Goal: Transaction & Acquisition: Book appointment/travel/reservation

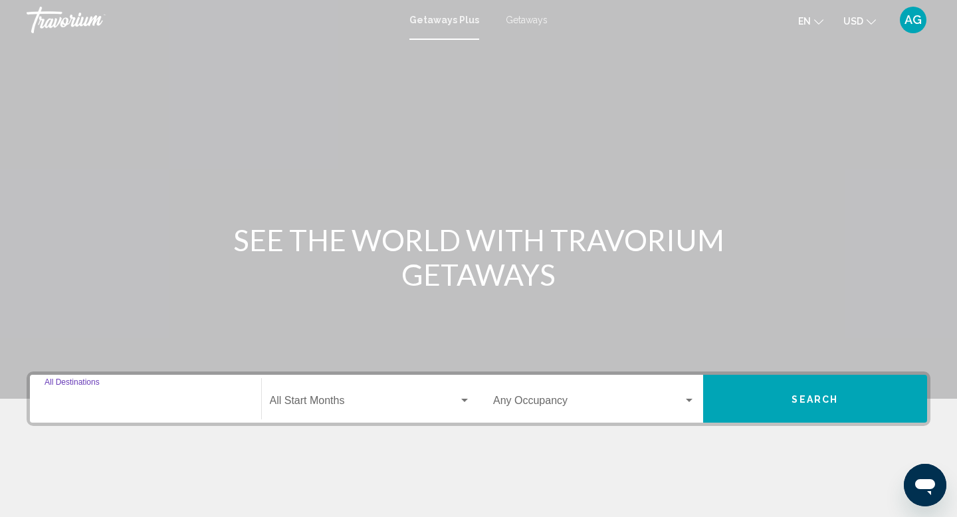
click at [90, 403] on input "Destination All Destinations" at bounding box center [146, 403] width 202 height 12
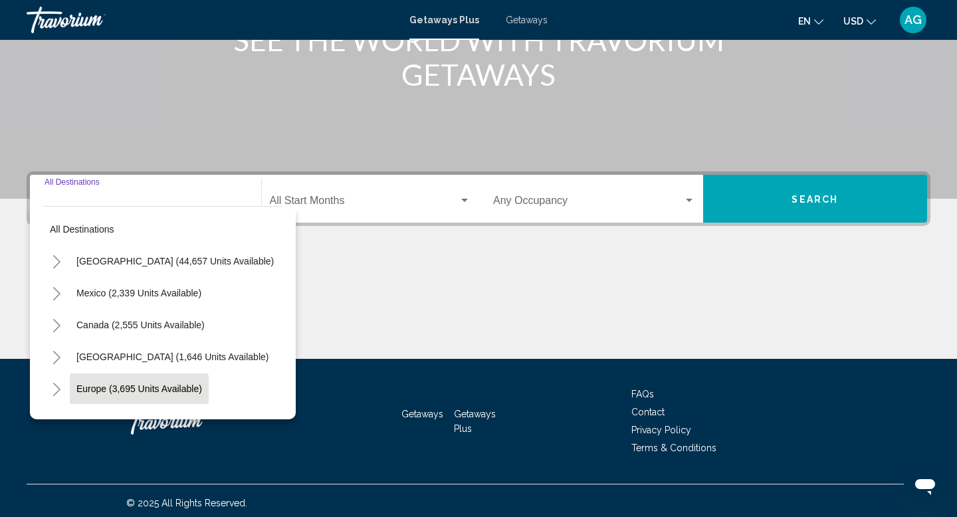
scroll to position [205, 0]
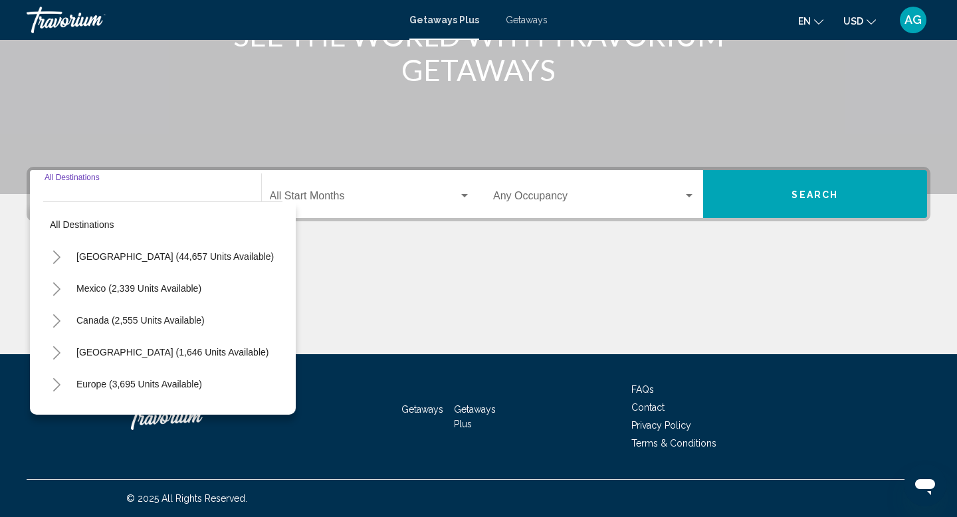
click at [58, 261] on icon "Toggle United States (44,657 units available)" at bounding box center [57, 256] width 10 height 13
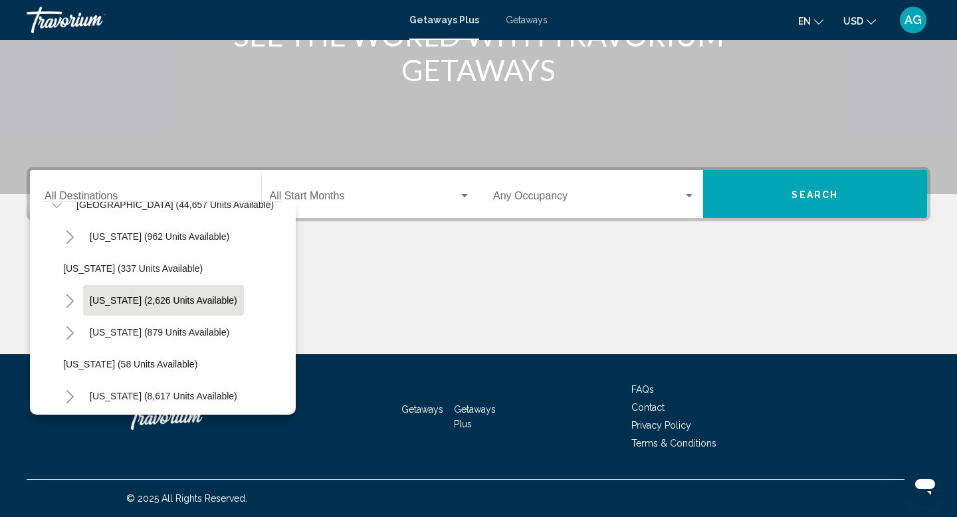
scroll to position [62, 0]
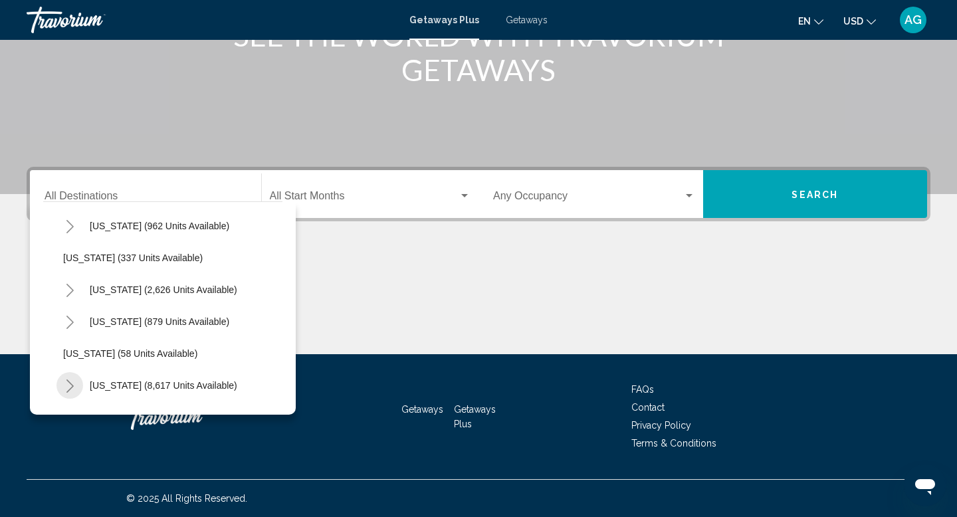
click at [70, 382] on icon "Toggle Florida (8,617 units available)" at bounding box center [70, 385] width 10 height 13
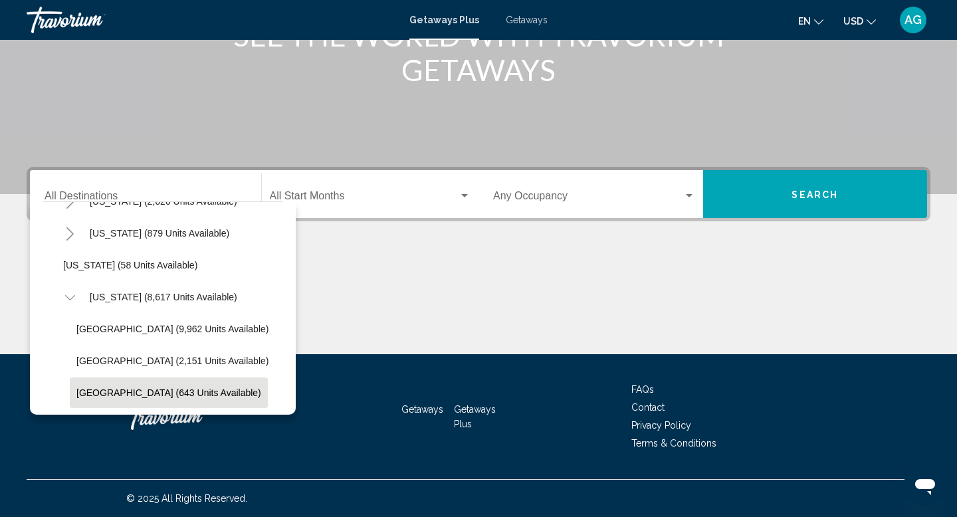
scroll to position [163, 0]
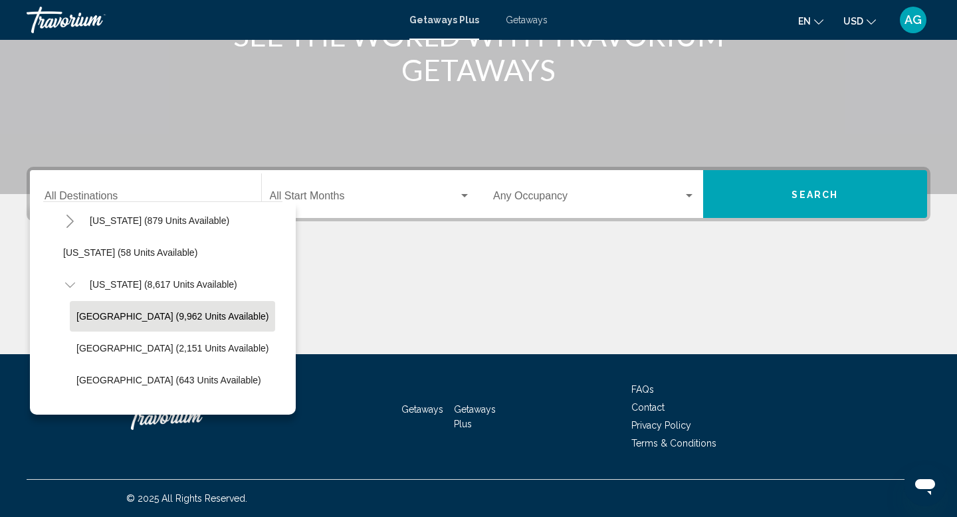
click at [105, 324] on button "[GEOGRAPHIC_DATA] (9,962 units available)" at bounding box center [172, 316] width 205 height 31
type input "**********"
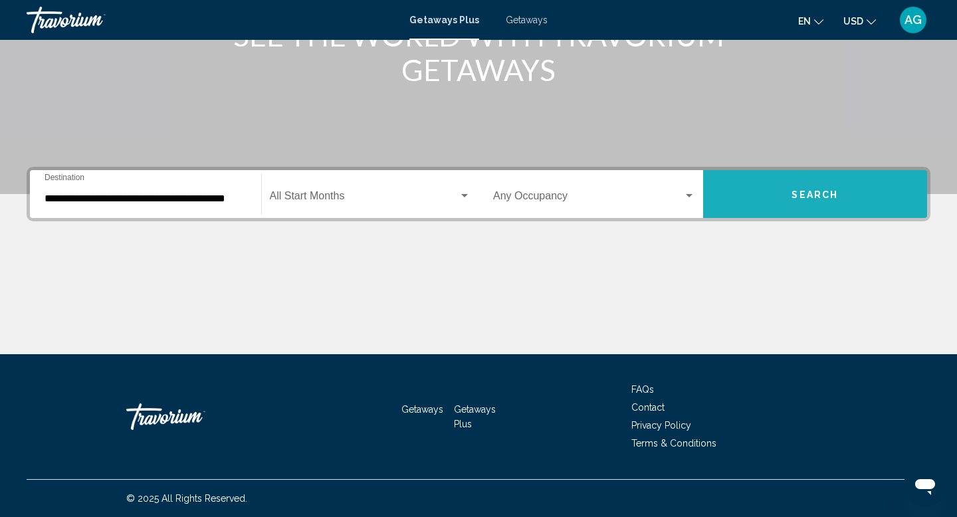
click at [772, 203] on button "Search" at bounding box center [815, 194] width 225 height 48
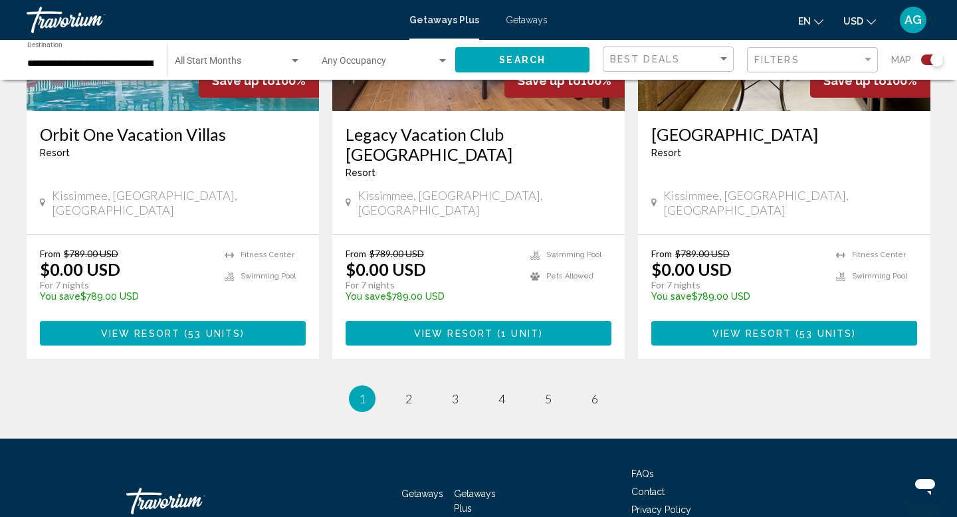
scroll to position [2139, 0]
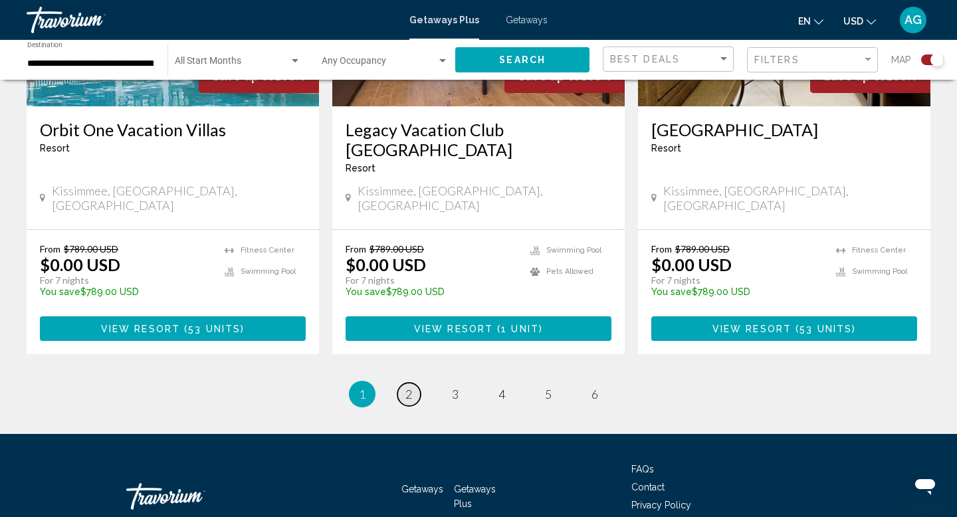
click at [406, 387] on span "2" at bounding box center [408, 394] width 7 height 15
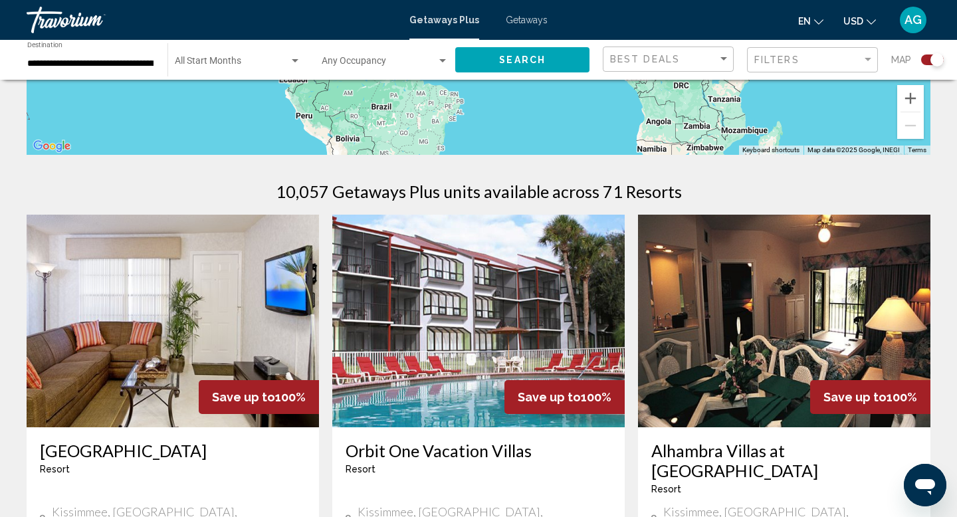
scroll to position [332, 0]
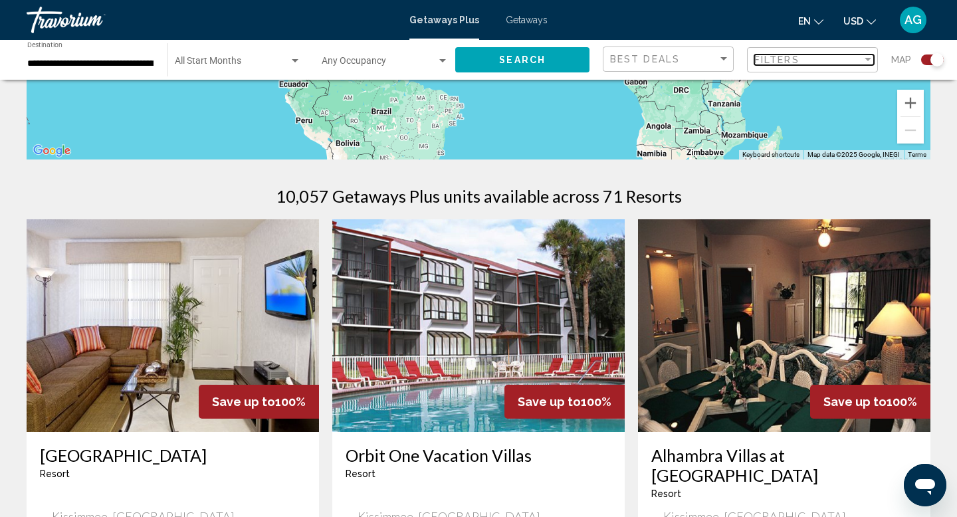
click at [866, 60] on div "Filter" at bounding box center [867, 59] width 7 height 3
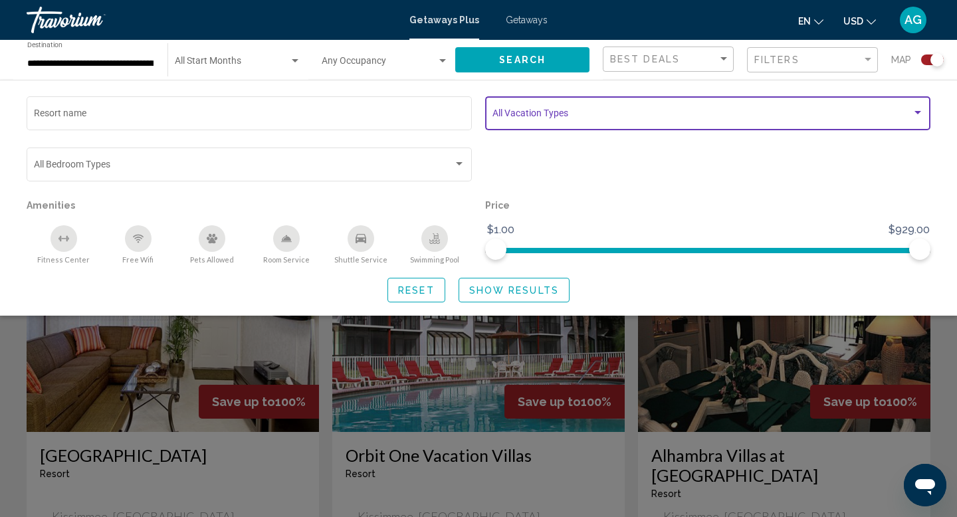
click at [915, 112] on div "Search widget" at bounding box center [917, 112] width 7 height 3
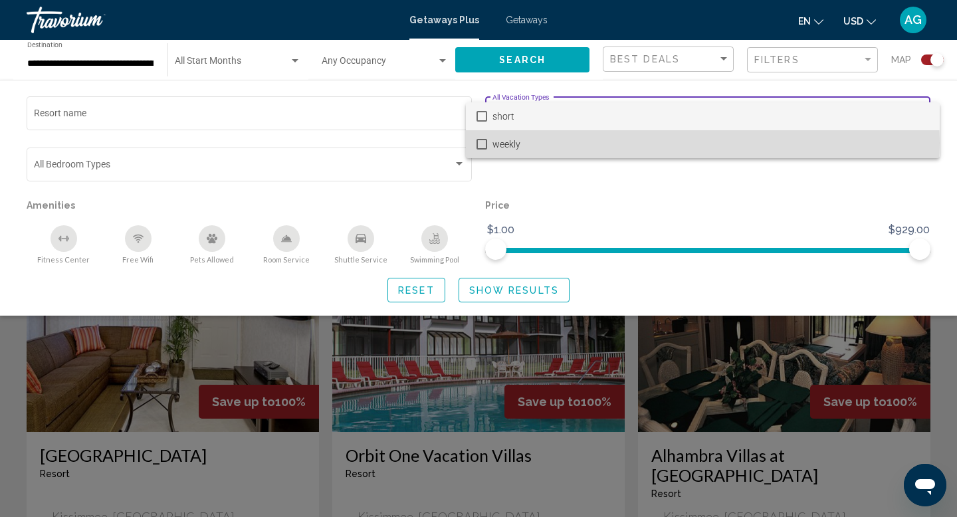
click at [478, 143] on mat-pseudo-checkbox at bounding box center [481, 144] width 11 height 11
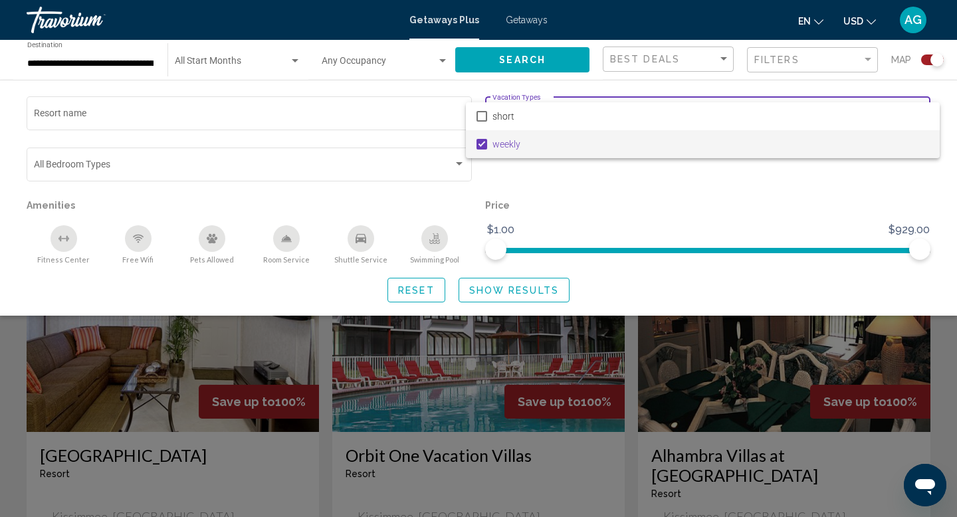
click at [499, 298] on div at bounding box center [478, 258] width 957 height 517
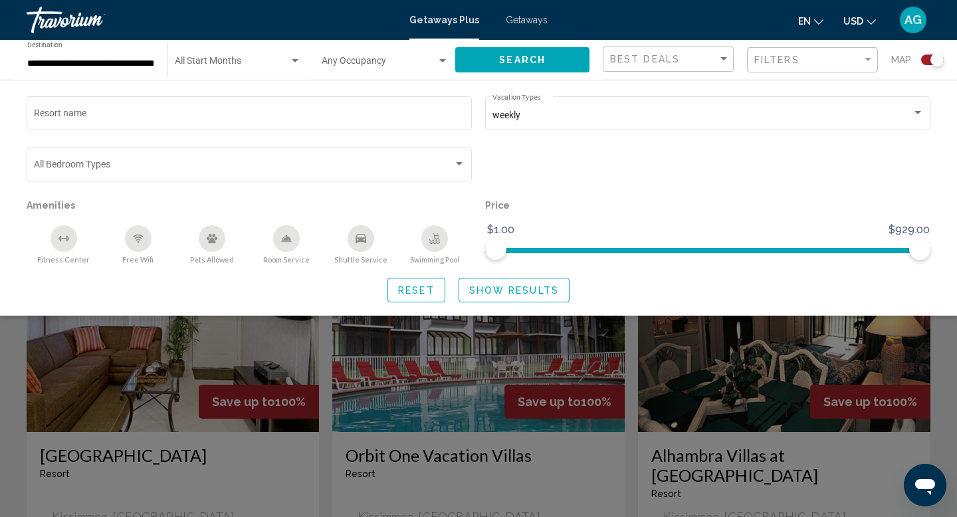
click at [500, 296] on button "Show Results" at bounding box center [513, 290] width 111 height 25
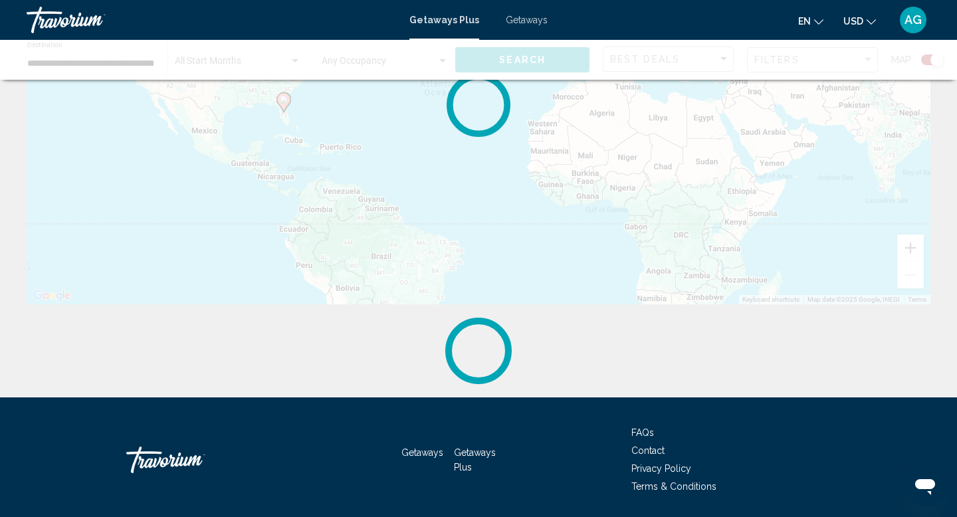
scroll to position [230, 0]
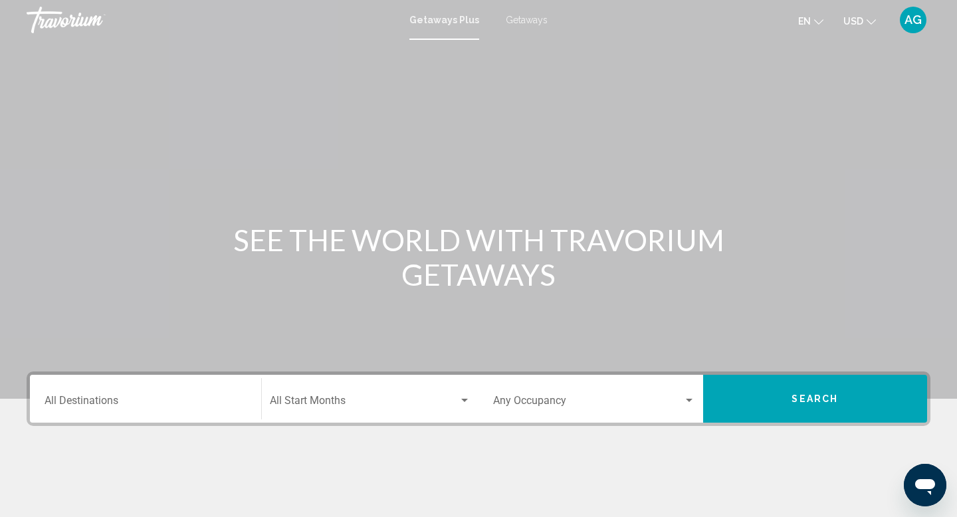
click at [68, 395] on div "Destination All Destinations" at bounding box center [146, 399] width 202 height 42
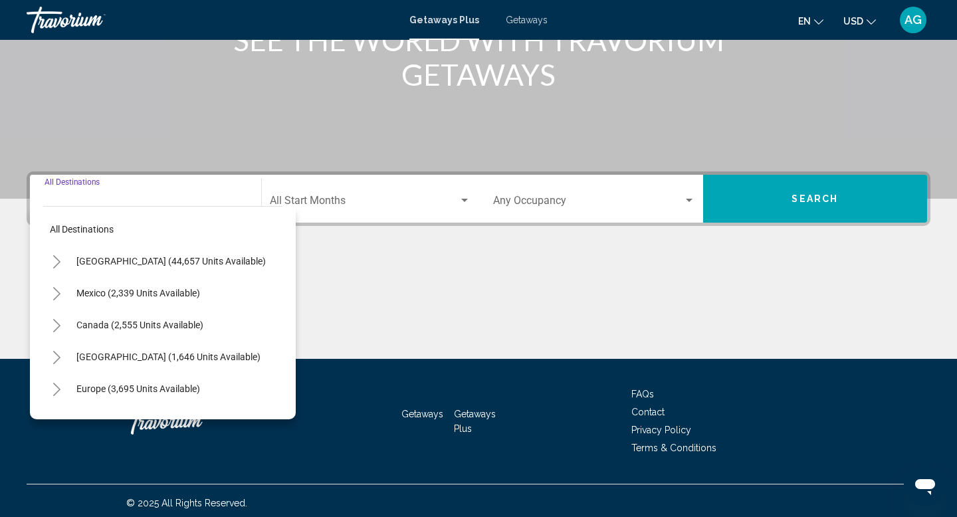
scroll to position [205, 0]
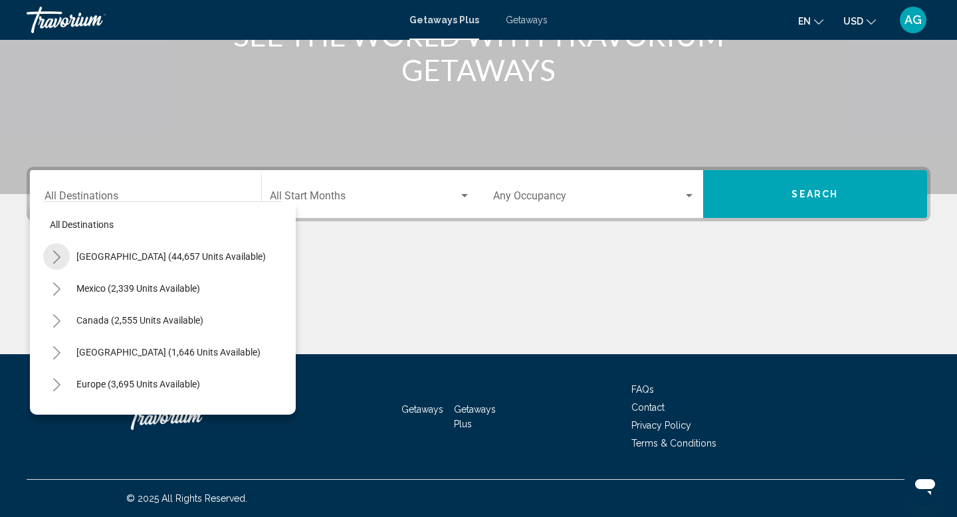
click at [60, 260] on icon "Toggle United States (44,657 units available)" at bounding box center [57, 256] width 10 height 13
click at [75, 290] on button "Toggle Florida (8,617 units available)" at bounding box center [69, 288] width 27 height 27
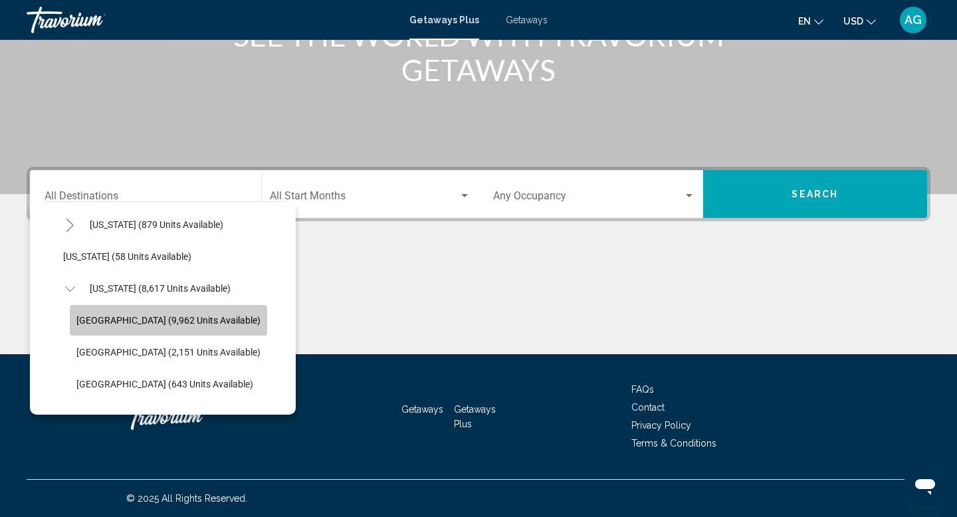
click at [106, 318] on span "[GEOGRAPHIC_DATA] (9,962 units available)" at bounding box center [168, 320] width 184 height 11
type input "**********"
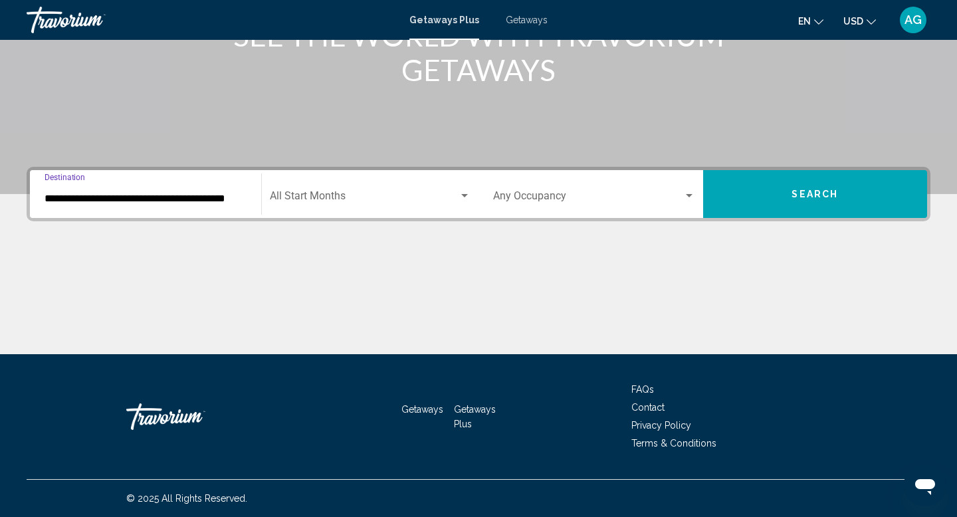
click at [742, 201] on button "Search" at bounding box center [815, 194] width 225 height 48
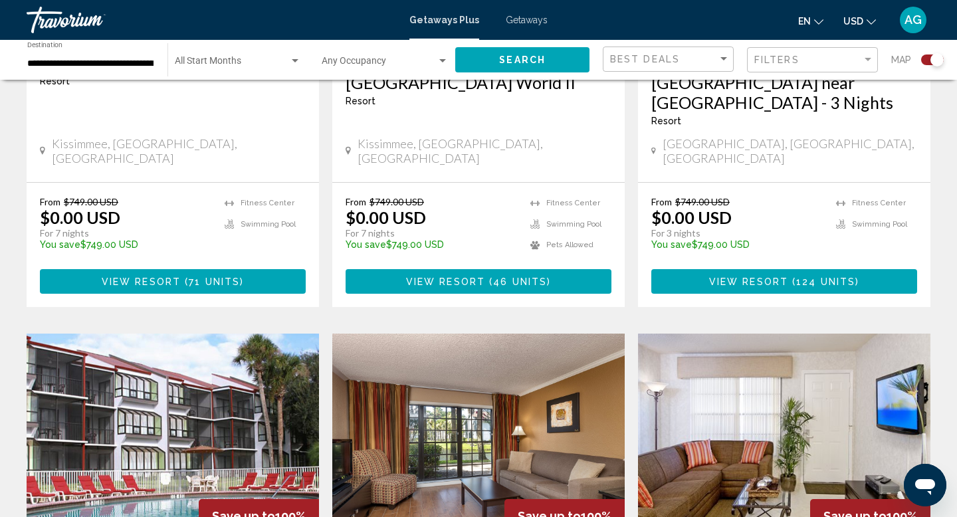
scroll to position [1724, 0]
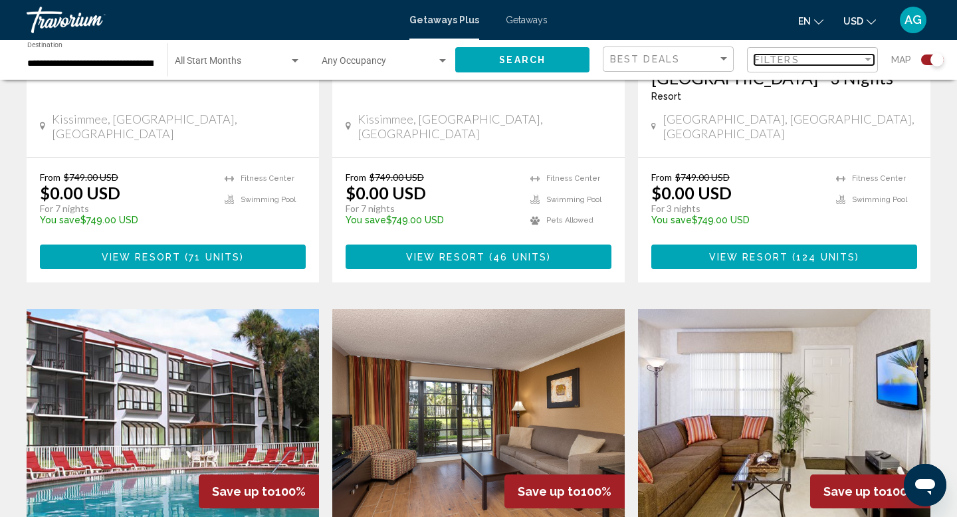
click at [867, 61] on div "Filter" at bounding box center [867, 59] width 7 height 3
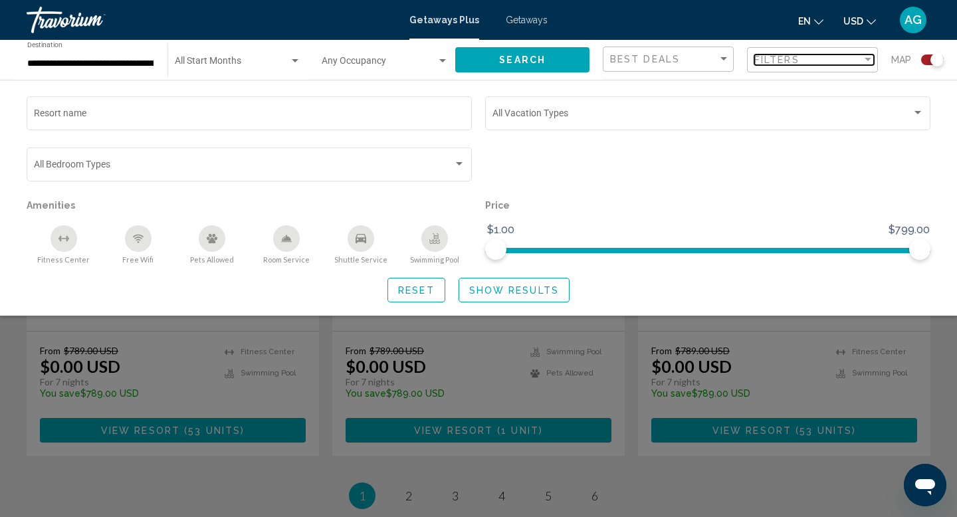
scroll to position [2062, 0]
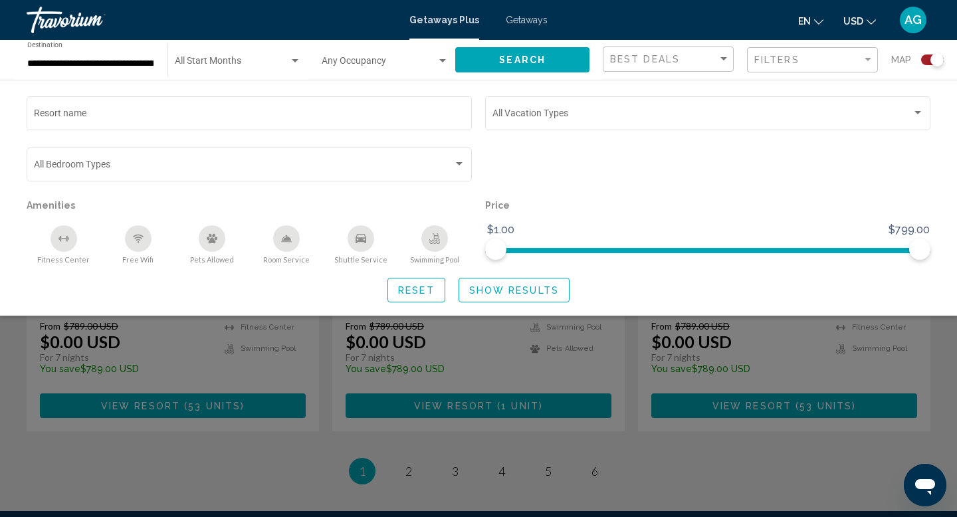
click at [404, 394] on div "Search widget" at bounding box center [478, 358] width 957 height 318
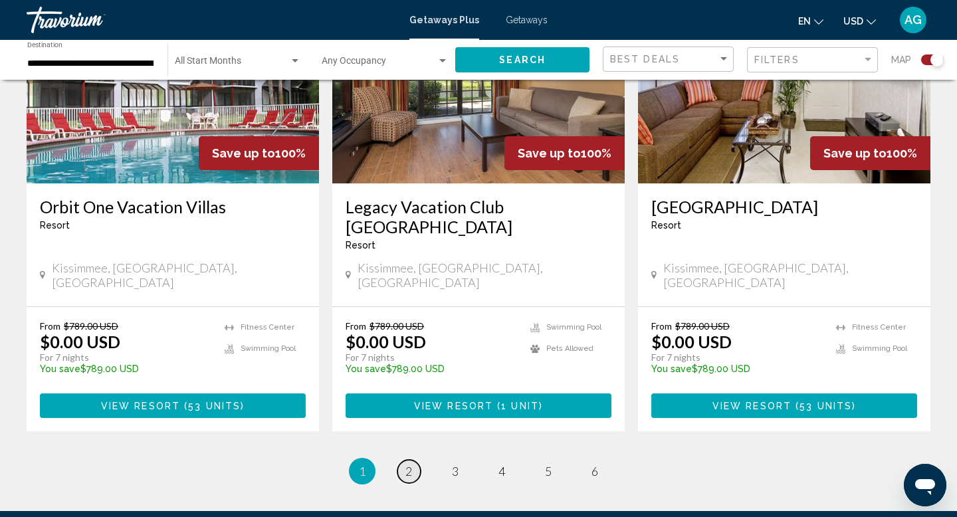
click at [409, 464] on span "2" at bounding box center [408, 471] width 7 height 15
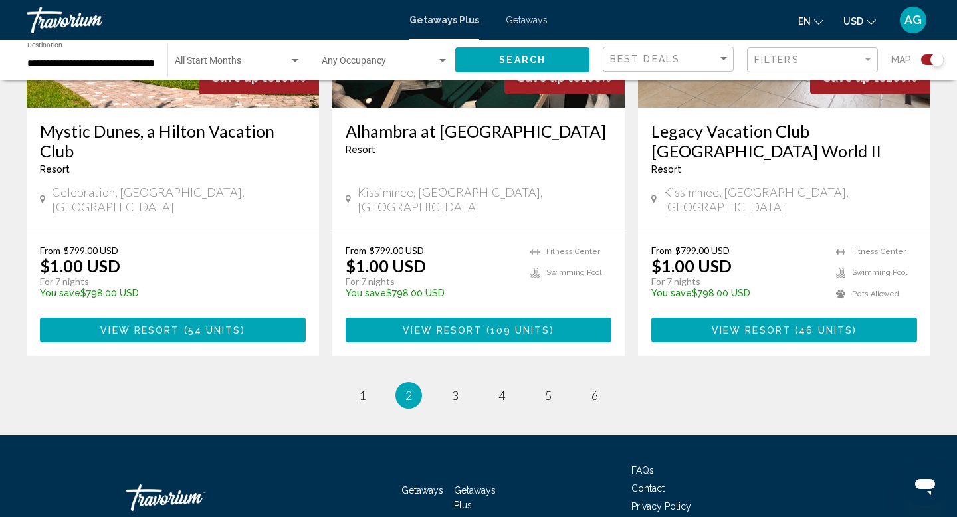
scroll to position [2099, 0]
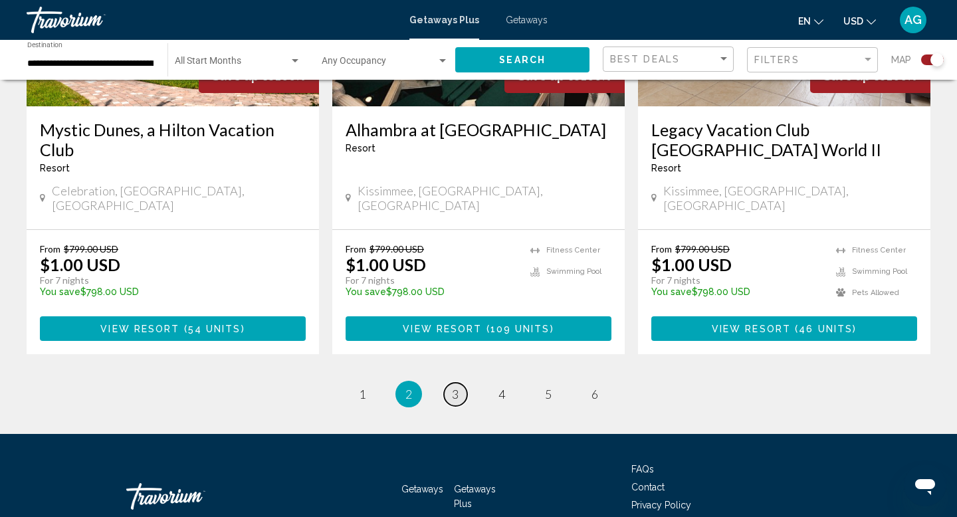
click at [451, 383] on link "page 3" at bounding box center [455, 394] width 23 height 23
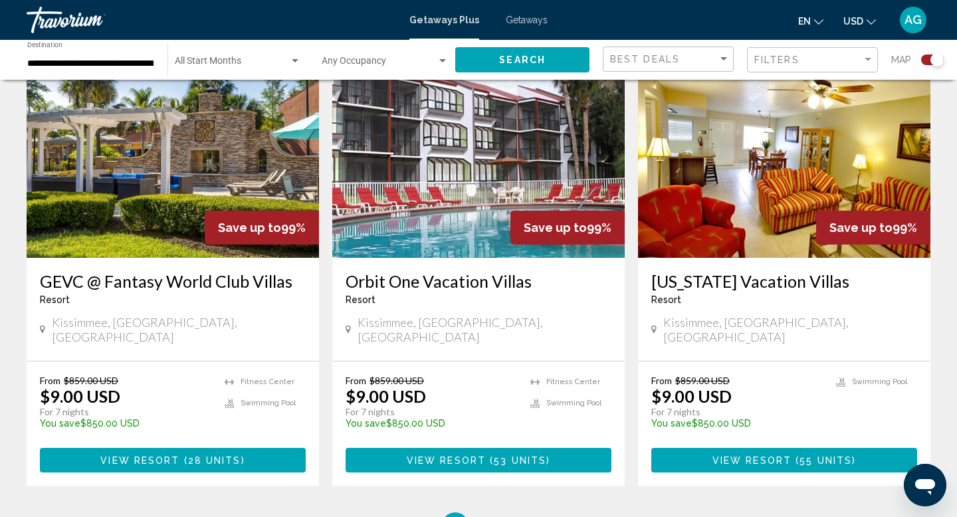
scroll to position [2099, 0]
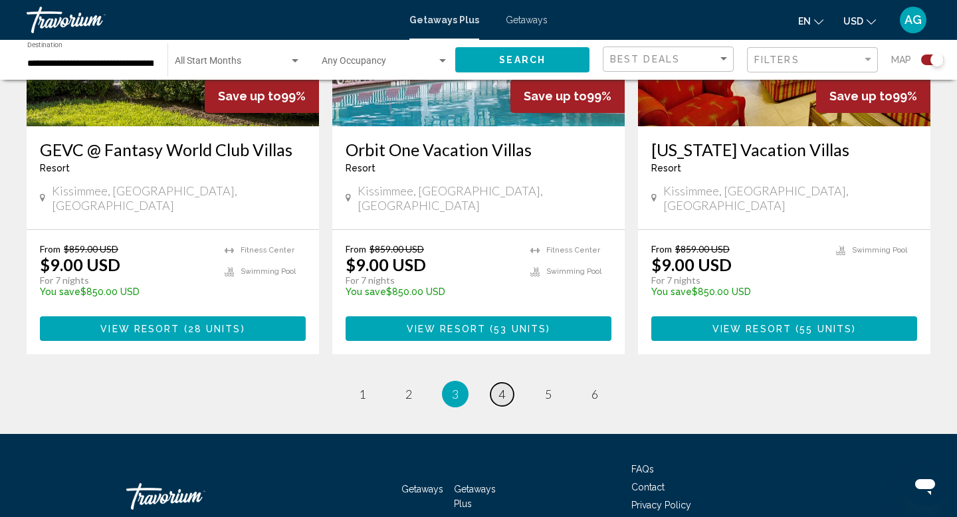
click at [493, 383] on link "page 4" at bounding box center [501, 394] width 23 height 23
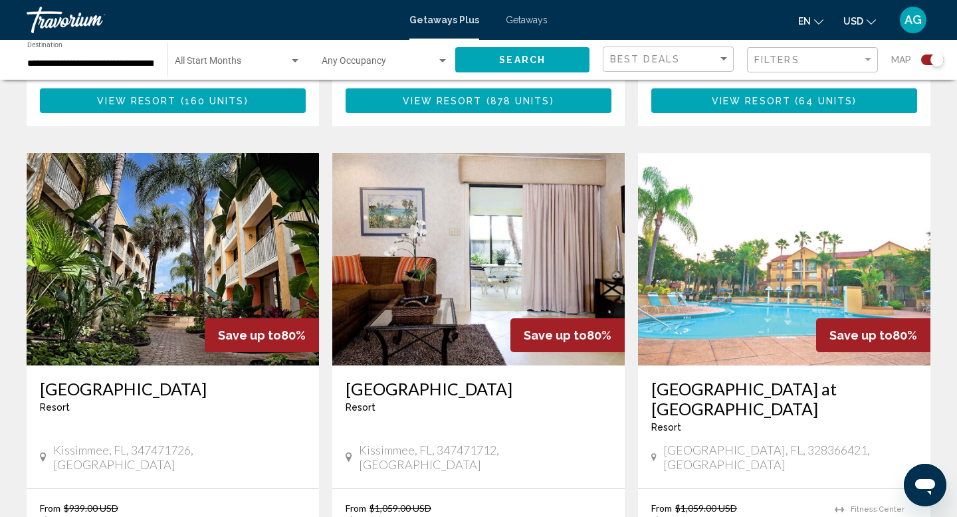
scroll to position [1859, 0]
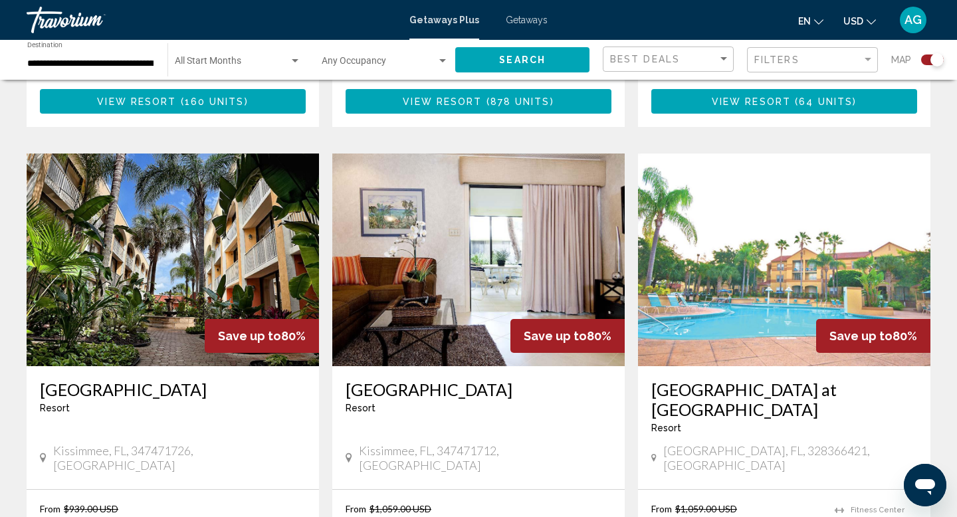
click at [136, 283] on img "Main content" at bounding box center [173, 259] width 292 height 213
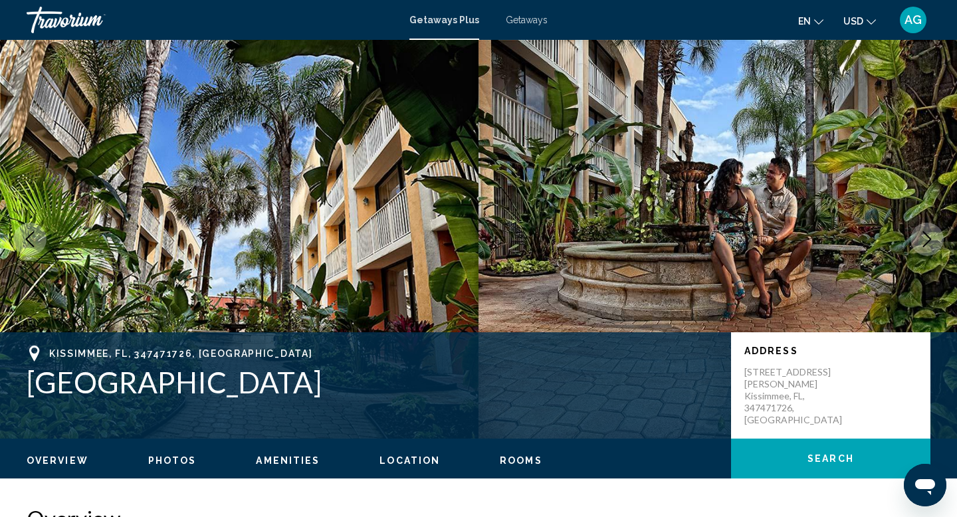
click at [927, 239] on icon "Next image" at bounding box center [927, 239] width 16 height 16
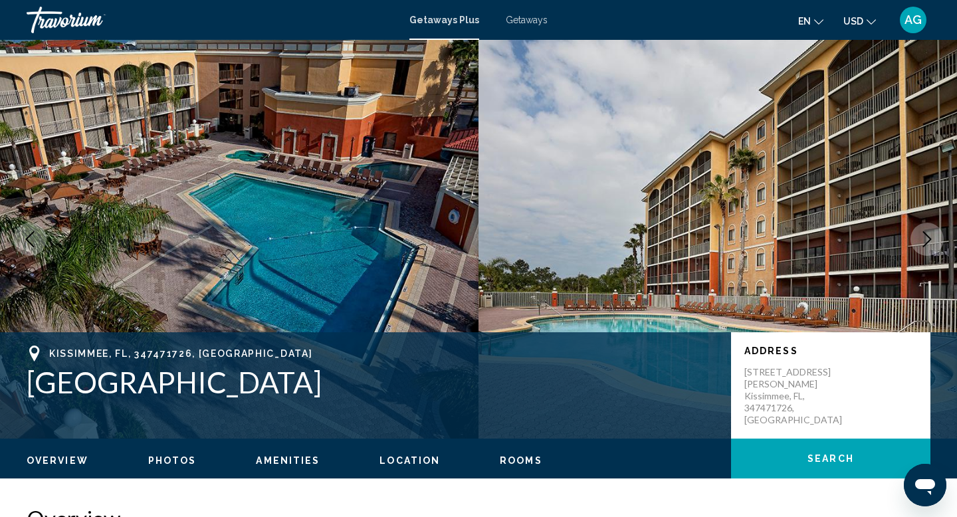
click at [929, 236] on icon "Next image" at bounding box center [927, 239] width 16 height 16
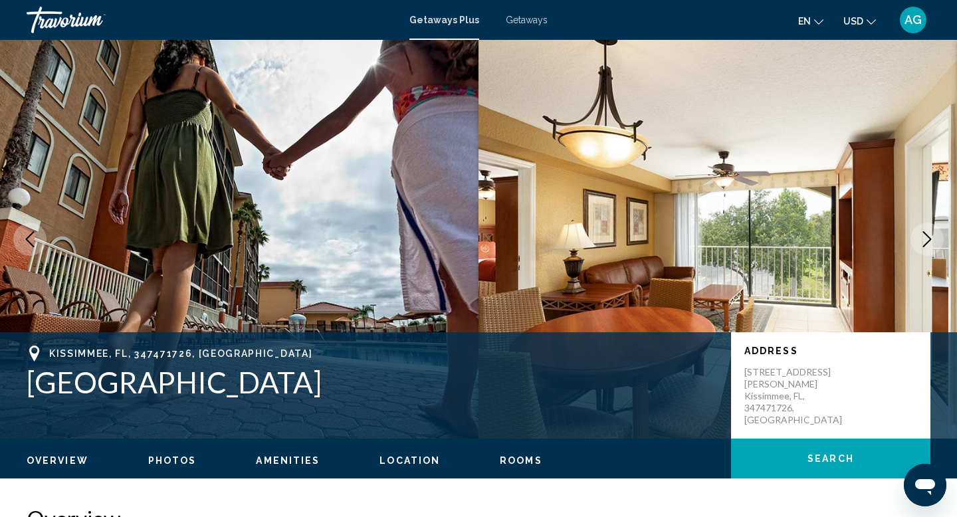
click at [929, 236] on icon "Next image" at bounding box center [927, 239] width 16 height 16
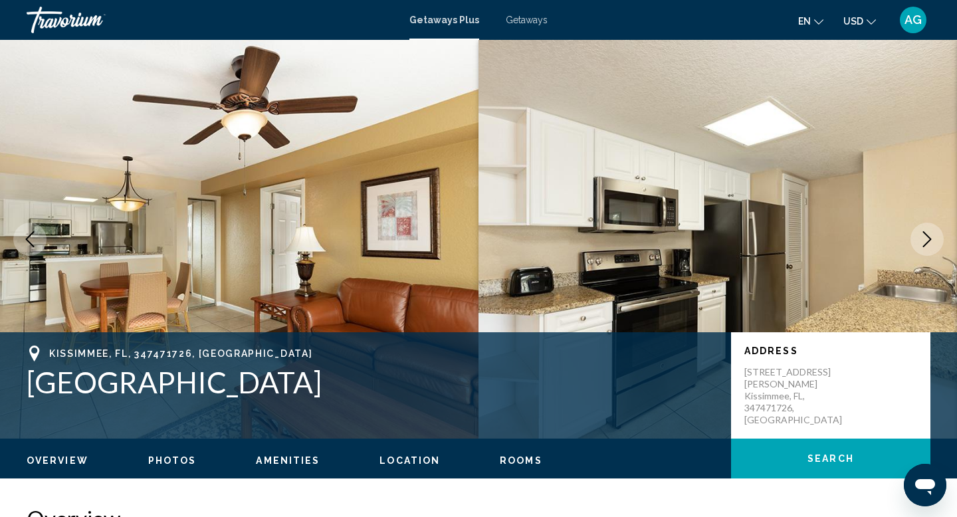
click at [929, 236] on icon "Next image" at bounding box center [927, 239] width 16 height 16
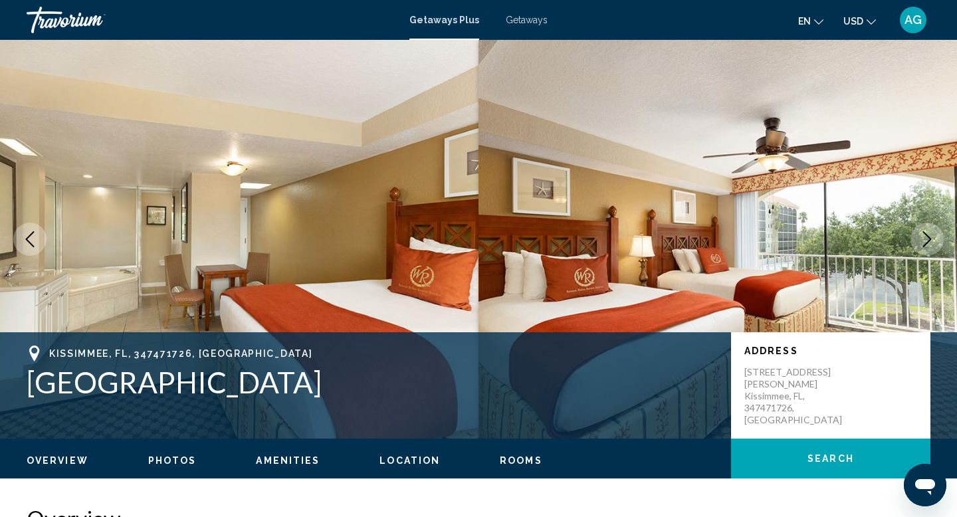
click at [929, 236] on icon "Next image" at bounding box center [927, 239] width 16 height 16
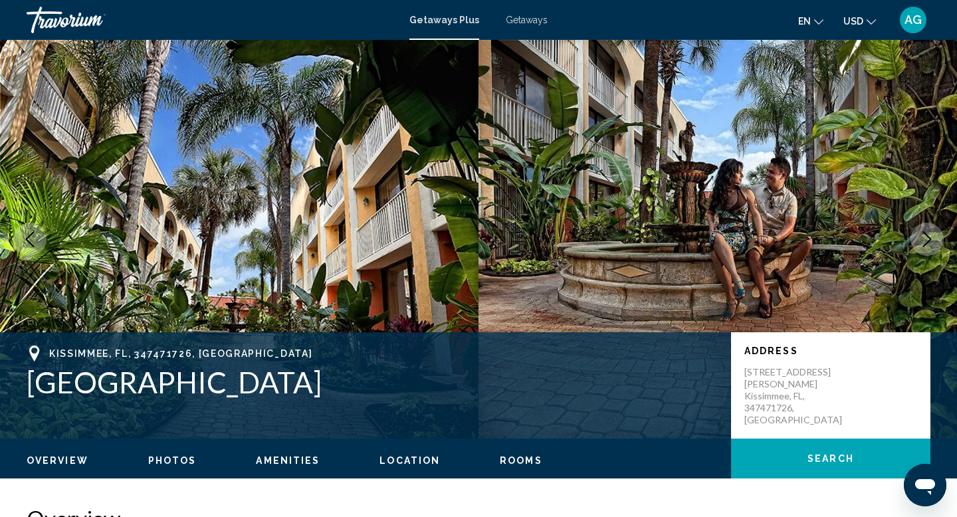
click at [929, 236] on icon "Next image" at bounding box center [927, 239] width 16 height 16
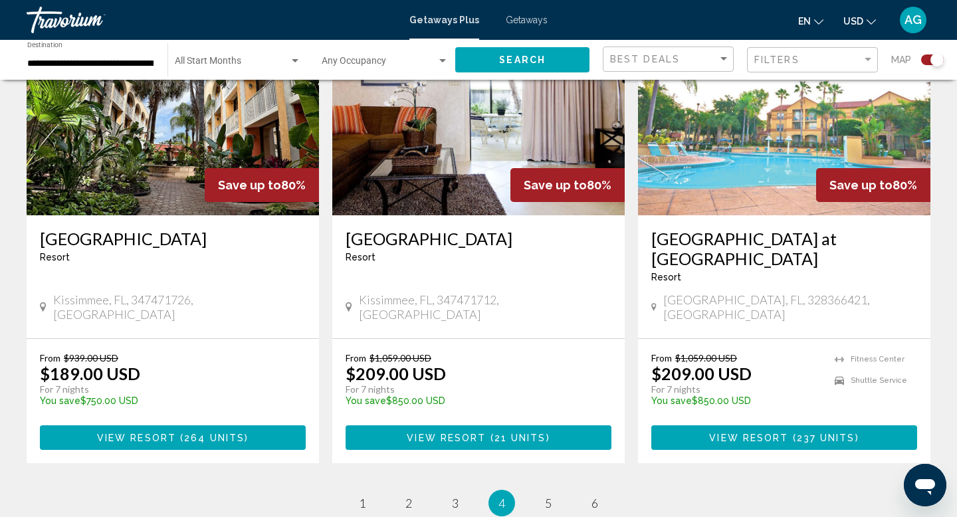
scroll to position [2119, 0]
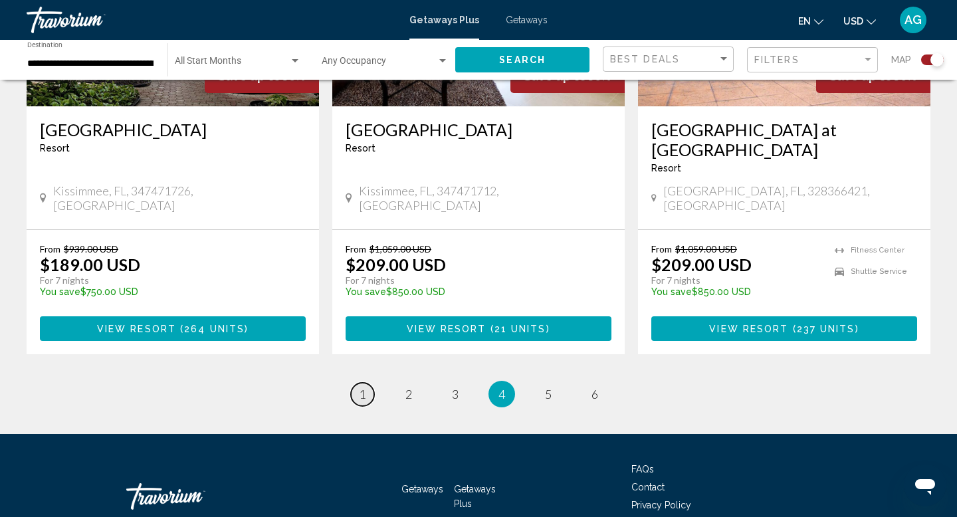
click at [371, 383] on link "page 1" at bounding box center [362, 394] width 23 height 23
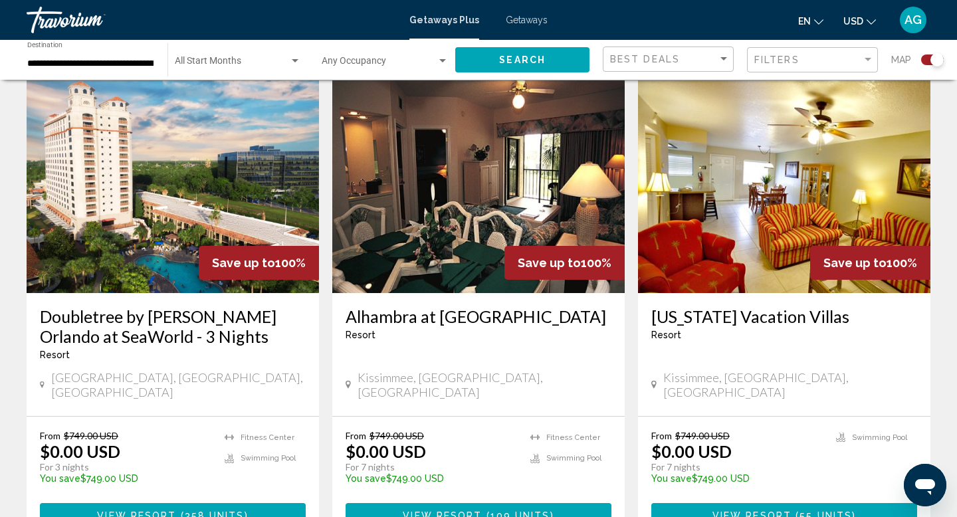
scroll to position [942, 0]
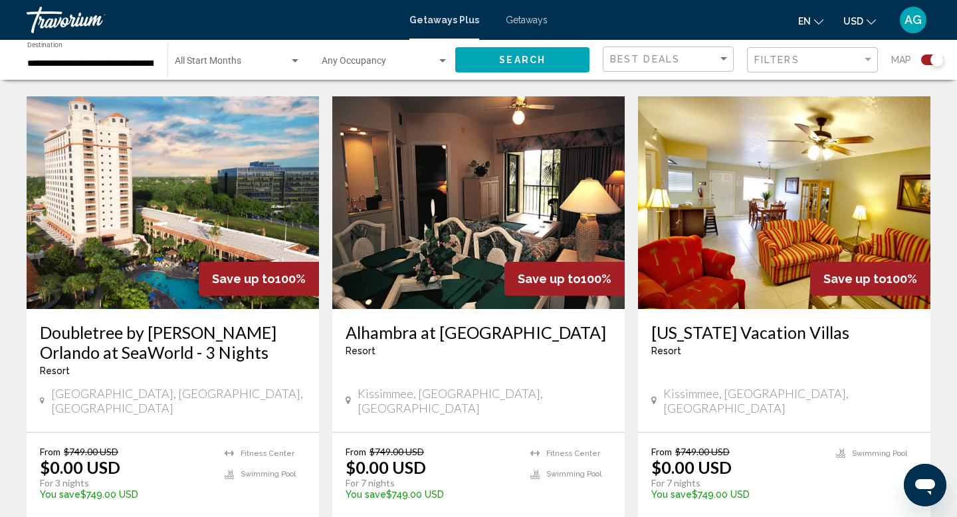
click at [190, 248] on img "Main content" at bounding box center [173, 202] width 292 height 213
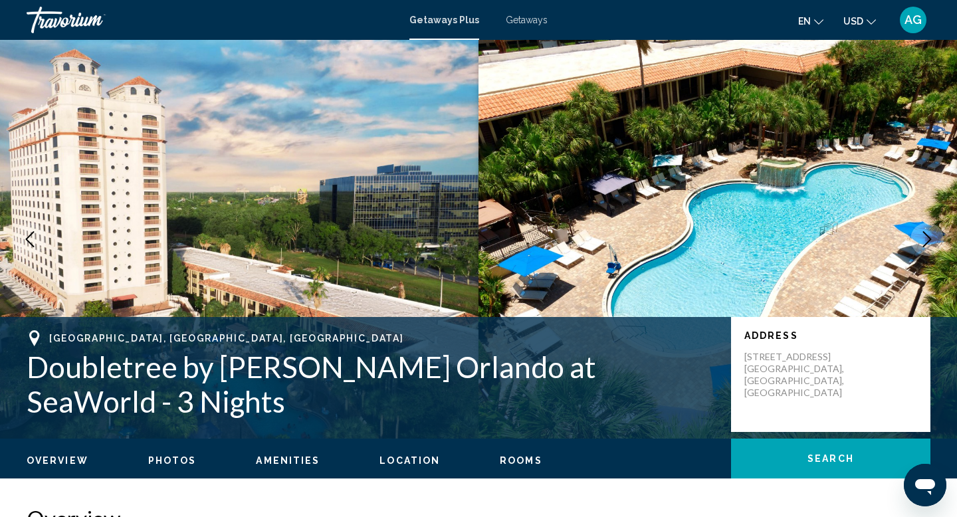
click at [929, 238] on icon "Next image" at bounding box center [927, 239] width 9 height 16
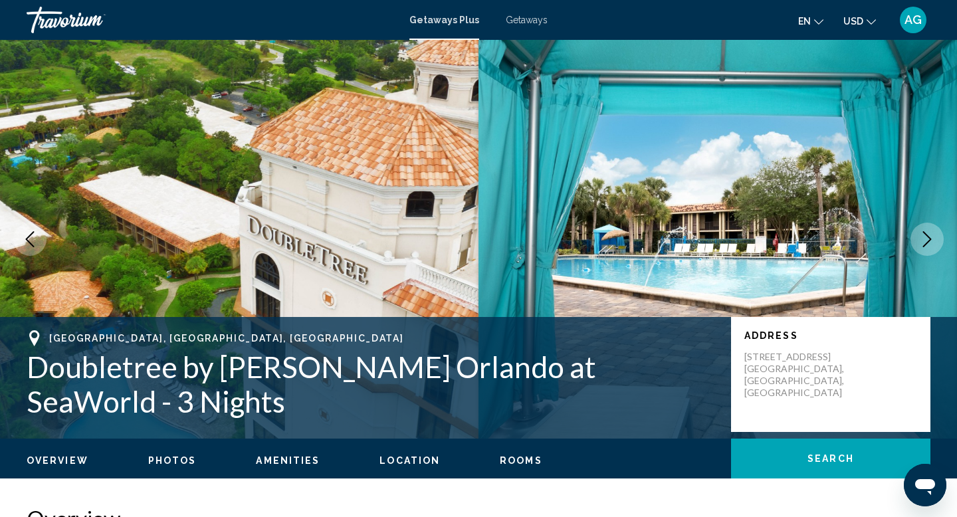
click at [929, 238] on icon "Next image" at bounding box center [927, 239] width 9 height 16
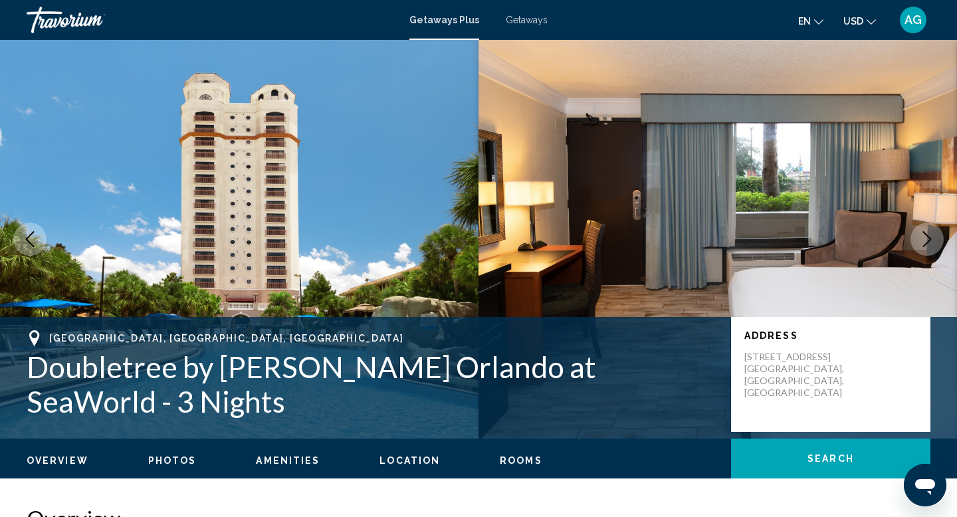
click at [929, 238] on icon "Next image" at bounding box center [927, 239] width 9 height 16
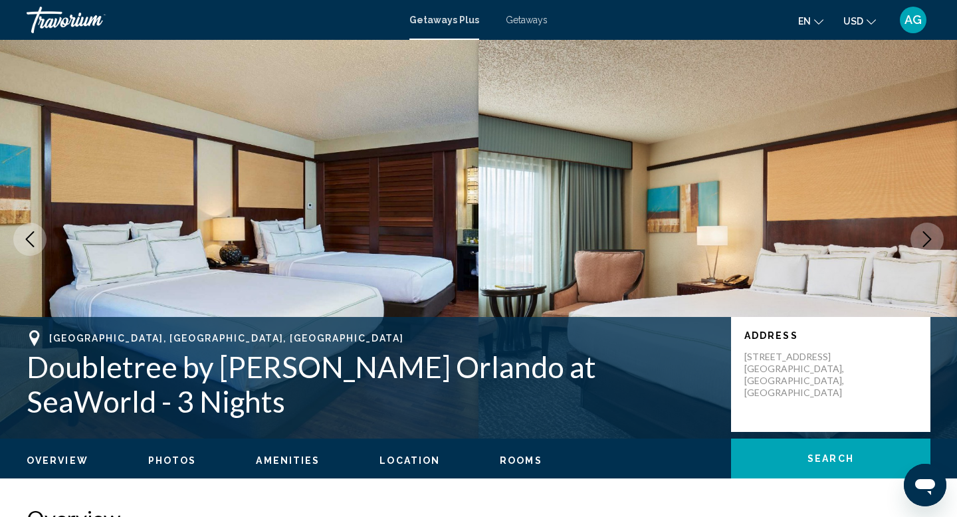
click at [929, 238] on icon "Next image" at bounding box center [927, 239] width 9 height 16
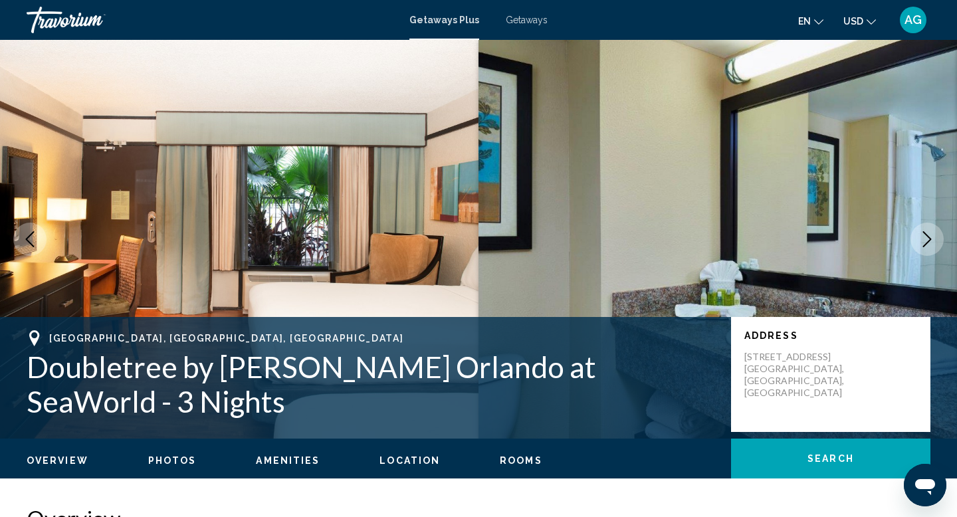
click at [929, 238] on icon "Next image" at bounding box center [927, 239] width 9 height 16
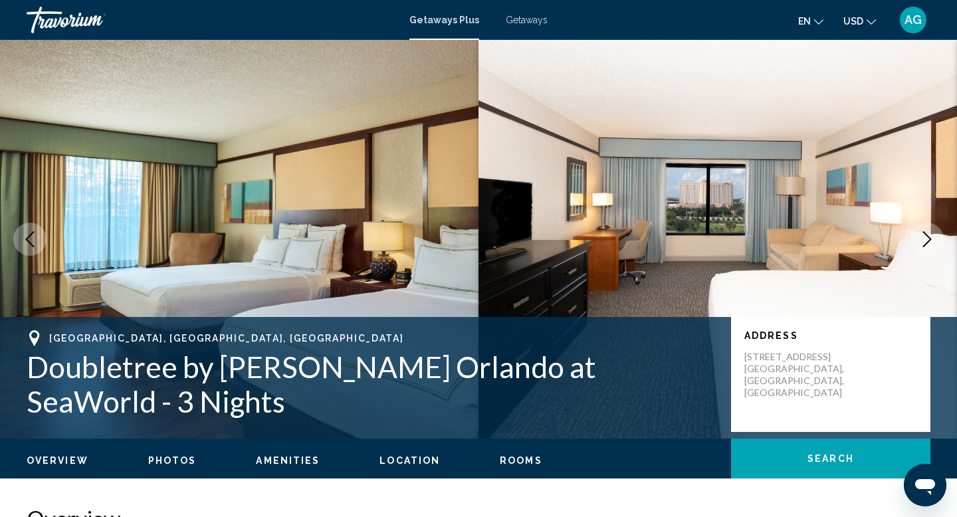
click at [929, 238] on icon "Next image" at bounding box center [927, 239] width 9 height 16
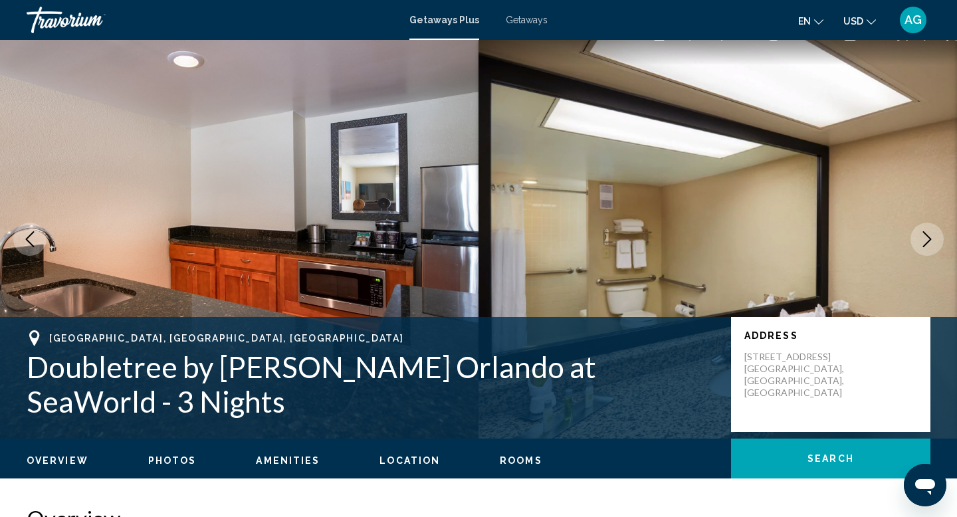
click at [929, 238] on icon "Next image" at bounding box center [927, 239] width 9 height 16
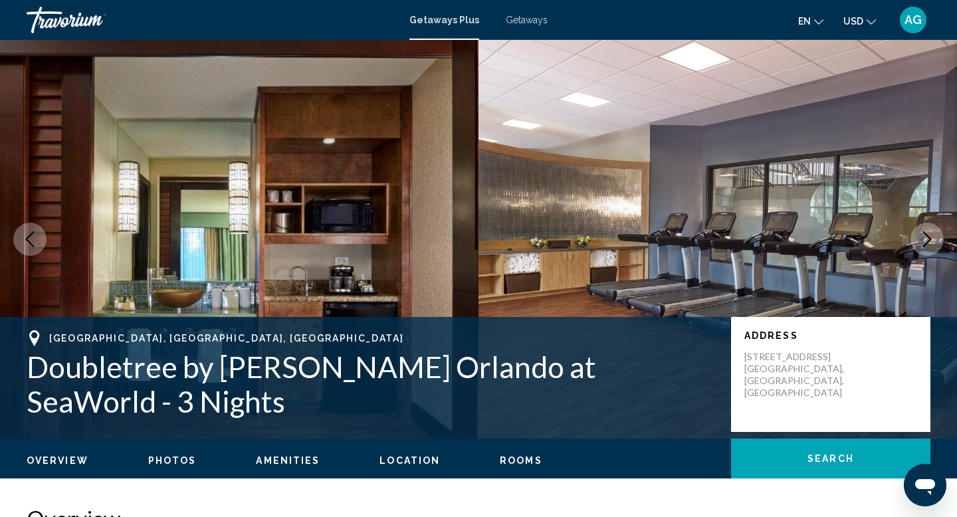
click at [929, 238] on icon "Next image" at bounding box center [927, 239] width 9 height 16
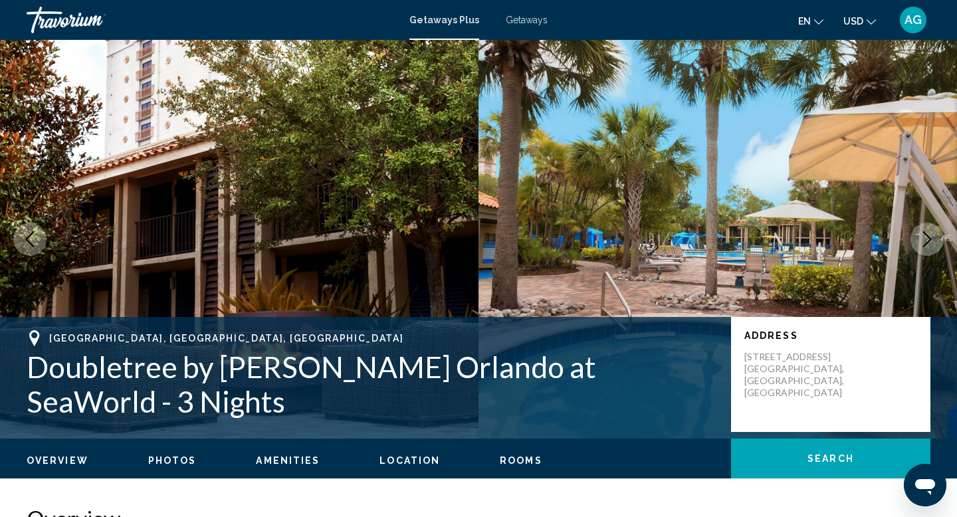
click at [929, 238] on icon "Next image" at bounding box center [927, 239] width 9 height 16
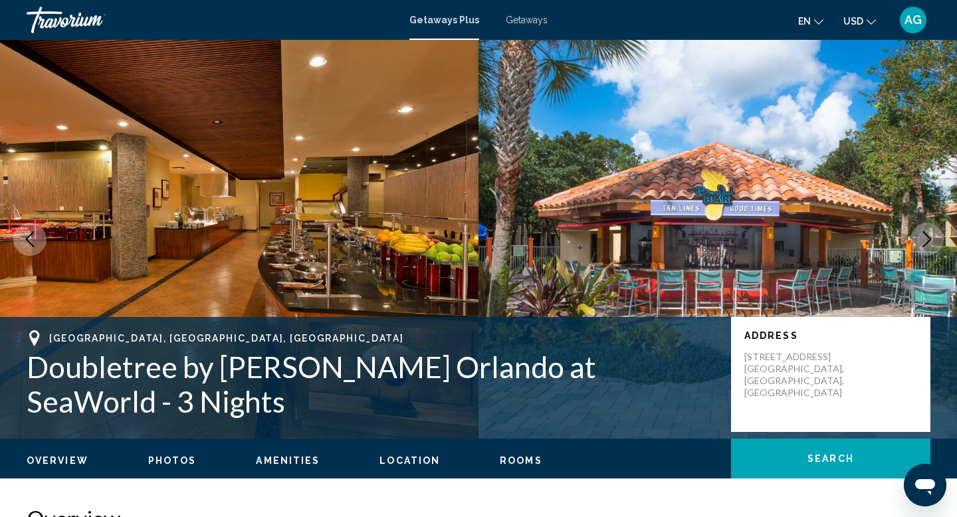
click at [929, 238] on icon "Next image" at bounding box center [927, 239] width 9 height 16
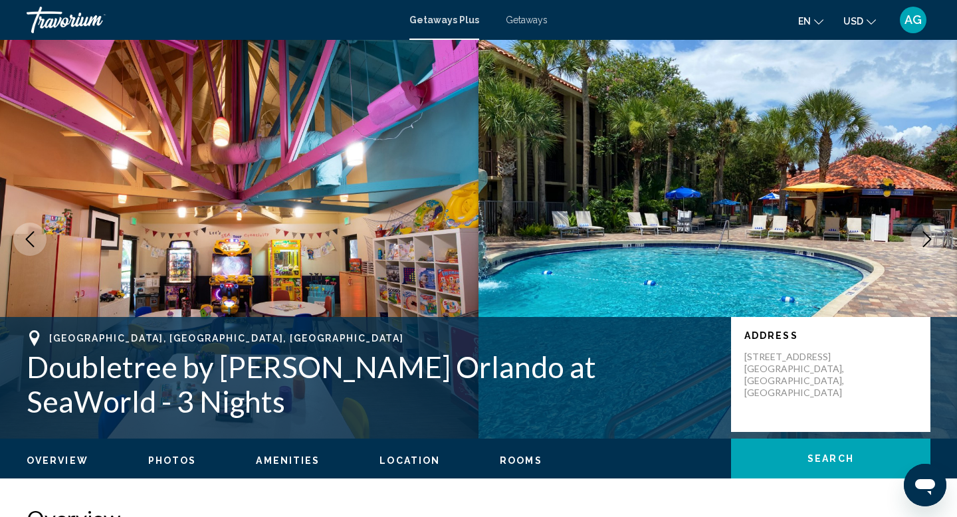
click at [929, 238] on icon "Next image" at bounding box center [927, 239] width 9 height 16
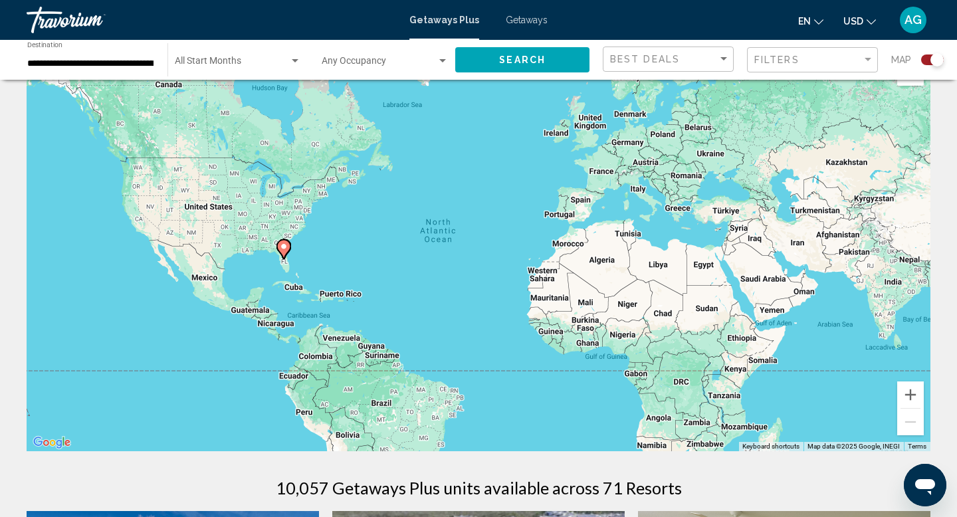
scroll to position [36, 0]
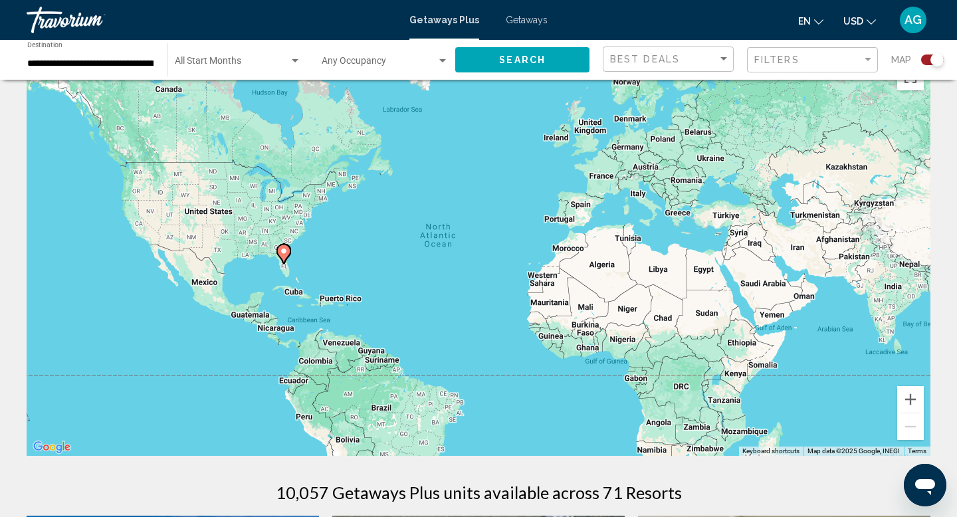
click at [759, 68] on div "Filters" at bounding box center [814, 60] width 120 height 25
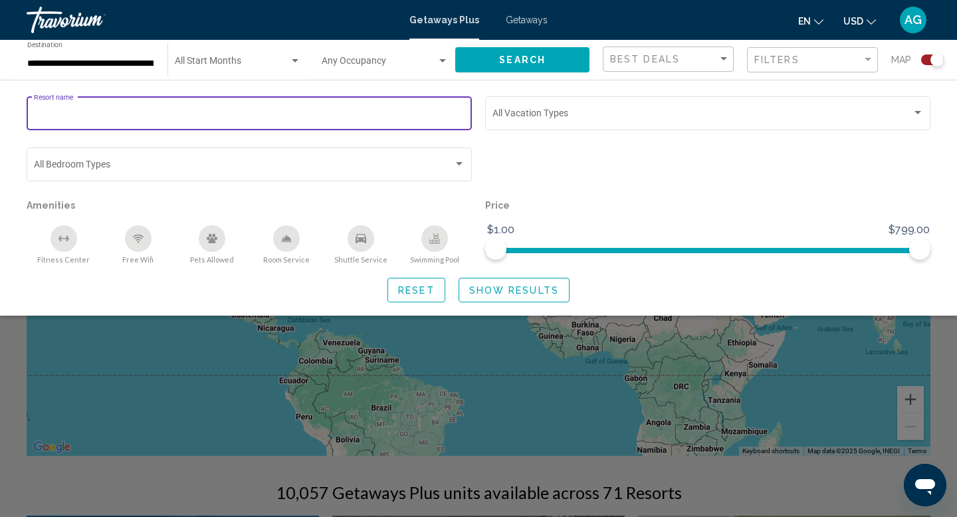
click at [347, 117] on input "Resort name" at bounding box center [249, 115] width 431 height 11
type input "**********"
click at [505, 293] on span "Show Results" at bounding box center [514, 290] width 90 height 11
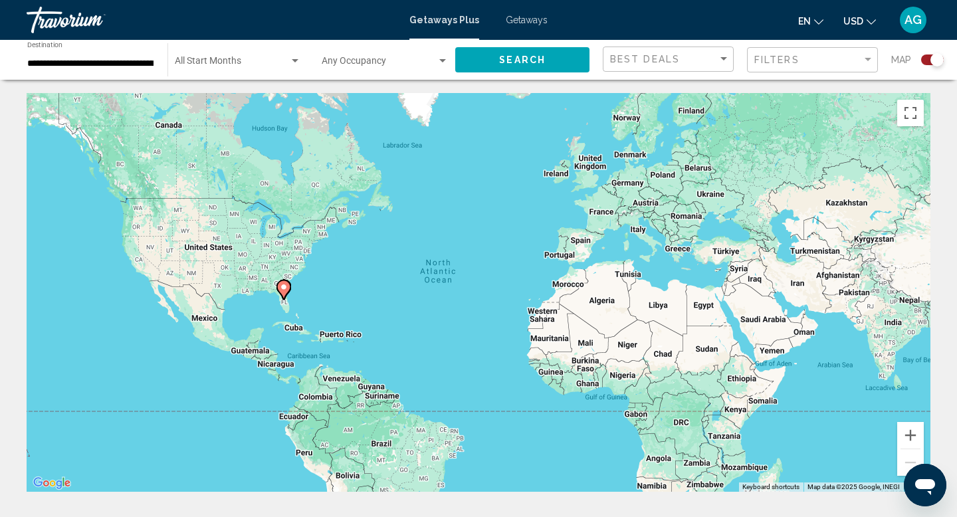
scroll to position [194, 0]
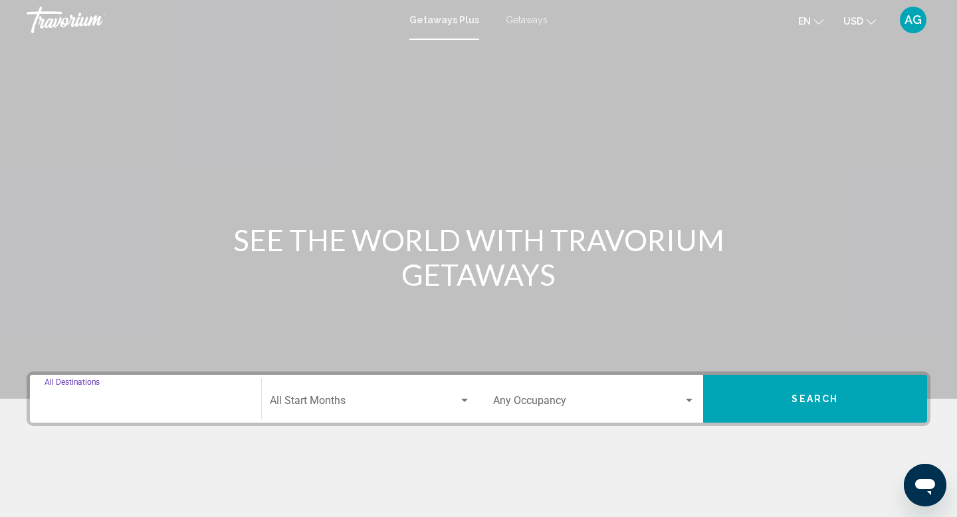
click at [88, 405] on input "Destination All Destinations" at bounding box center [146, 403] width 202 height 12
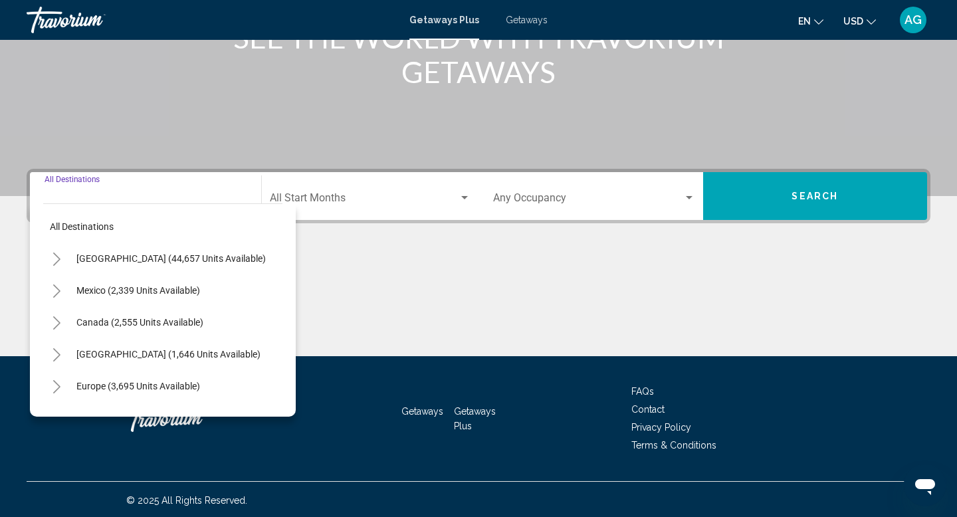
scroll to position [205, 0]
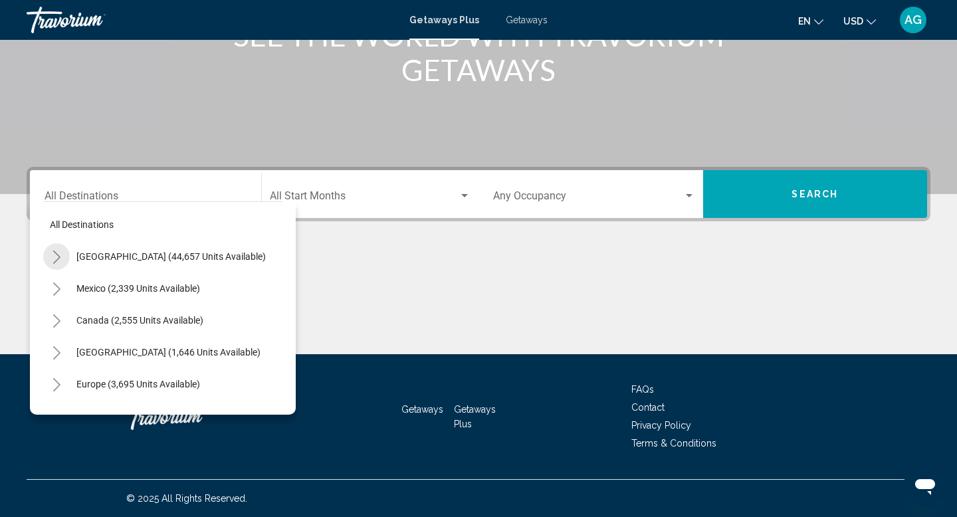
click at [54, 252] on icon "Toggle United States (44,657 units available)" at bounding box center [56, 256] width 7 height 13
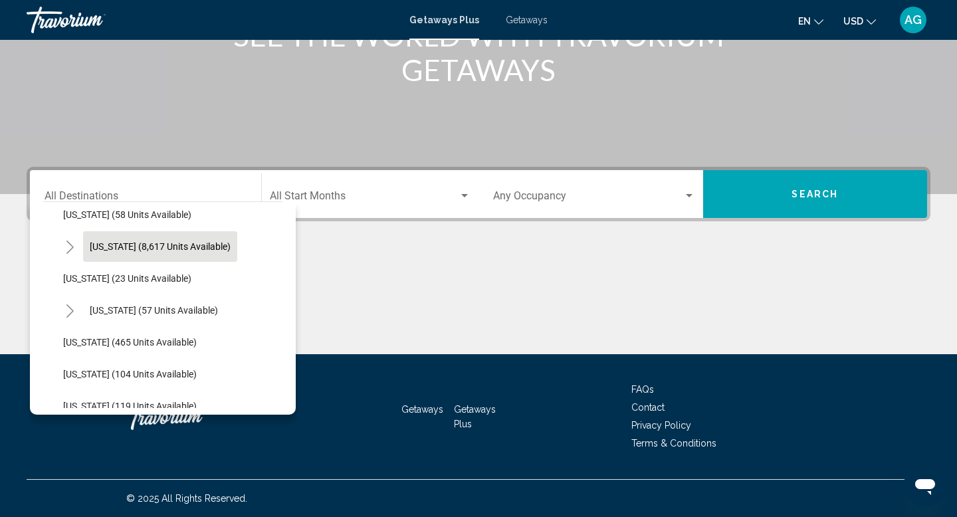
scroll to position [197, 0]
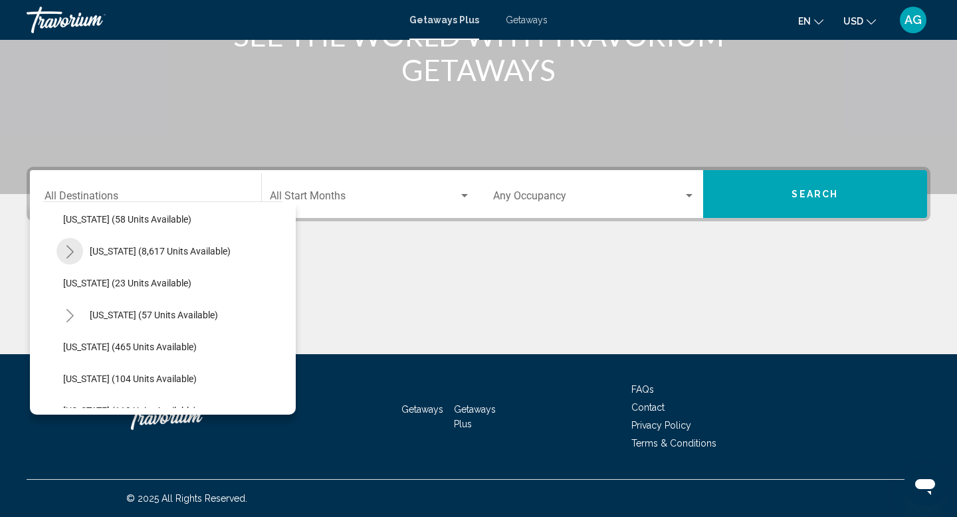
click at [66, 245] on icon "Toggle Florida (8,617 units available)" at bounding box center [70, 251] width 10 height 13
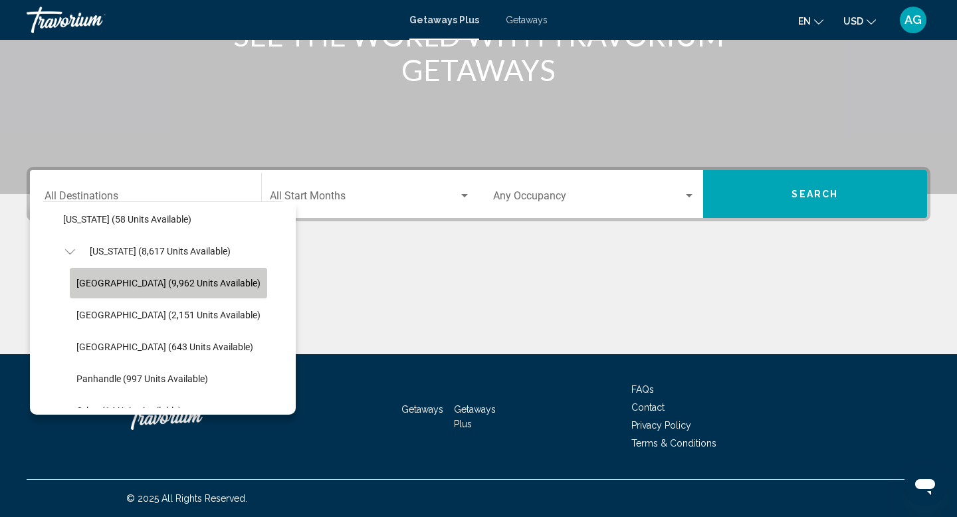
click at [124, 286] on span "[GEOGRAPHIC_DATA] (9,962 units available)" at bounding box center [168, 283] width 184 height 11
type input "**********"
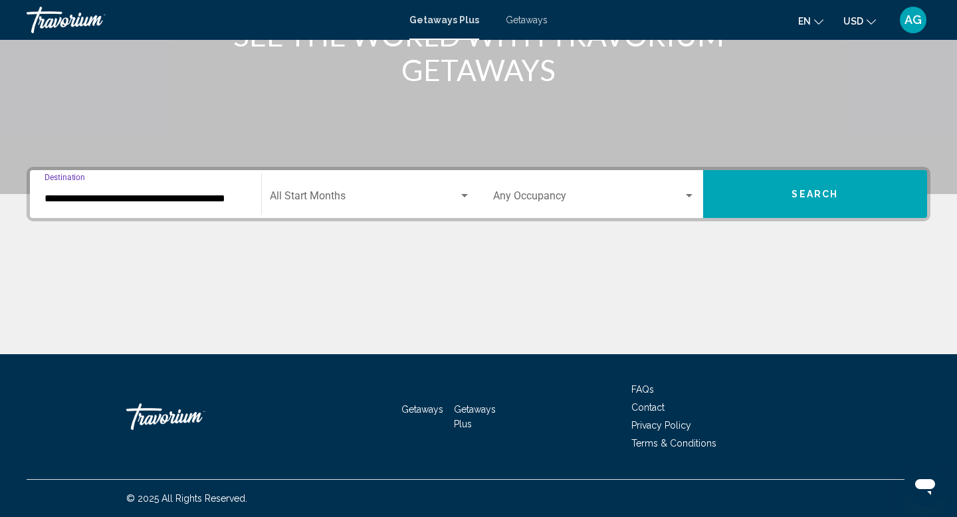
click at [786, 202] on button "Search" at bounding box center [815, 194] width 225 height 48
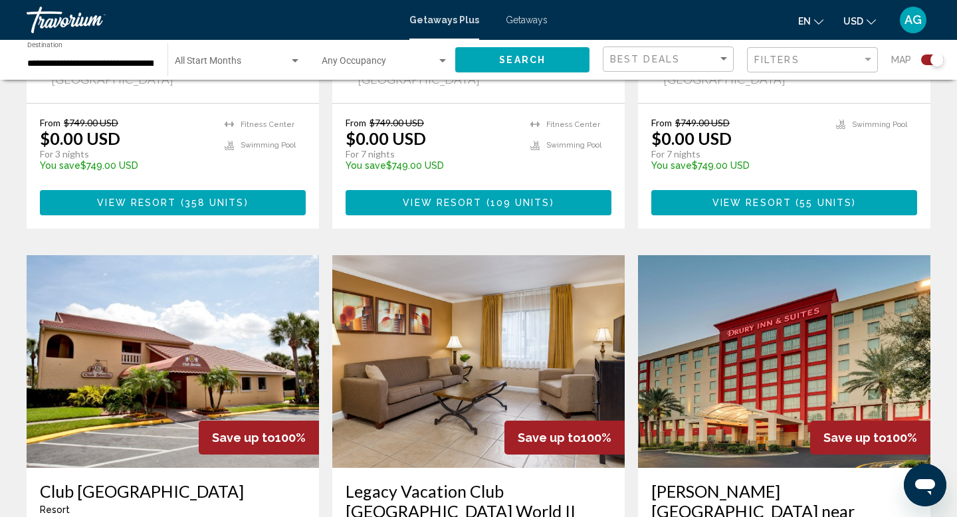
scroll to position [1279, 0]
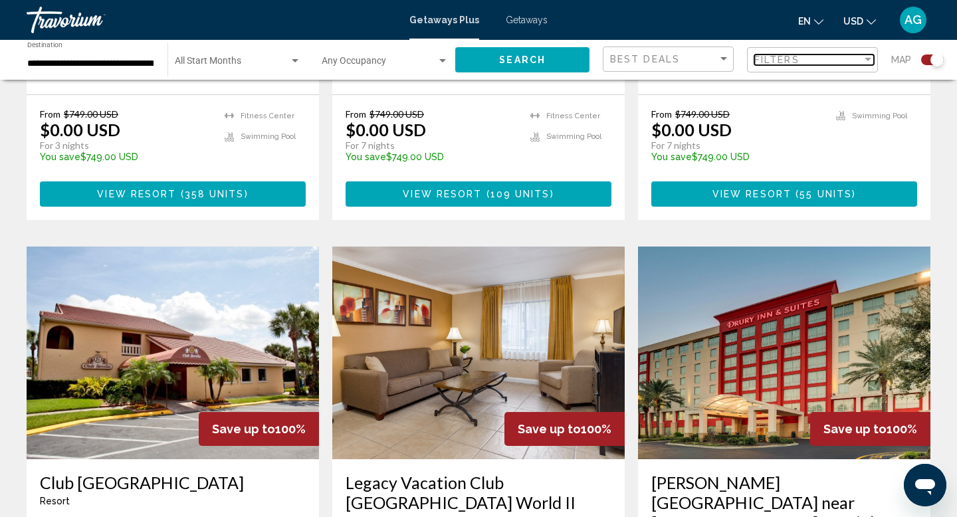
click at [868, 62] on div "Filter" at bounding box center [868, 59] width 12 height 11
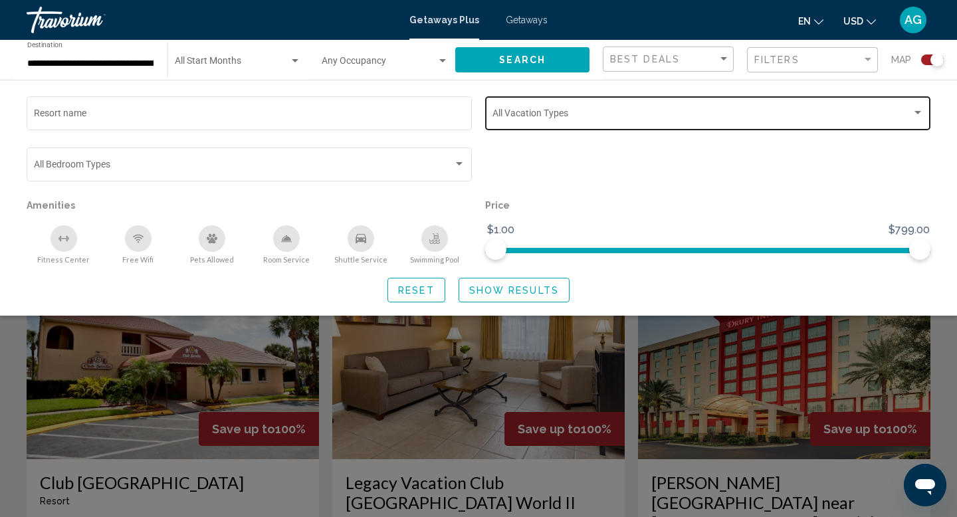
click at [678, 122] on div "Vacation Types All Vacation Types" at bounding box center [707, 112] width 431 height 37
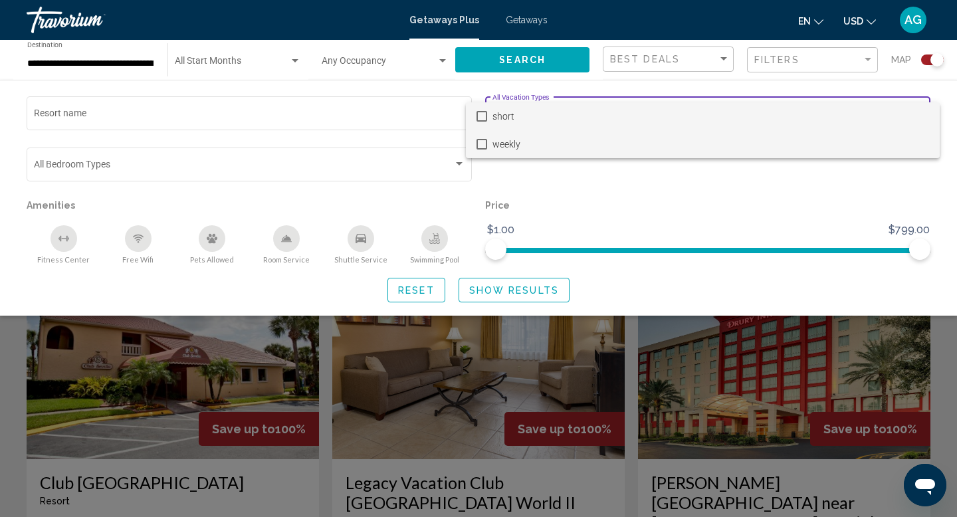
click at [482, 141] on mat-pseudo-checkbox at bounding box center [481, 144] width 11 height 11
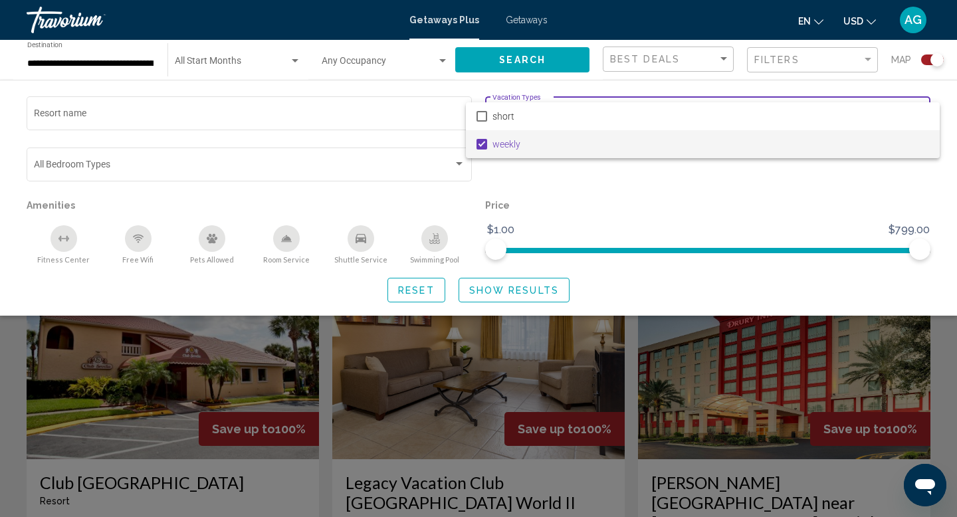
click at [487, 295] on div at bounding box center [478, 258] width 957 height 517
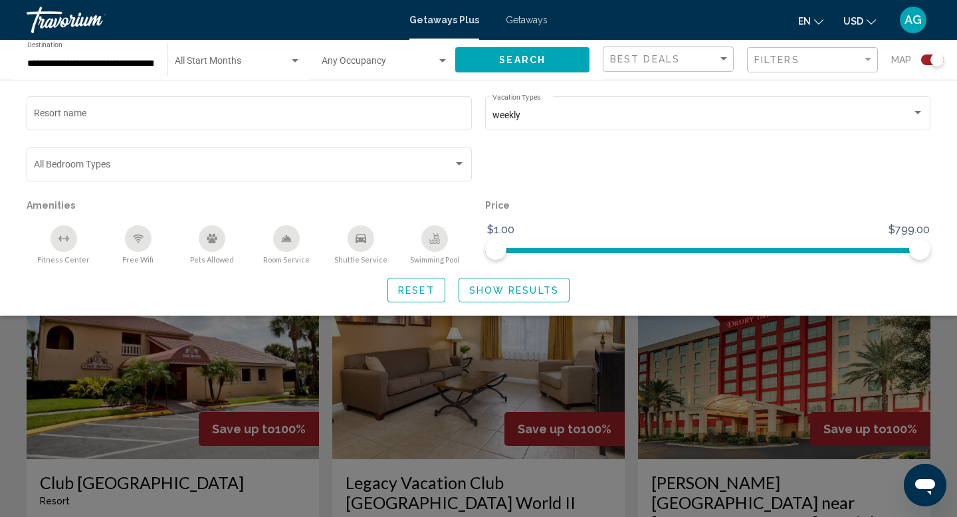
click at [487, 295] on span "Show Results" at bounding box center [514, 290] width 90 height 11
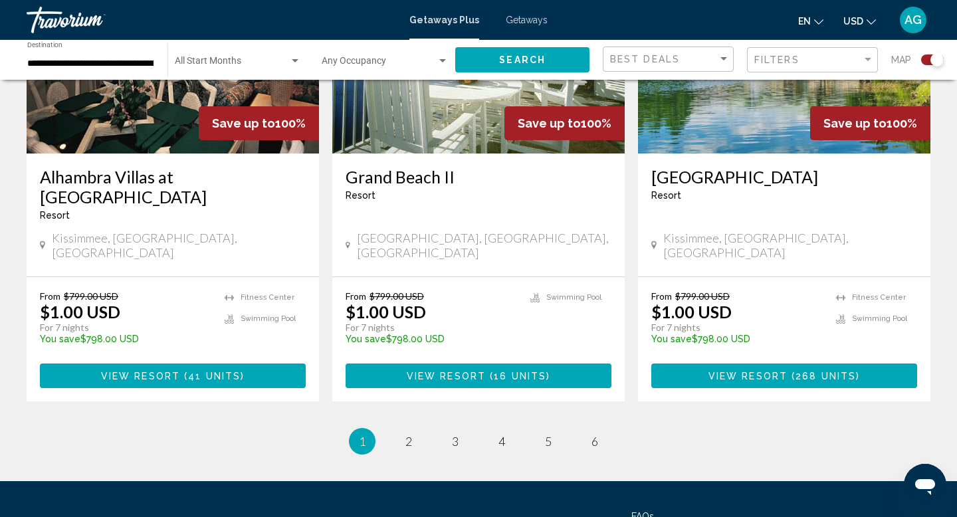
scroll to position [2099, 0]
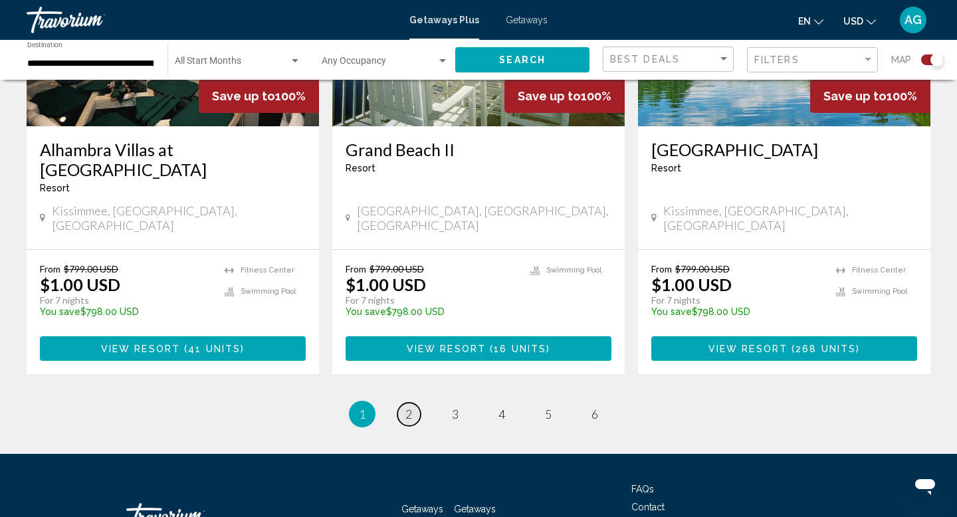
click at [409, 407] on span "2" at bounding box center [408, 414] width 7 height 15
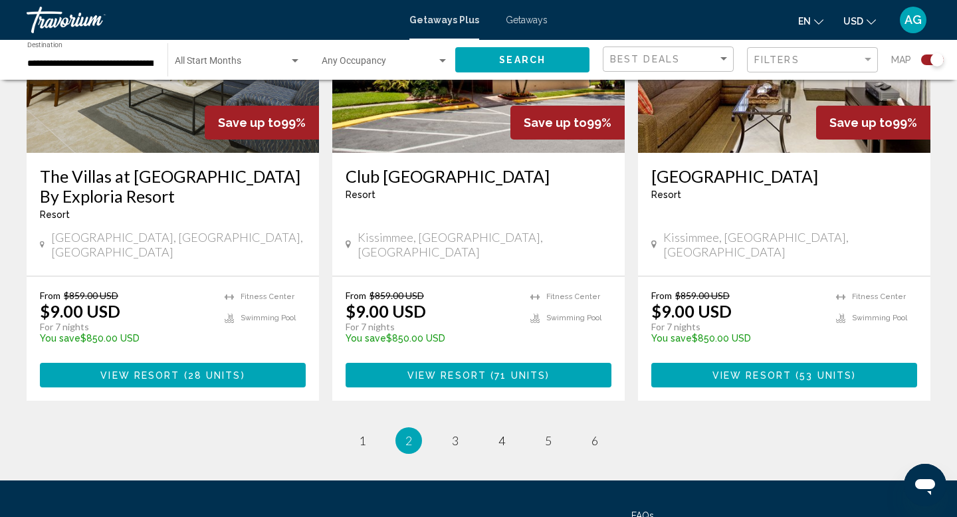
scroll to position [2139, 0]
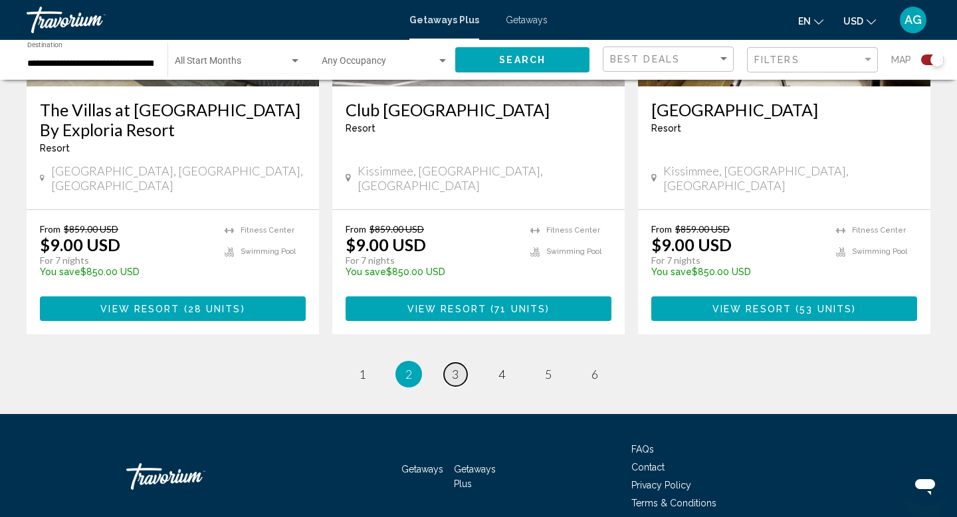
click at [449, 363] on link "page 3" at bounding box center [455, 374] width 23 height 23
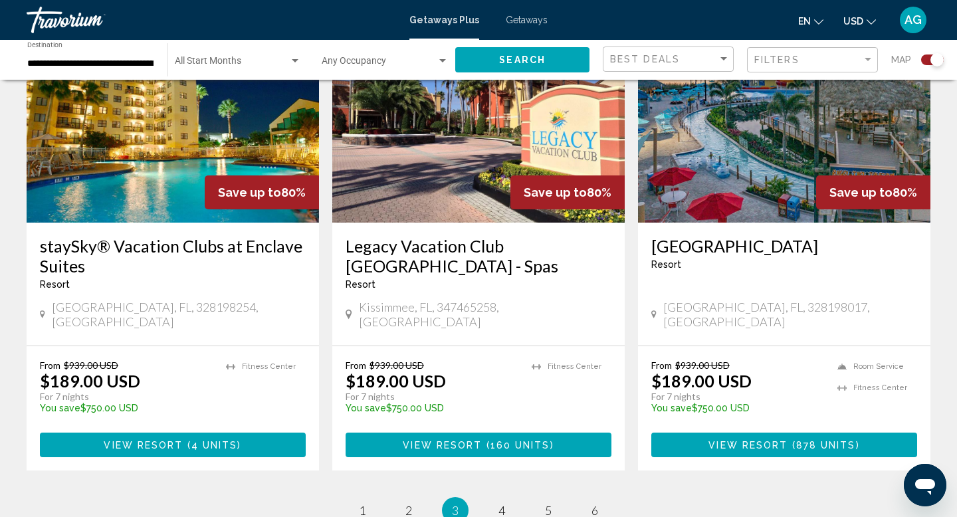
scroll to position [2139, 0]
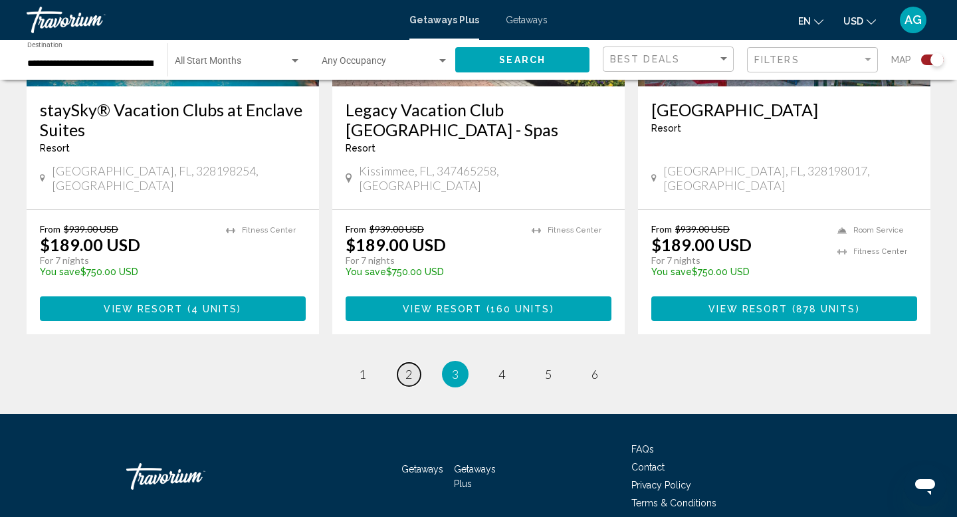
click at [408, 367] on span "2" at bounding box center [408, 374] width 7 height 15
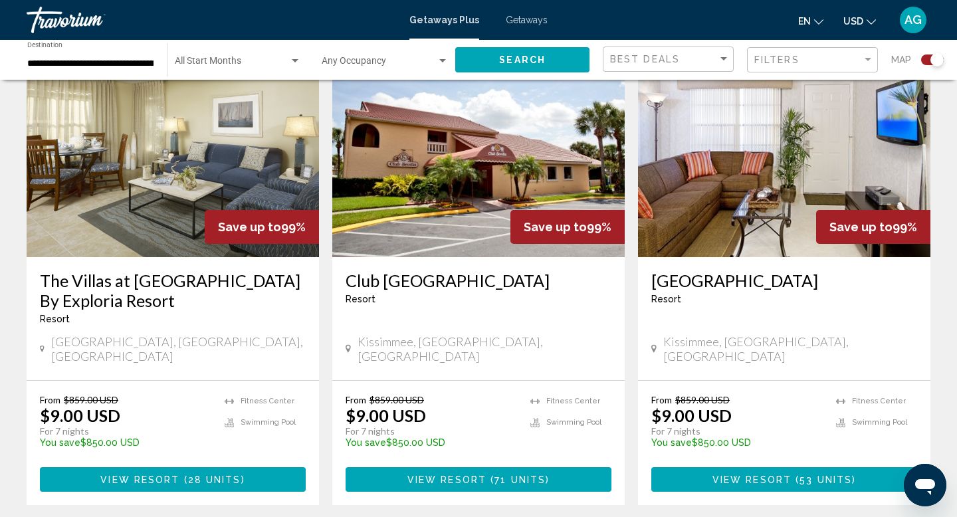
scroll to position [2139, 0]
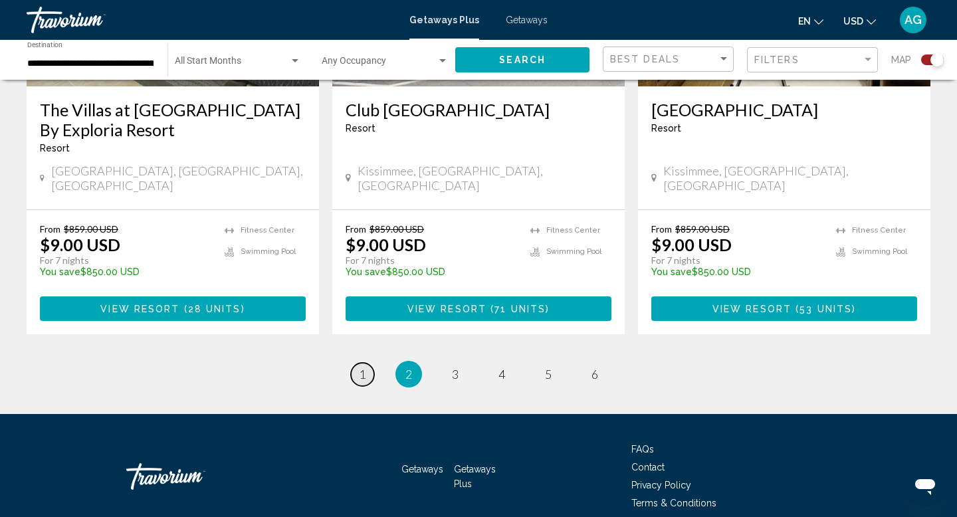
click at [362, 367] on span "1" at bounding box center [362, 374] width 7 height 15
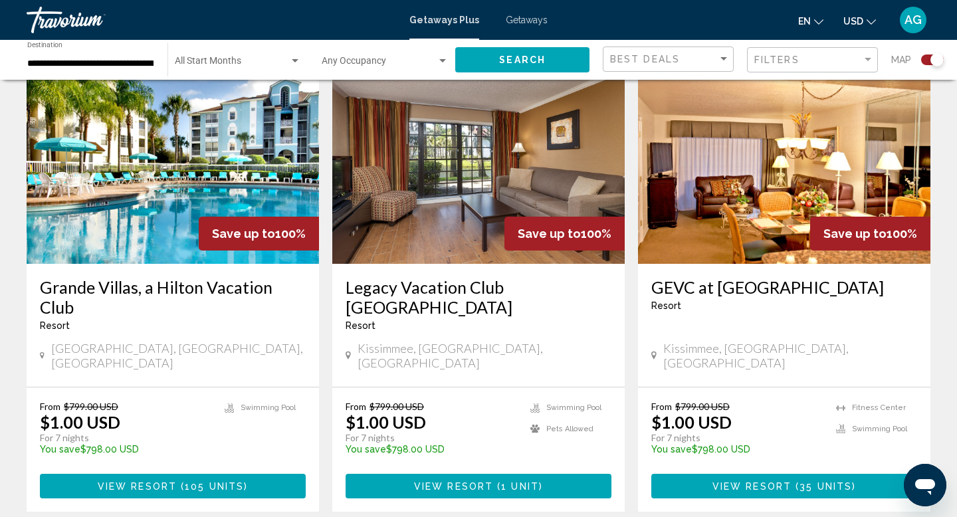
scroll to position [1469, 0]
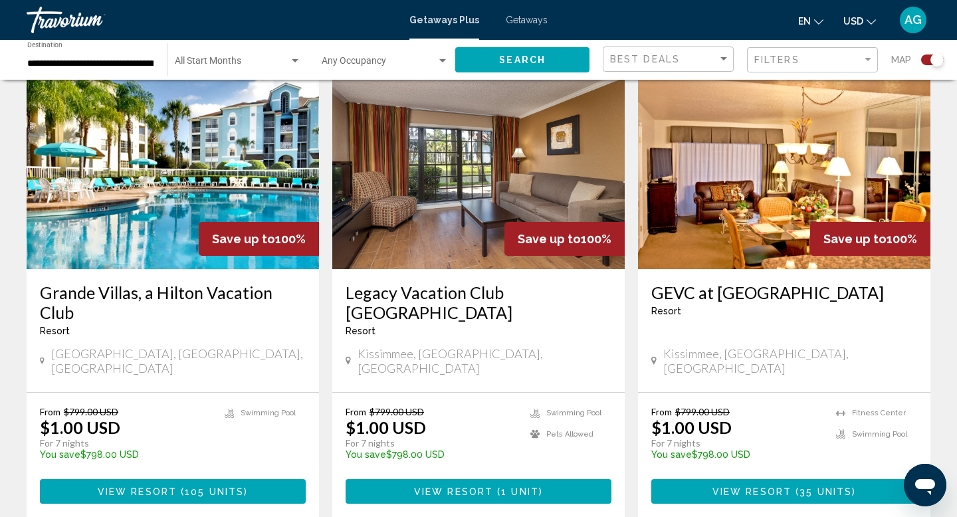
click at [116, 153] on img "Main content" at bounding box center [173, 162] width 292 height 213
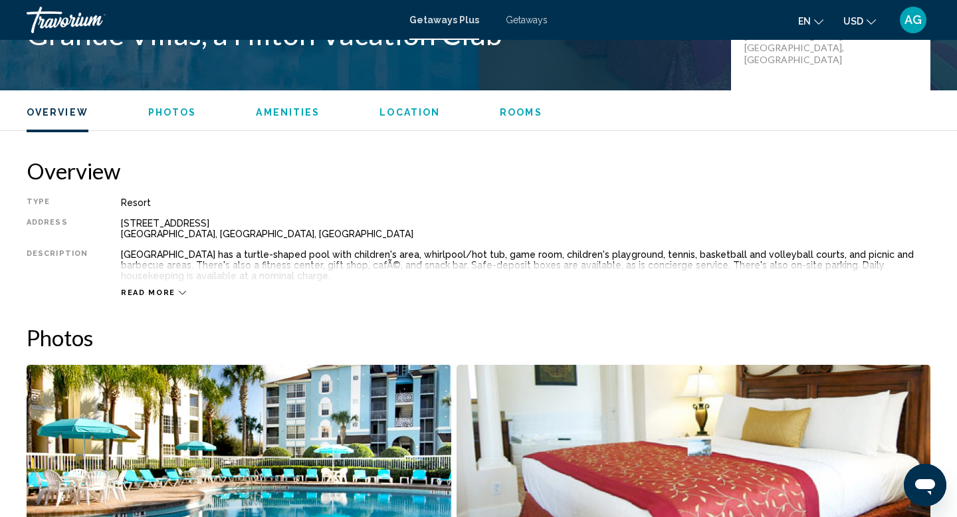
scroll to position [547, 0]
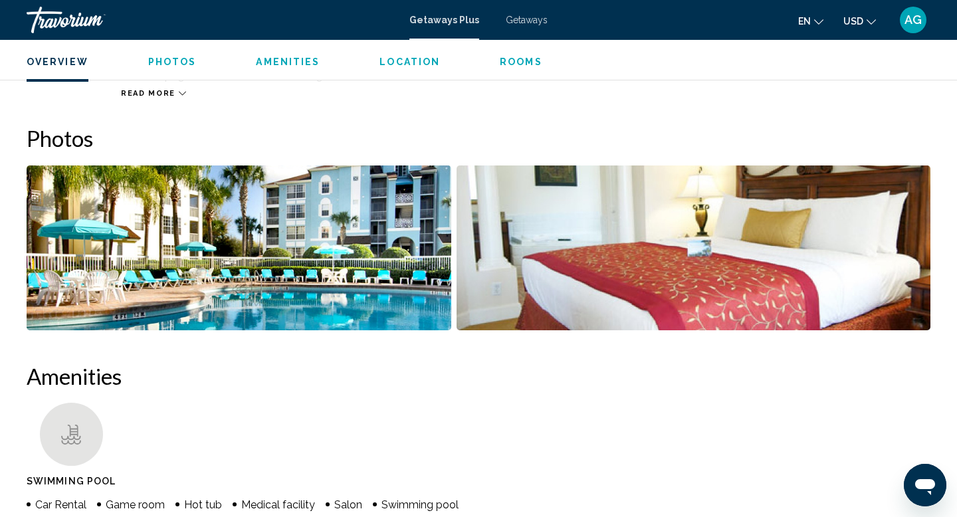
click at [347, 304] on img "Open full-screen image slider" at bounding box center [239, 247] width 424 height 165
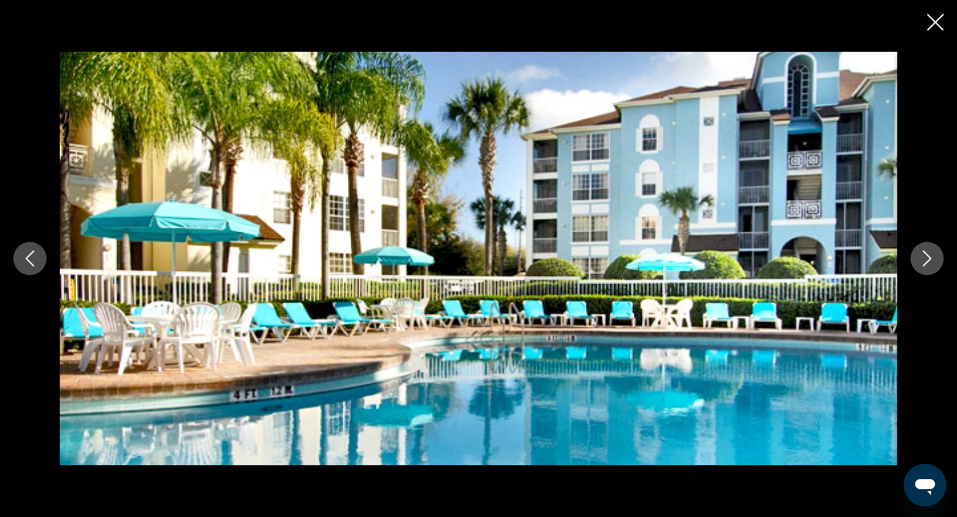
click at [920, 258] on icon "Next image" at bounding box center [927, 258] width 16 height 16
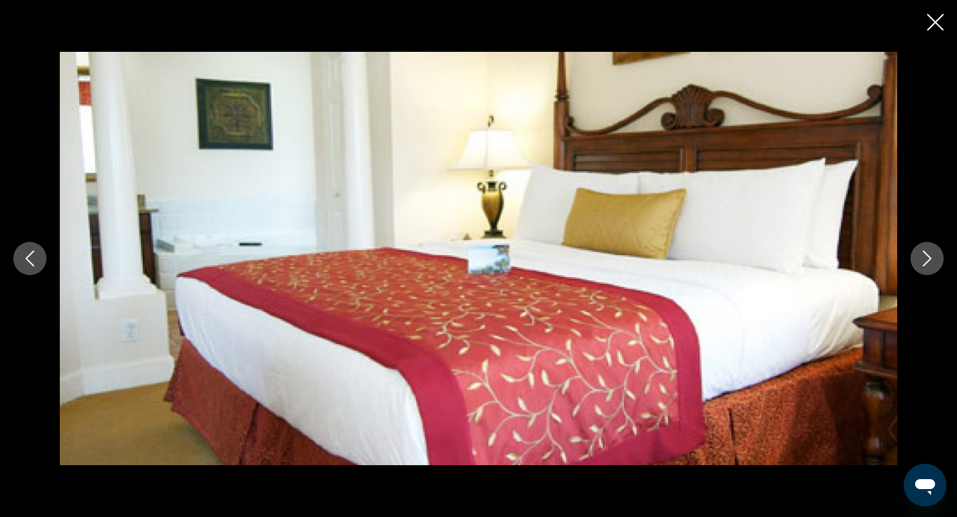
click at [924, 257] on icon "Next image" at bounding box center [927, 258] width 16 height 16
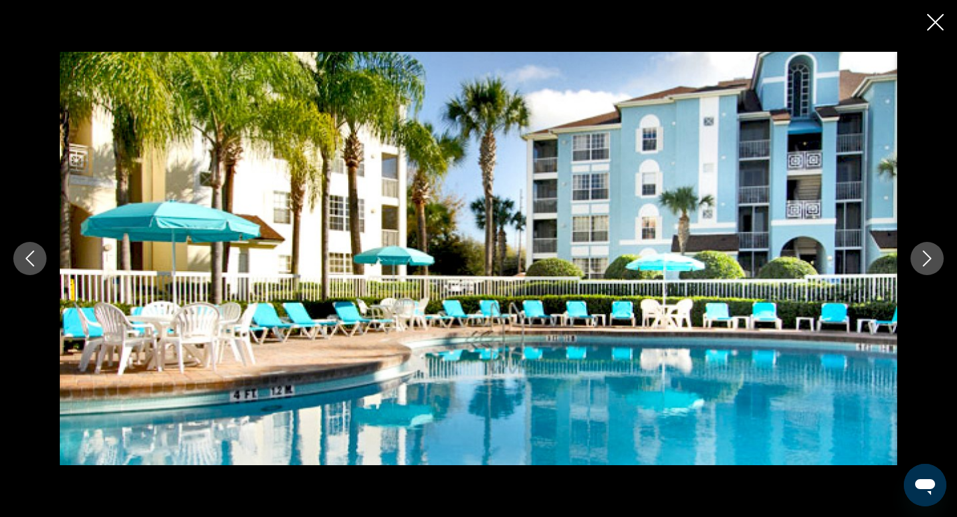
click at [924, 257] on icon "Next image" at bounding box center [927, 258] width 16 height 16
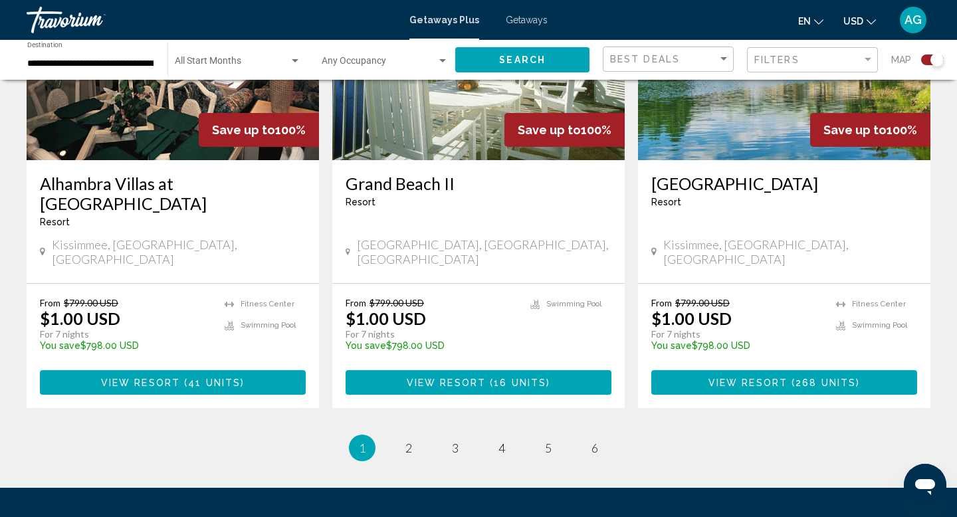
scroll to position [2099, 0]
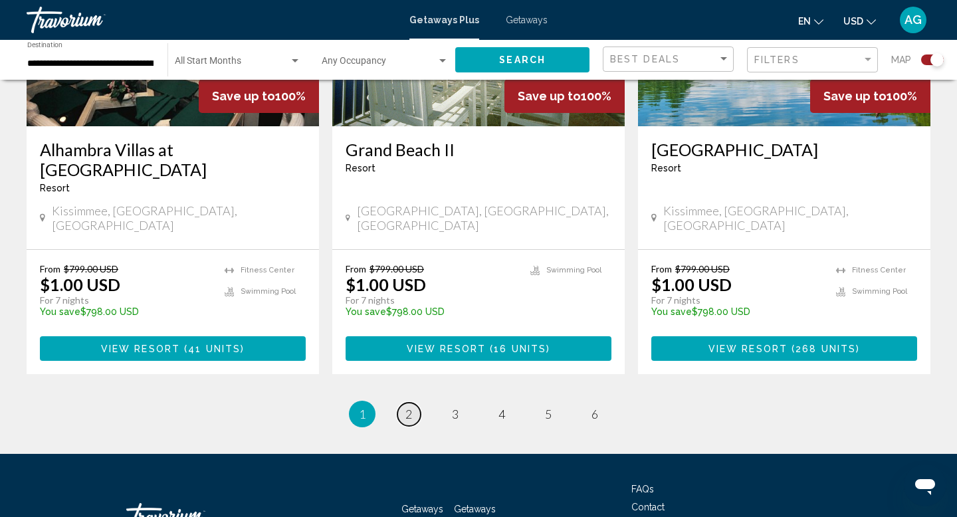
click at [410, 407] on span "2" at bounding box center [408, 414] width 7 height 15
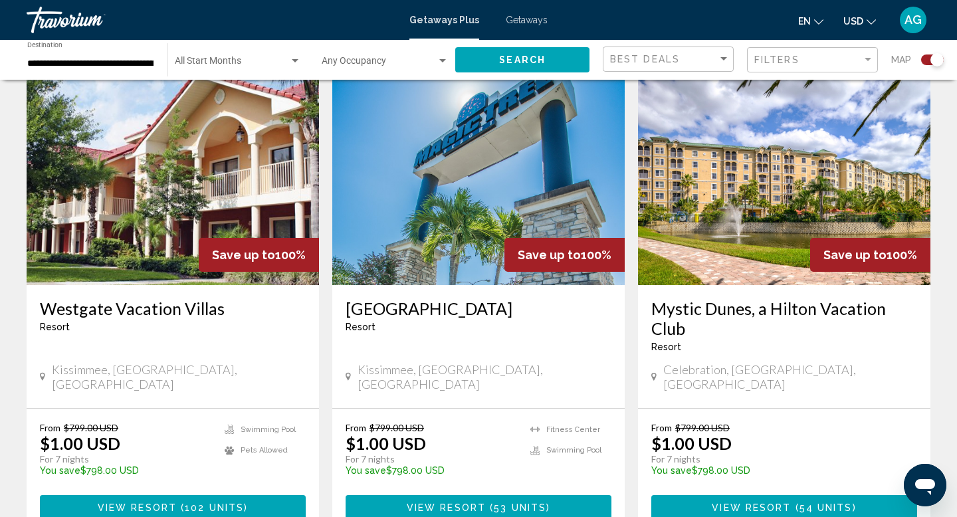
scroll to position [968, 0]
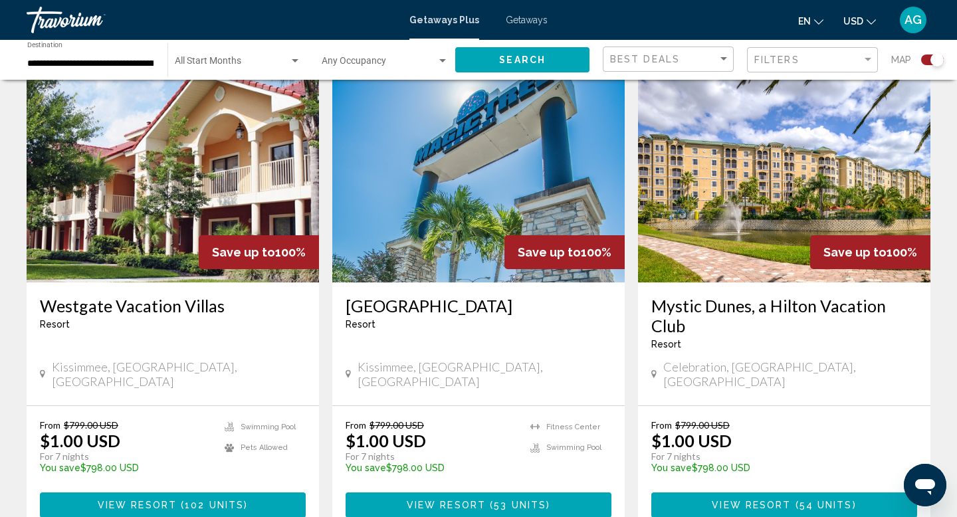
click at [114, 193] on img "Main content" at bounding box center [173, 176] width 292 height 213
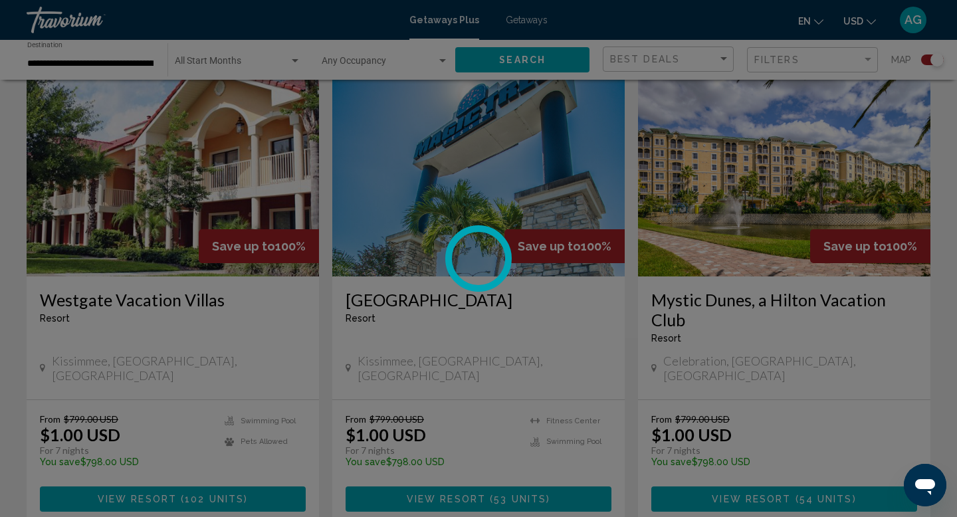
scroll to position [976, 0]
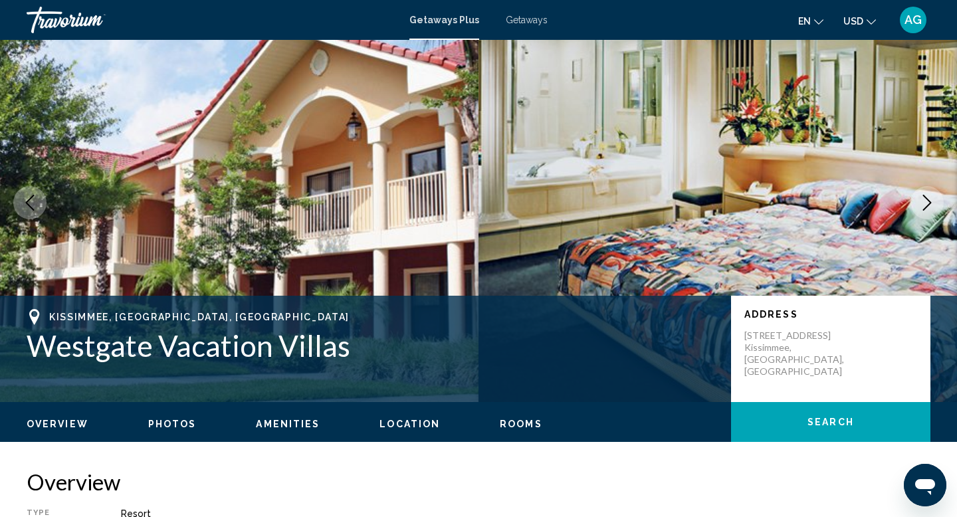
scroll to position [38, 0]
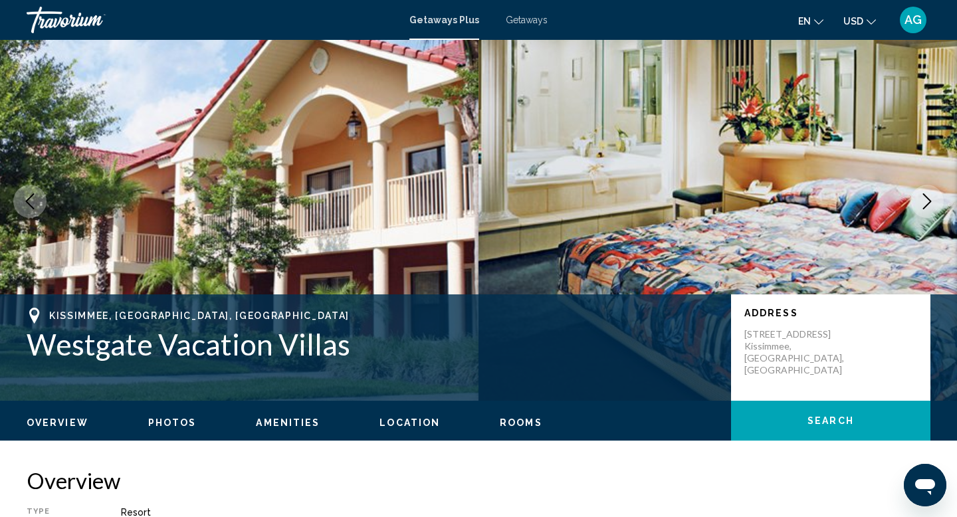
click at [923, 198] on icon "Next image" at bounding box center [927, 201] width 16 height 16
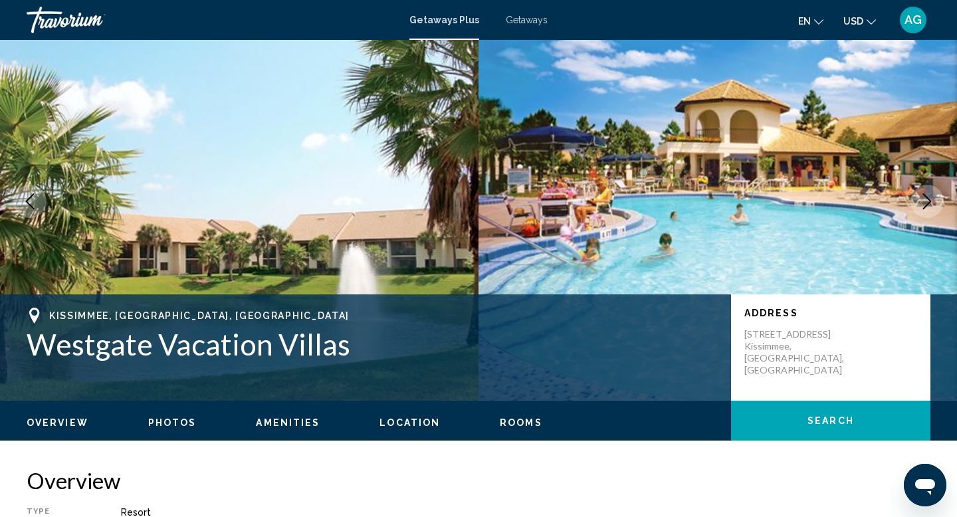
click at [923, 198] on icon "Next image" at bounding box center [927, 201] width 16 height 16
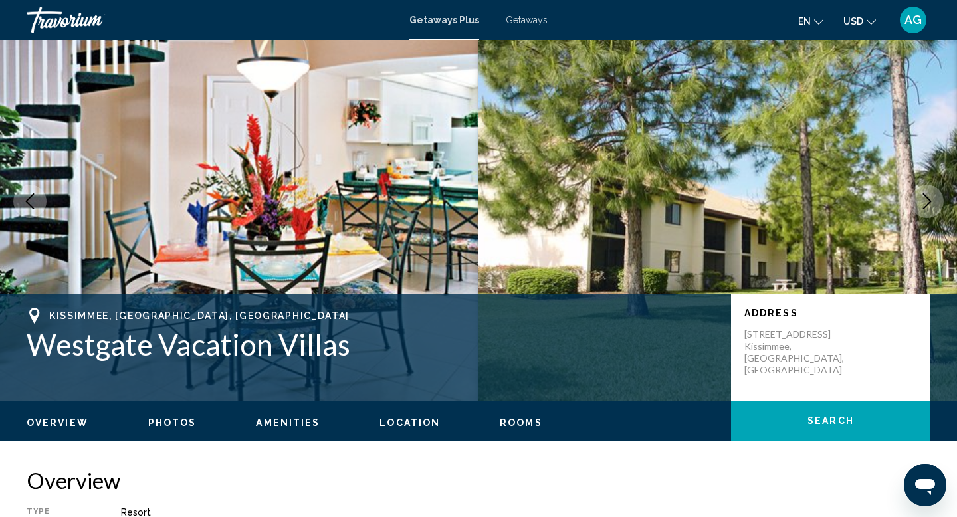
click at [923, 198] on icon "Next image" at bounding box center [927, 201] width 16 height 16
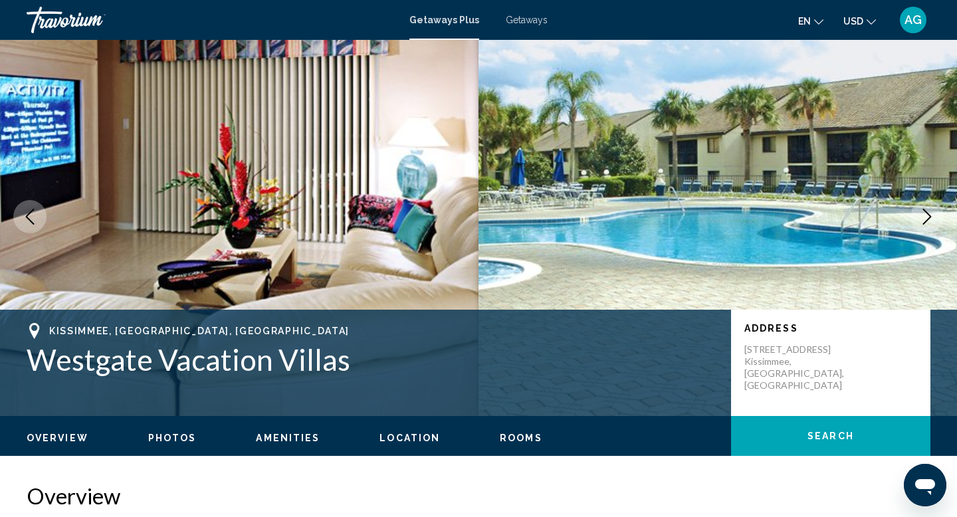
scroll to position [34, 0]
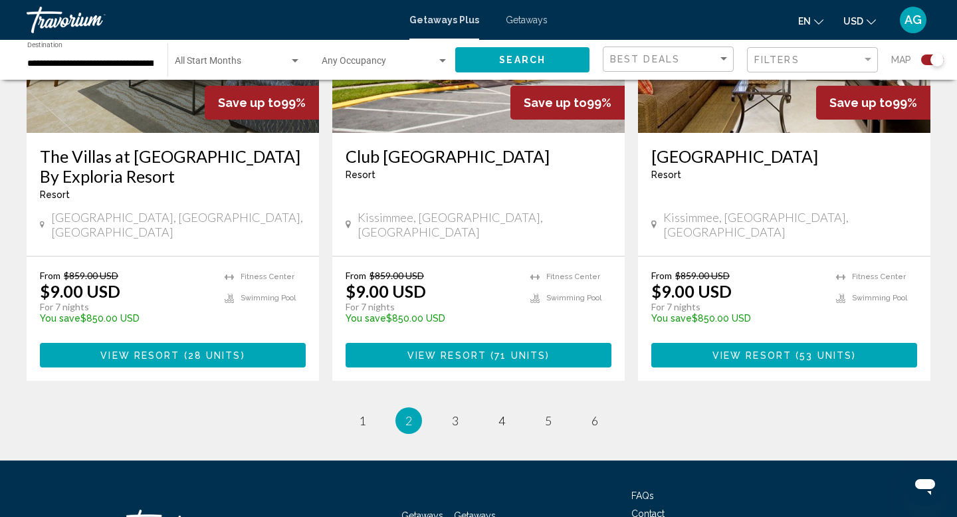
scroll to position [2139, 0]
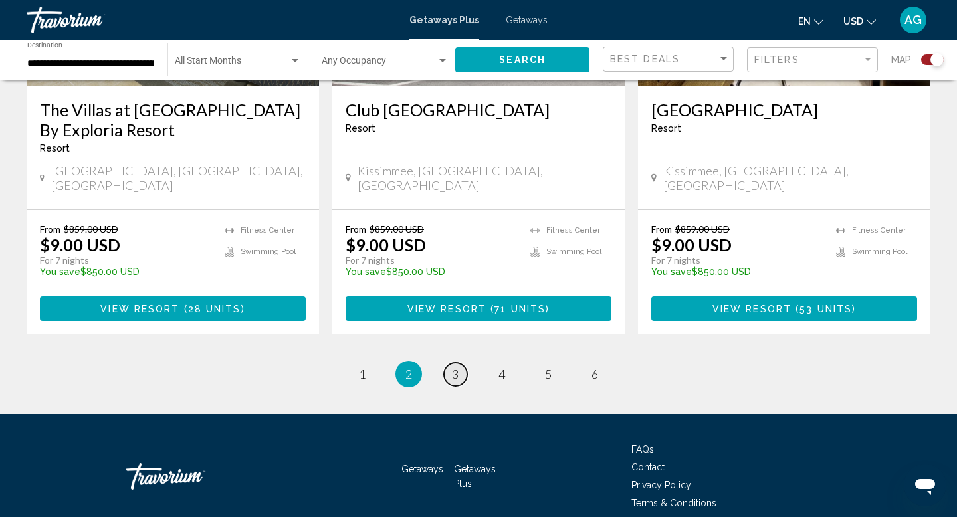
click at [450, 363] on link "page 3" at bounding box center [455, 374] width 23 height 23
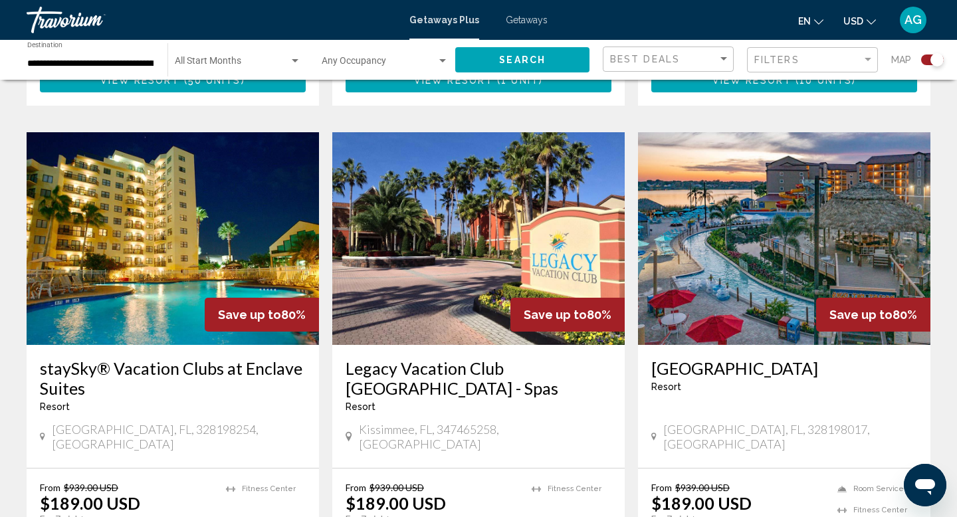
scroll to position [1888, 0]
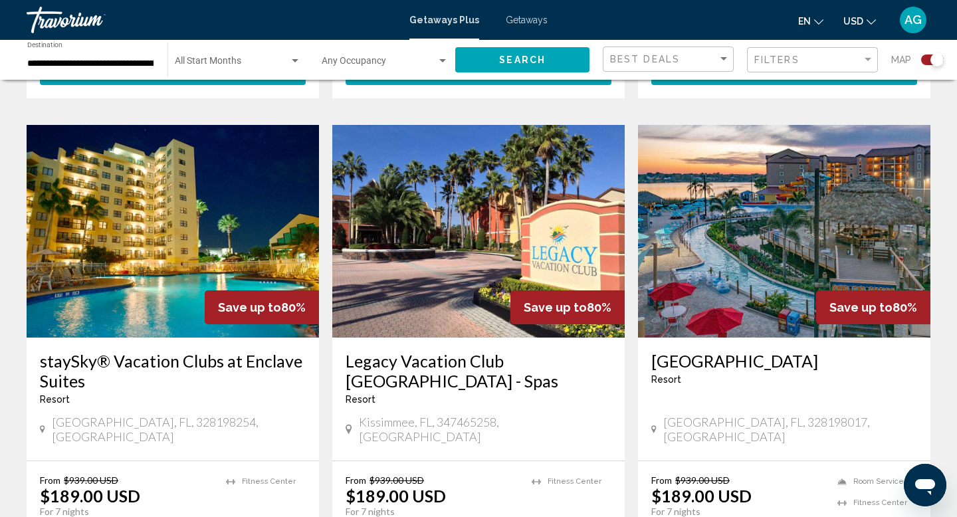
click at [531, 236] on img "Main content" at bounding box center [478, 231] width 292 height 213
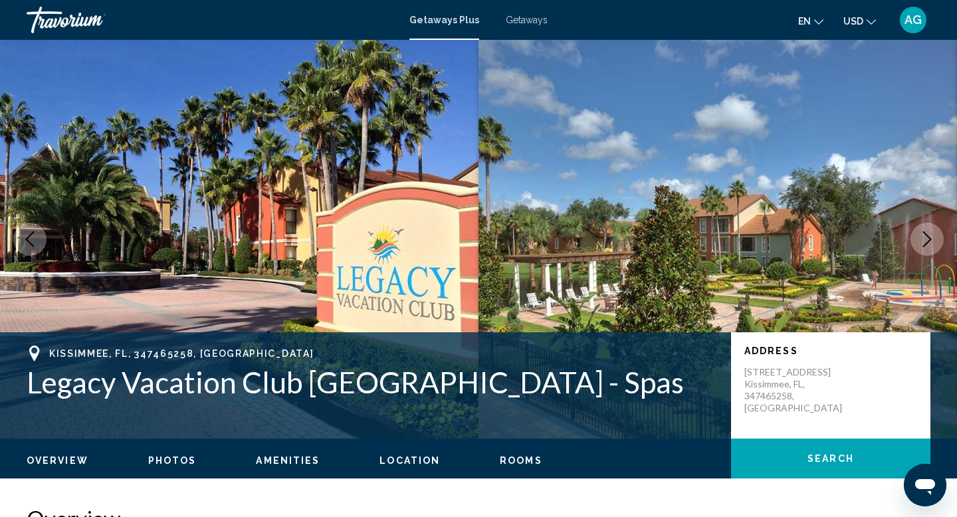
click at [934, 250] on button "Next image" at bounding box center [926, 239] width 33 height 33
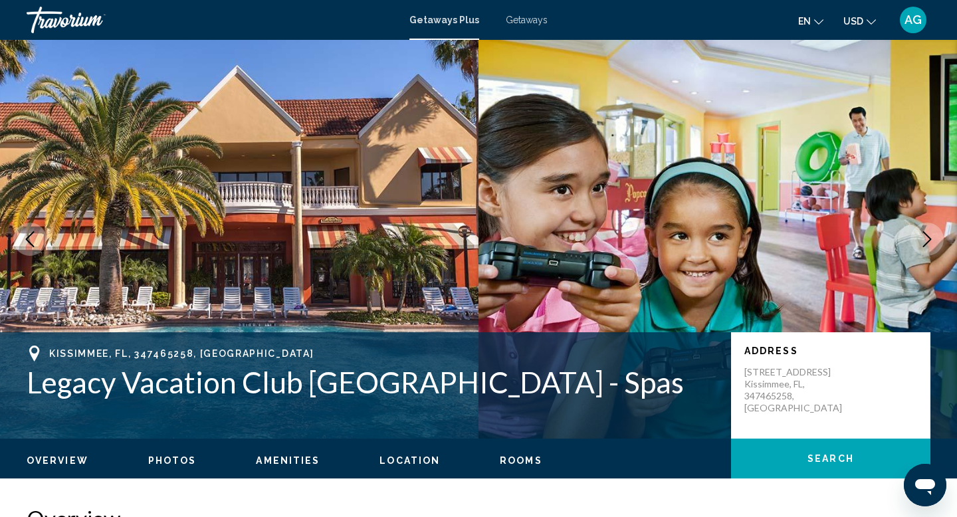
click at [931, 246] on icon "Next image" at bounding box center [927, 239] width 16 height 16
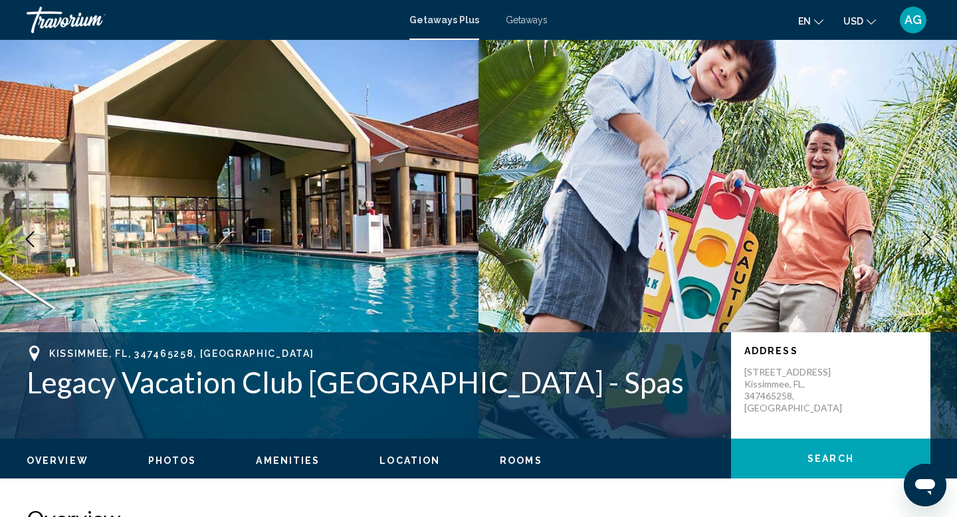
click at [930, 245] on icon "Next image" at bounding box center [927, 239] width 16 height 16
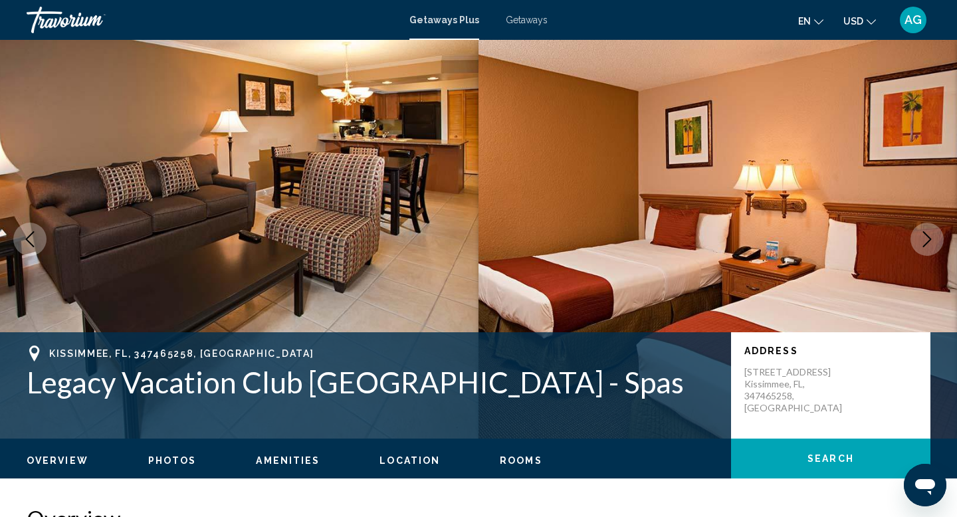
click at [927, 238] on icon "Next image" at bounding box center [927, 239] width 16 height 16
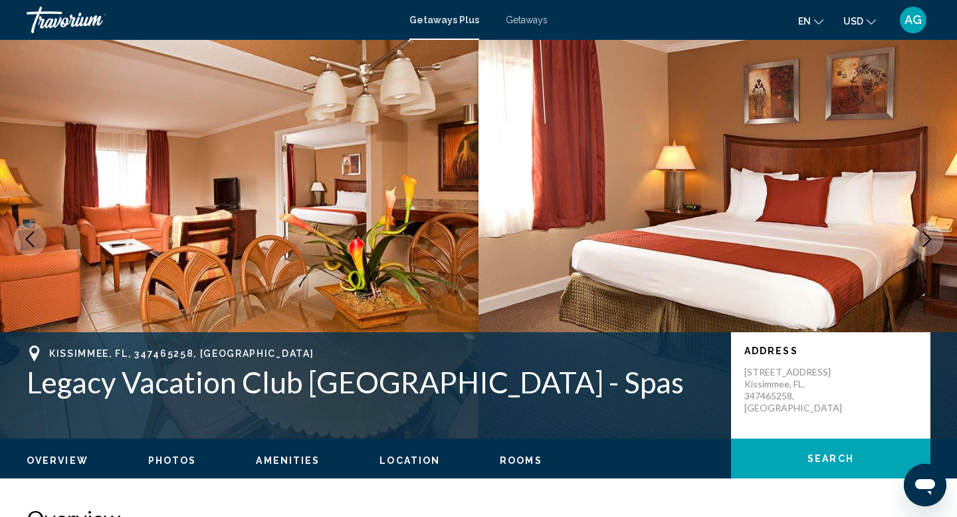
click at [927, 238] on icon "Next image" at bounding box center [927, 239] width 16 height 16
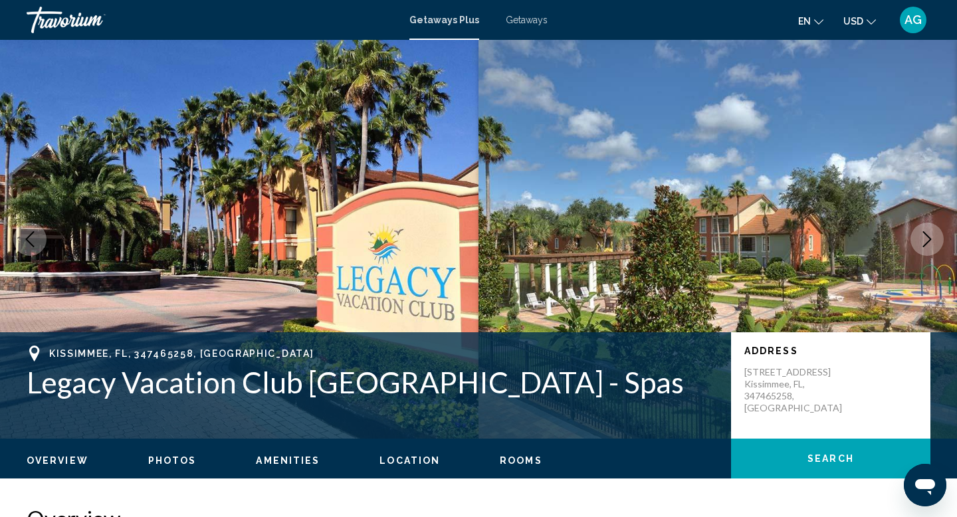
click at [927, 238] on icon "Next image" at bounding box center [927, 239] width 16 height 16
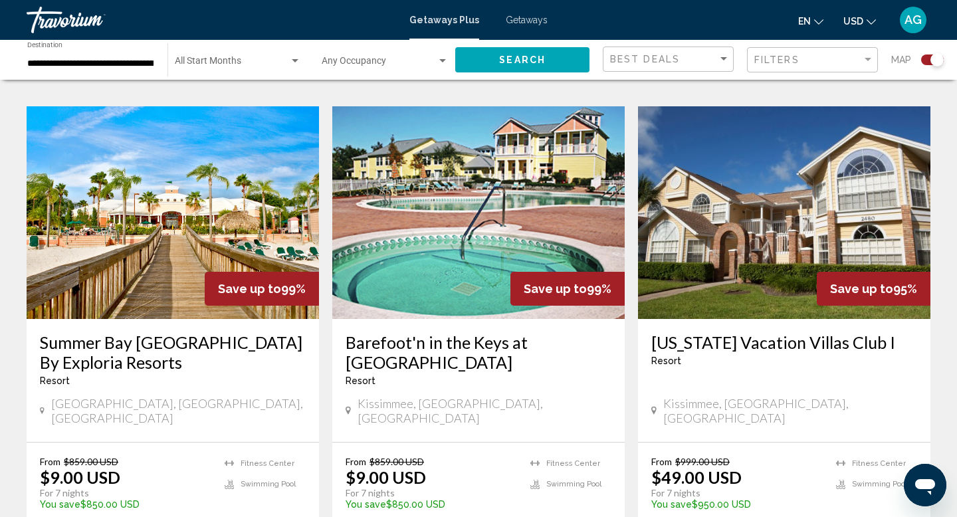
scroll to position [936, 0]
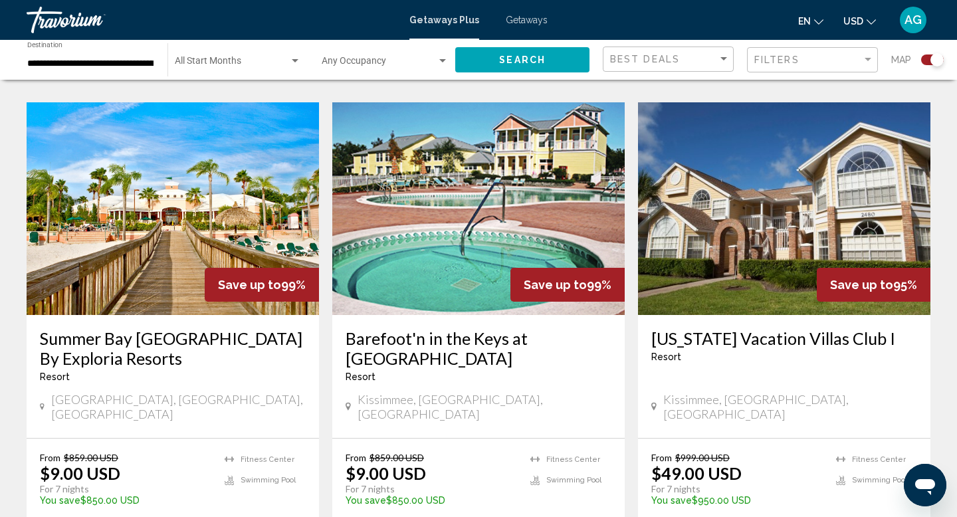
click at [702, 220] on img "Main content" at bounding box center [784, 208] width 292 height 213
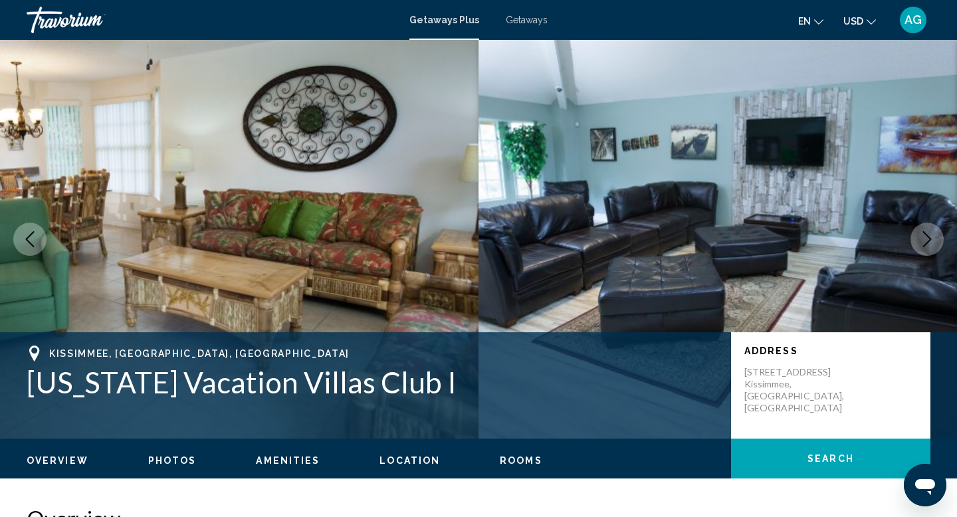
click at [928, 240] on icon "Next image" at bounding box center [927, 239] width 9 height 16
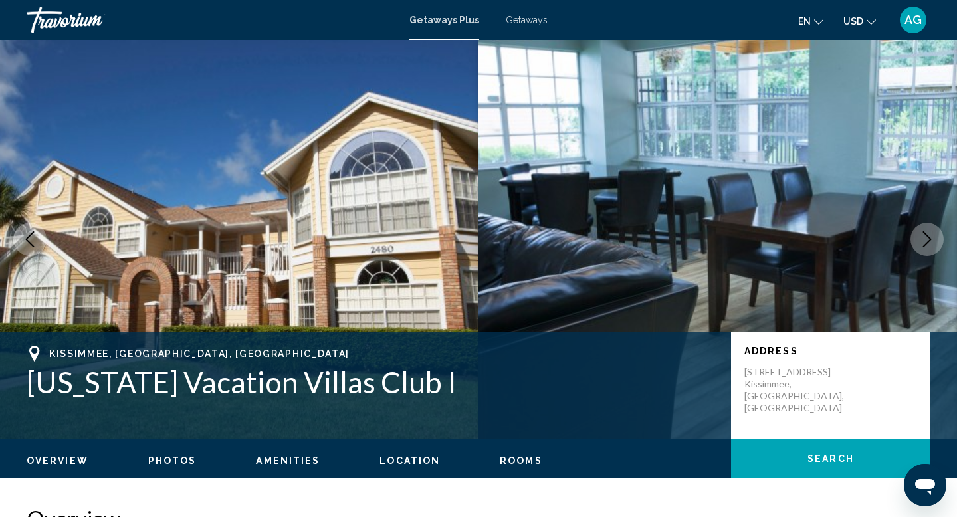
click at [928, 240] on icon "Next image" at bounding box center [927, 239] width 9 height 16
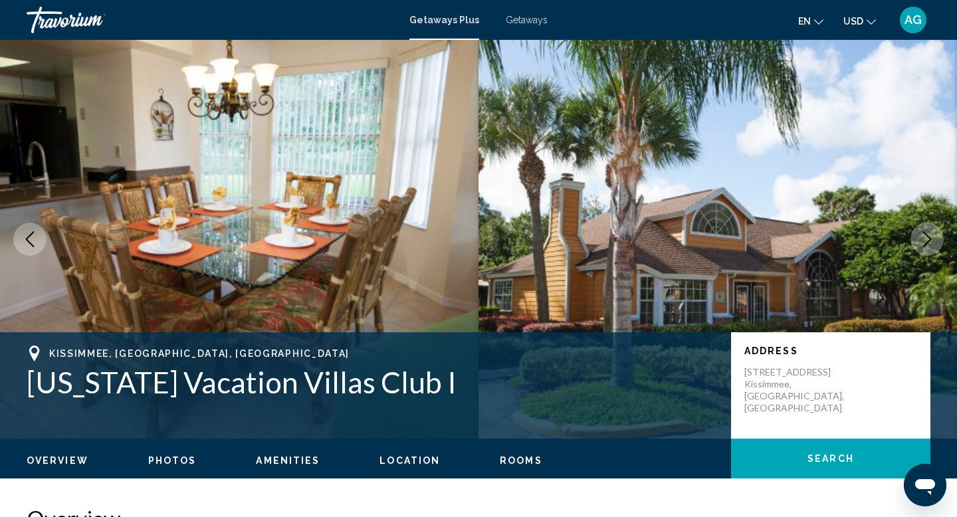
click at [928, 240] on icon "Next image" at bounding box center [927, 239] width 9 height 16
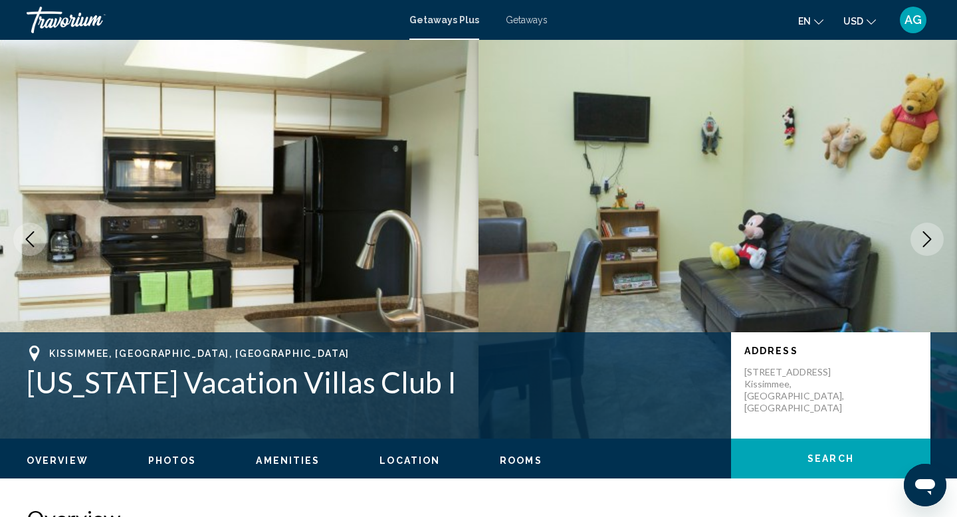
click at [928, 240] on icon "Next image" at bounding box center [927, 239] width 9 height 16
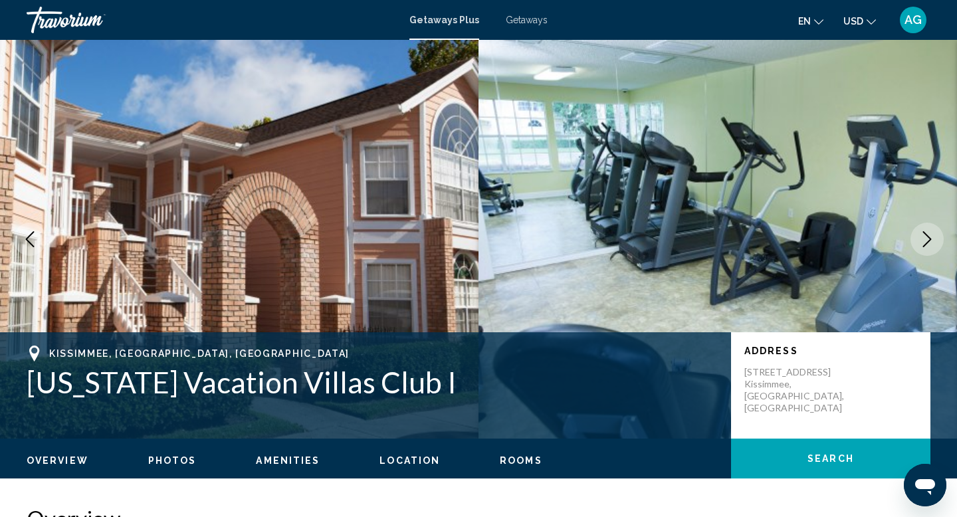
click at [928, 240] on icon "Next image" at bounding box center [927, 239] width 9 height 16
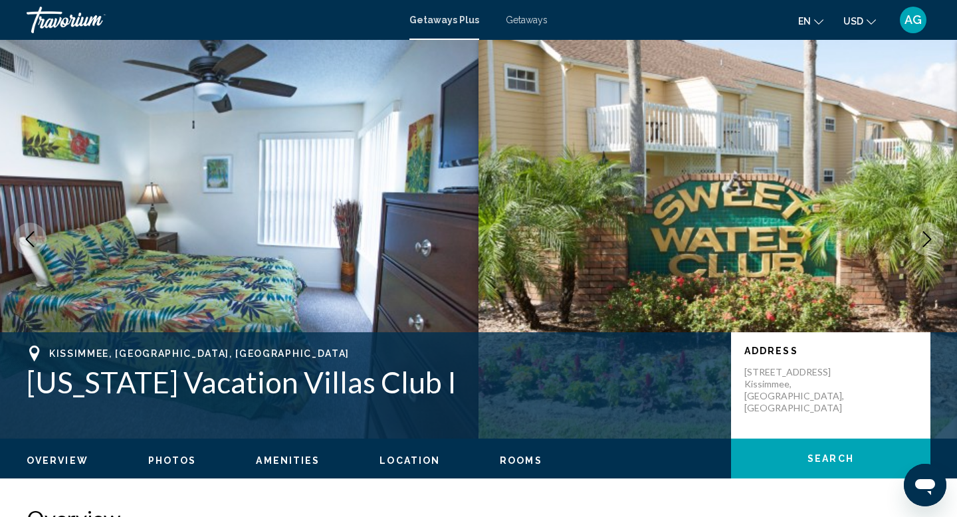
click at [928, 240] on icon "Next image" at bounding box center [927, 239] width 9 height 16
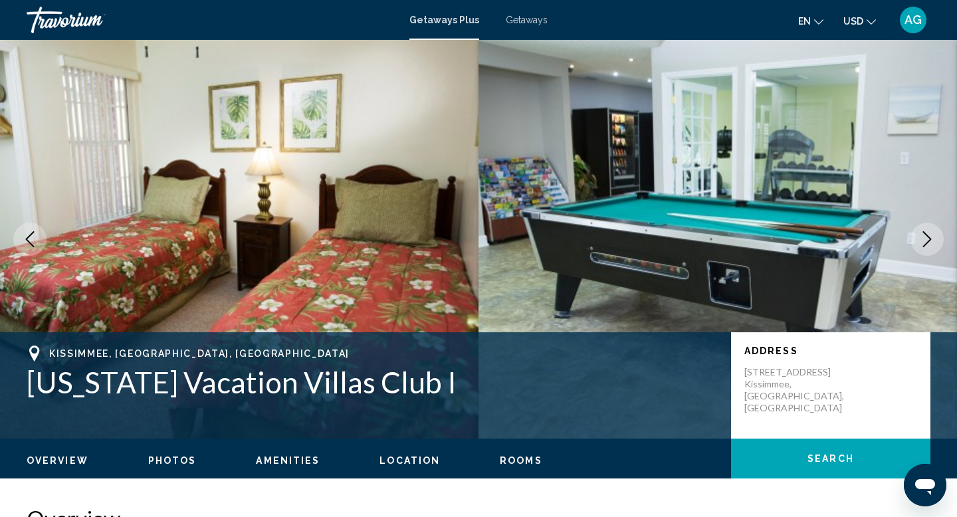
click at [928, 240] on icon "Next image" at bounding box center [927, 239] width 9 height 16
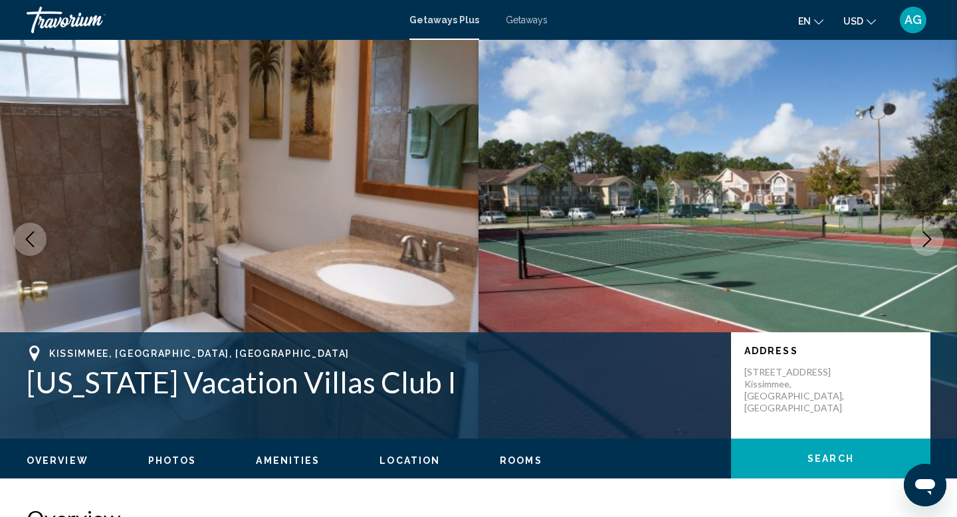
click at [928, 240] on icon "Next image" at bounding box center [927, 239] width 9 height 16
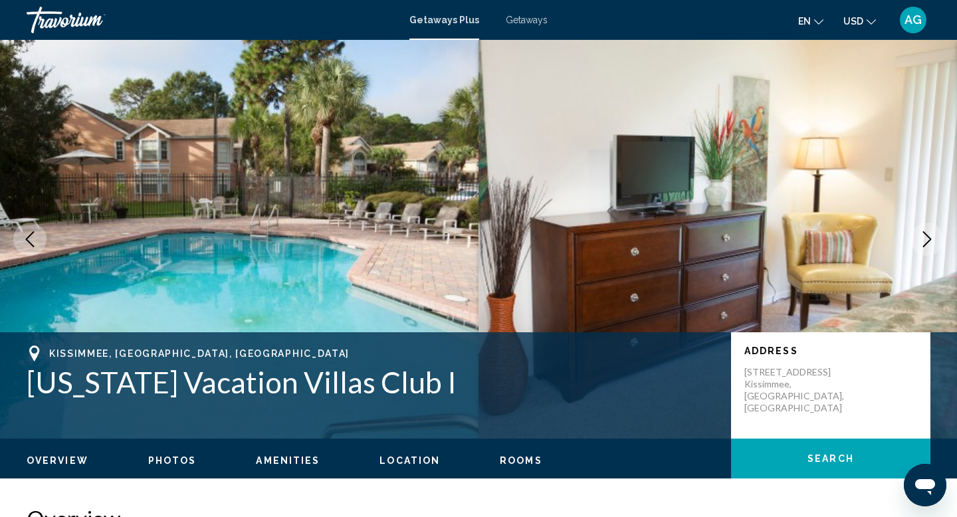
click at [928, 240] on icon "Next image" at bounding box center [927, 239] width 9 height 16
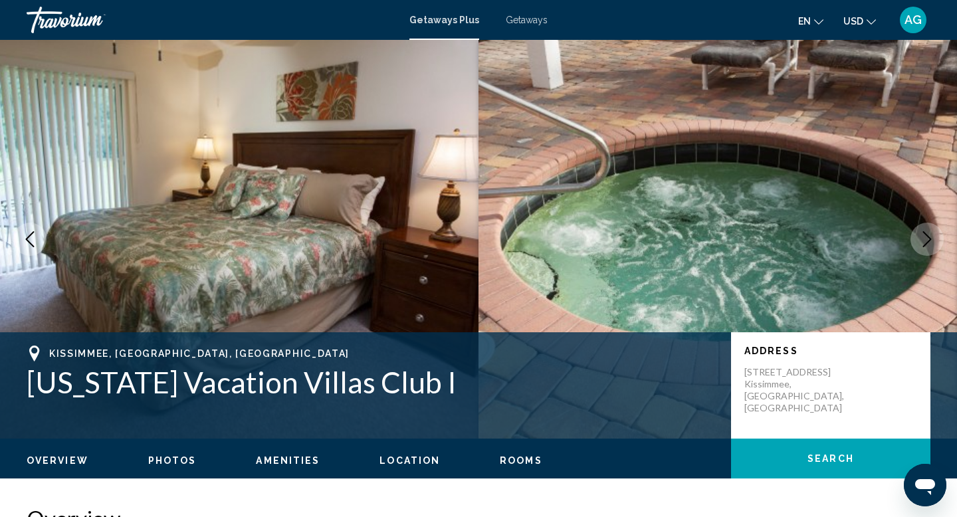
click at [928, 240] on icon "Next image" at bounding box center [927, 239] width 9 height 16
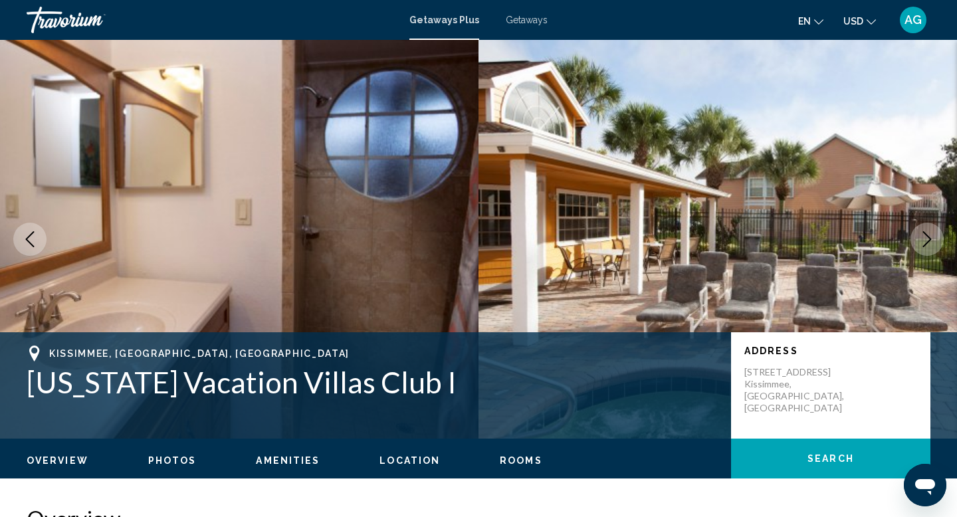
click at [928, 240] on icon "Next image" at bounding box center [927, 239] width 9 height 16
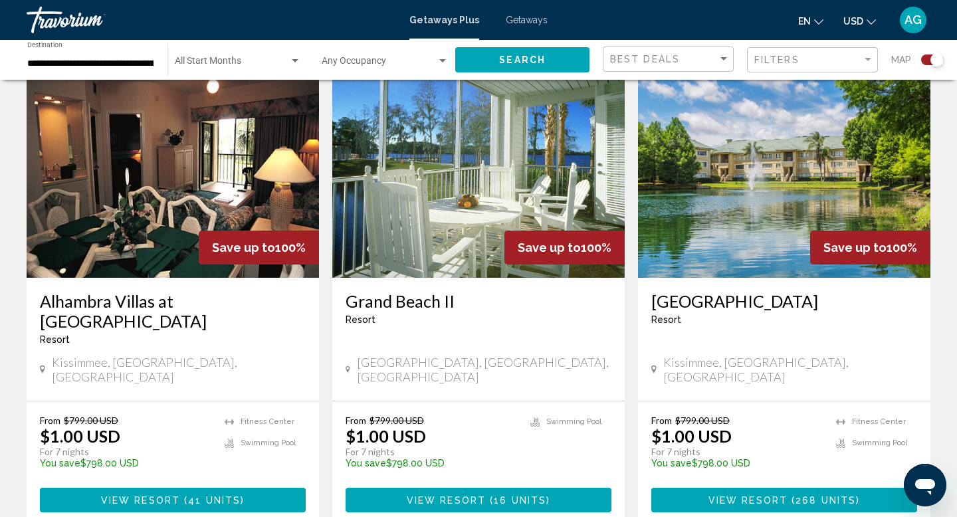
scroll to position [1955, 0]
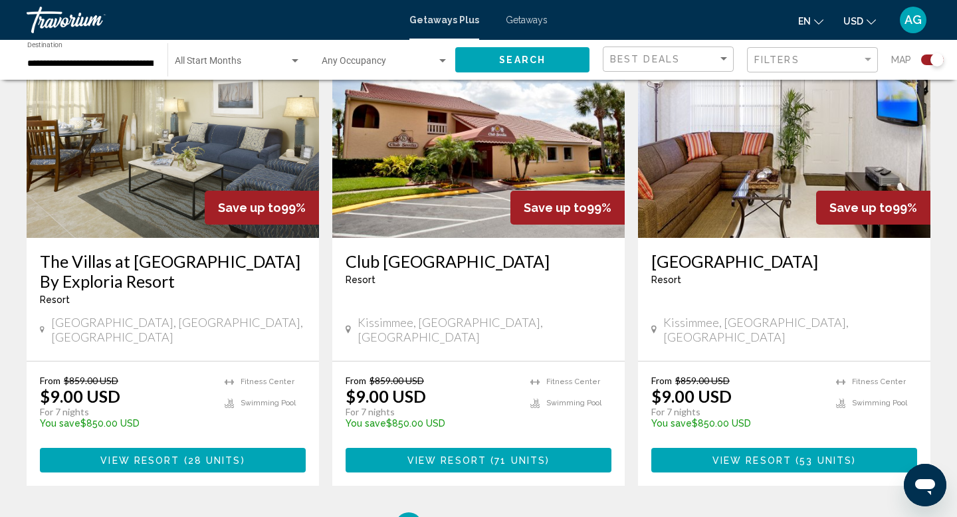
scroll to position [2038, 0]
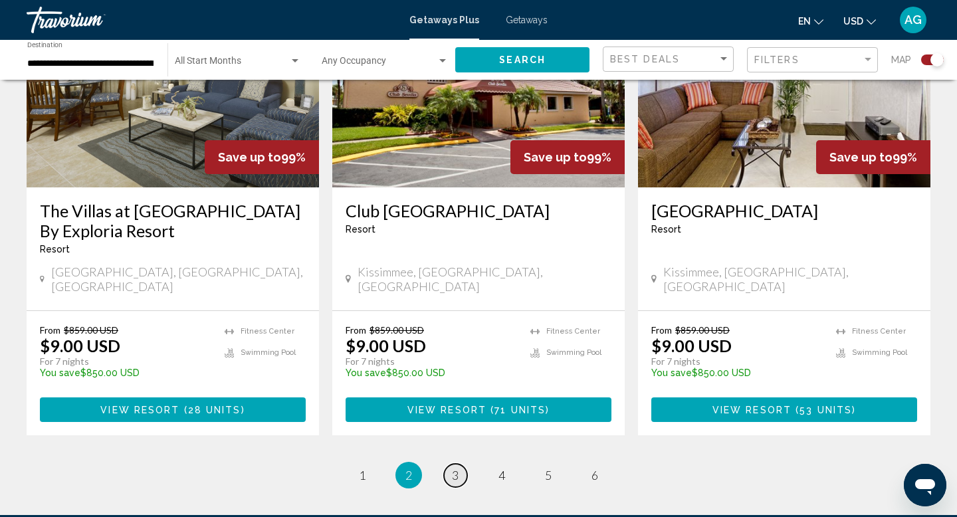
click at [450, 464] on link "page 3" at bounding box center [455, 475] width 23 height 23
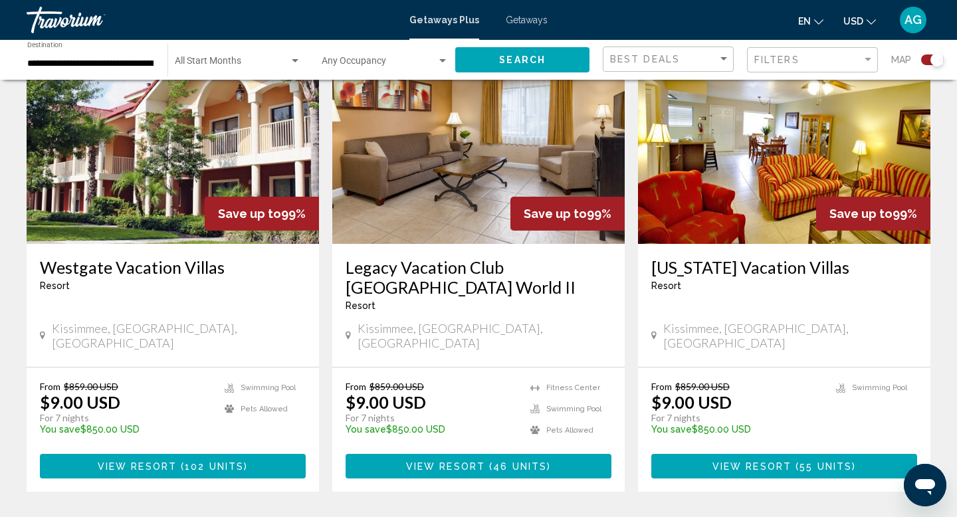
scroll to position [525, 0]
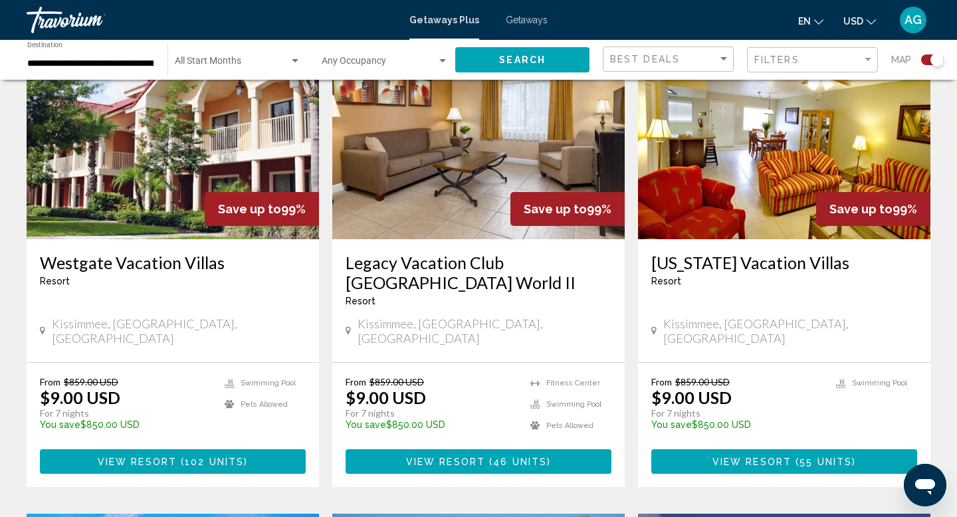
click at [154, 456] on span "View Resort" at bounding box center [137, 461] width 79 height 11
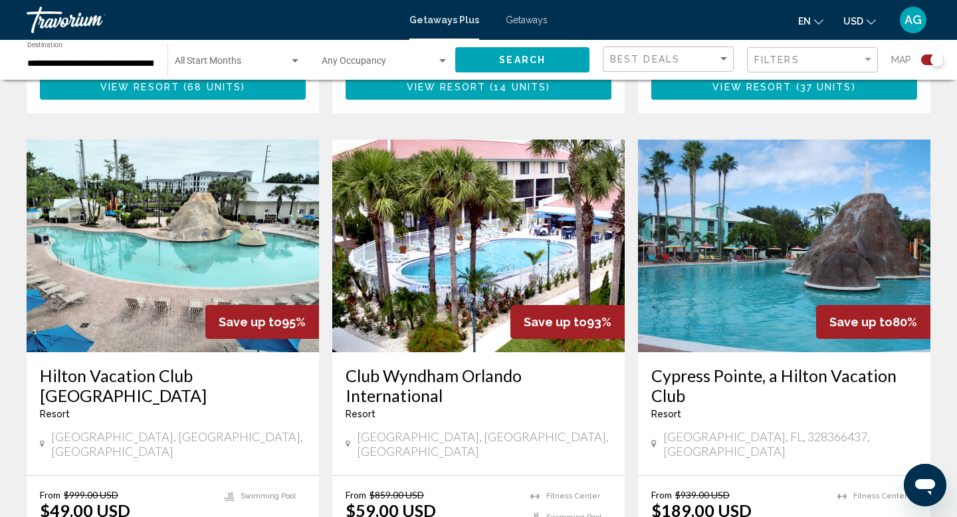
scroll to position [1402, 0]
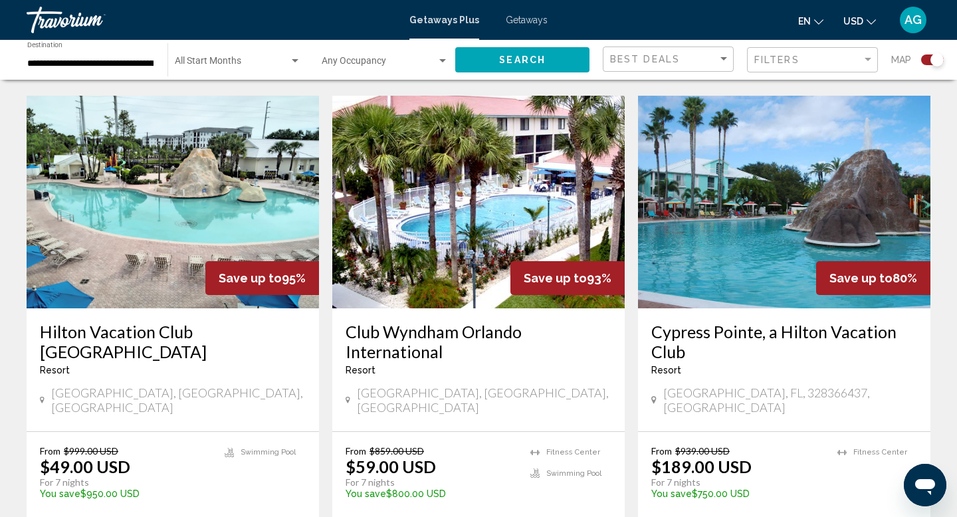
click at [229, 230] on div "Save up to 95%" at bounding box center [173, 202] width 292 height 213
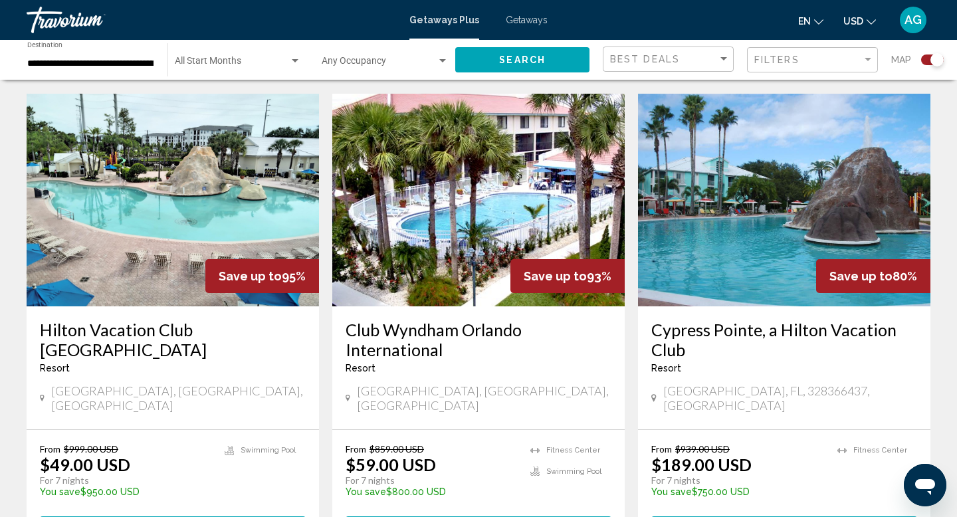
click at [226, 219] on img "Main content" at bounding box center [173, 200] width 292 height 213
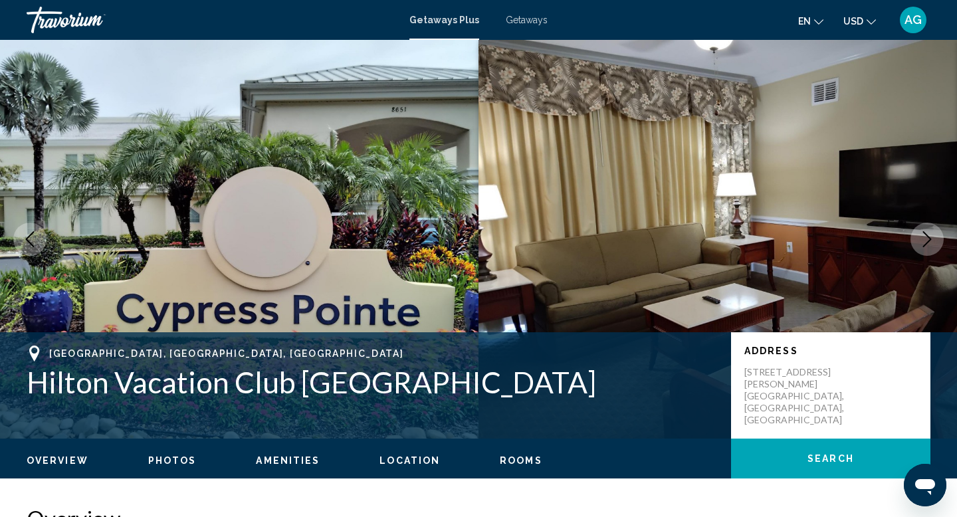
click at [929, 238] on icon "Next image" at bounding box center [927, 239] width 9 height 16
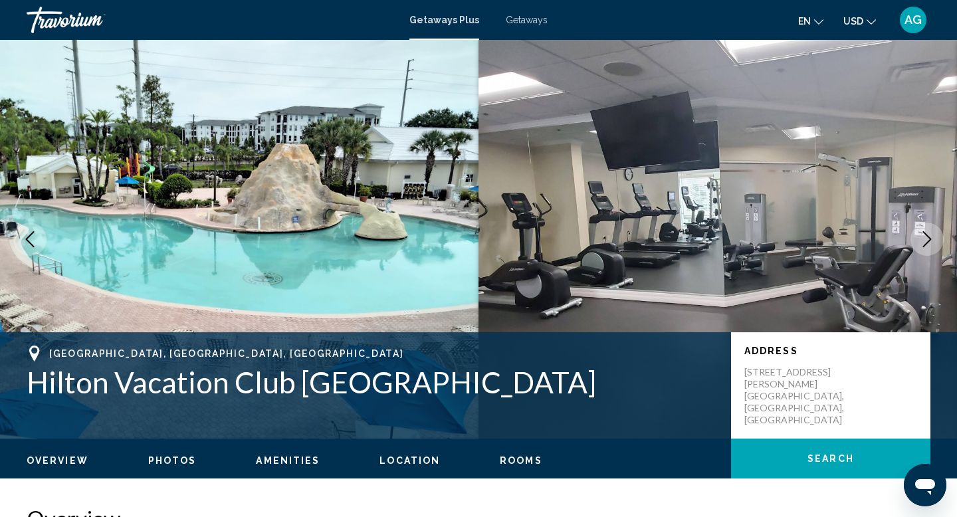
click at [929, 238] on icon "Next image" at bounding box center [927, 239] width 9 height 16
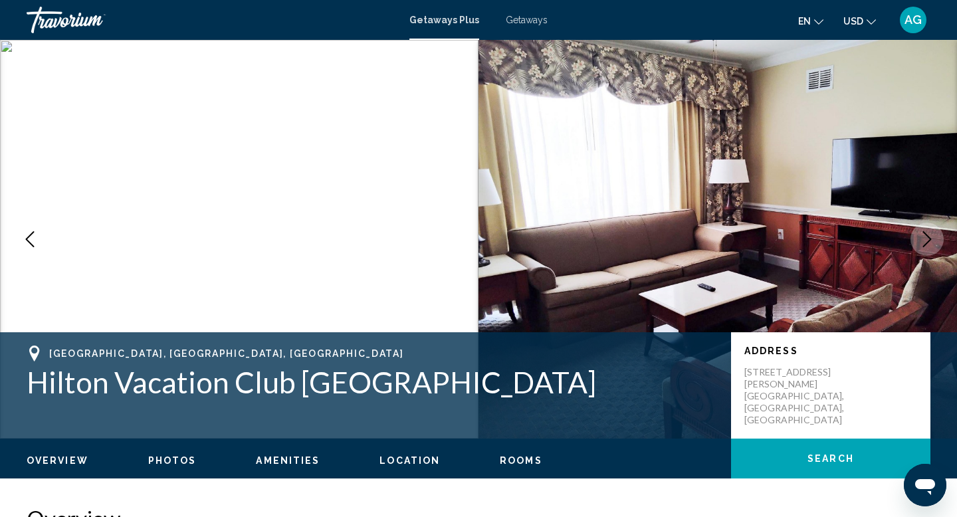
click at [929, 238] on icon "Next image" at bounding box center [927, 239] width 9 height 16
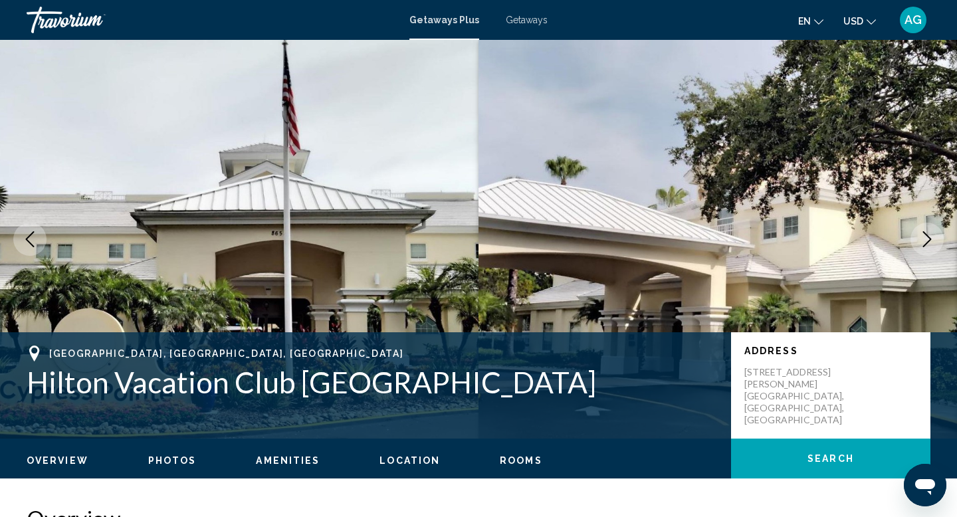
click at [929, 238] on icon "Next image" at bounding box center [927, 239] width 9 height 16
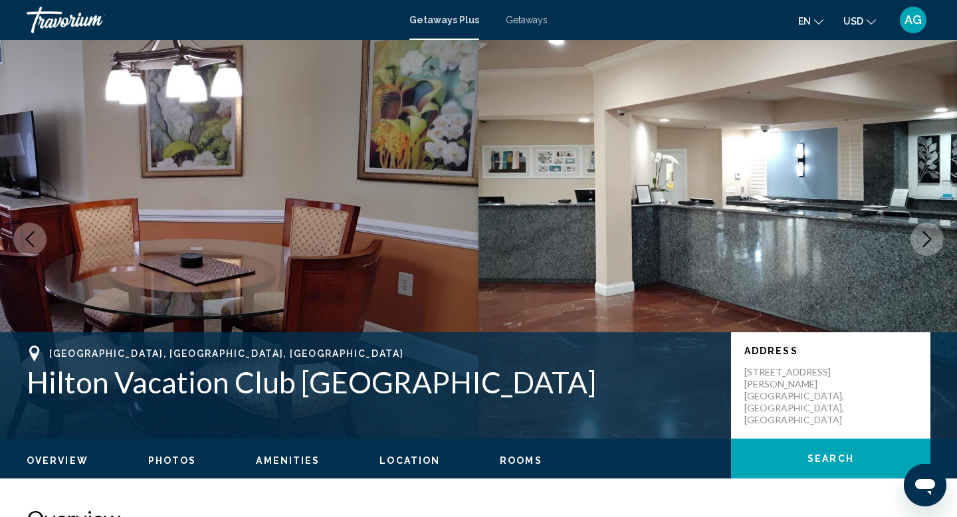
click at [929, 238] on icon "Next image" at bounding box center [927, 239] width 9 height 16
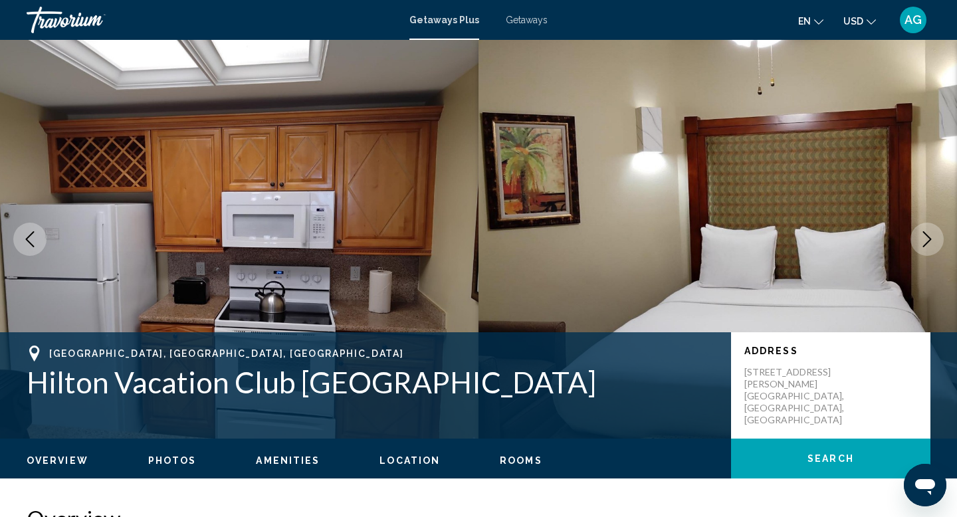
click at [929, 238] on icon "Next image" at bounding box center [927, 239] width 9 height 16
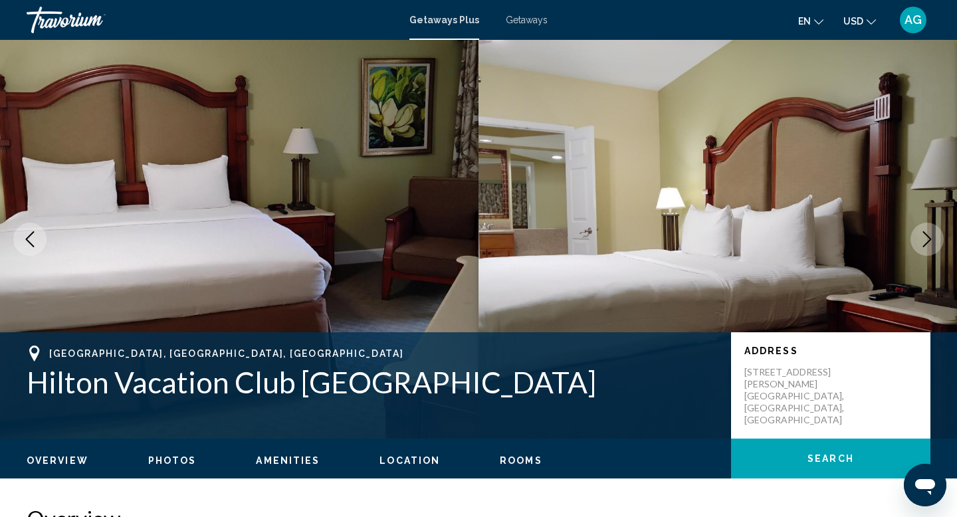
click at [929, 238] on icon "Next image" at bounding box center [927, 239] width 9 height 16
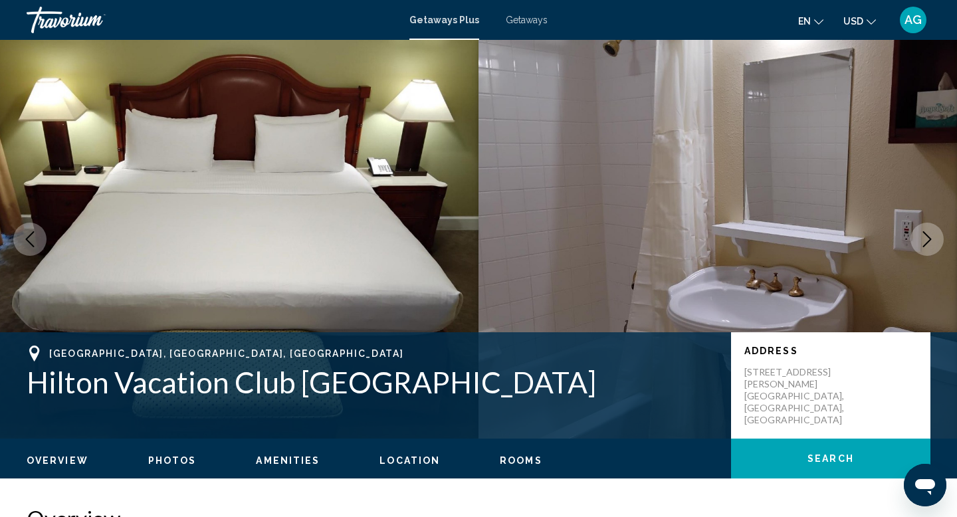
click at [929, 238] on icon "Next image" at bounding box center [927, 239] width 9 height 16
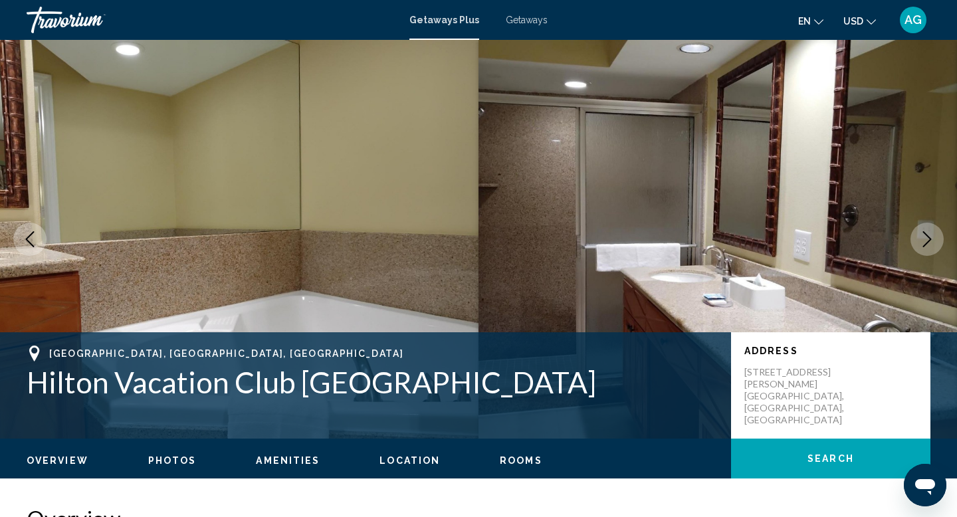
click at [929, 238] on icon "Next image" at bounding box center [927, 239] width 9 height 16
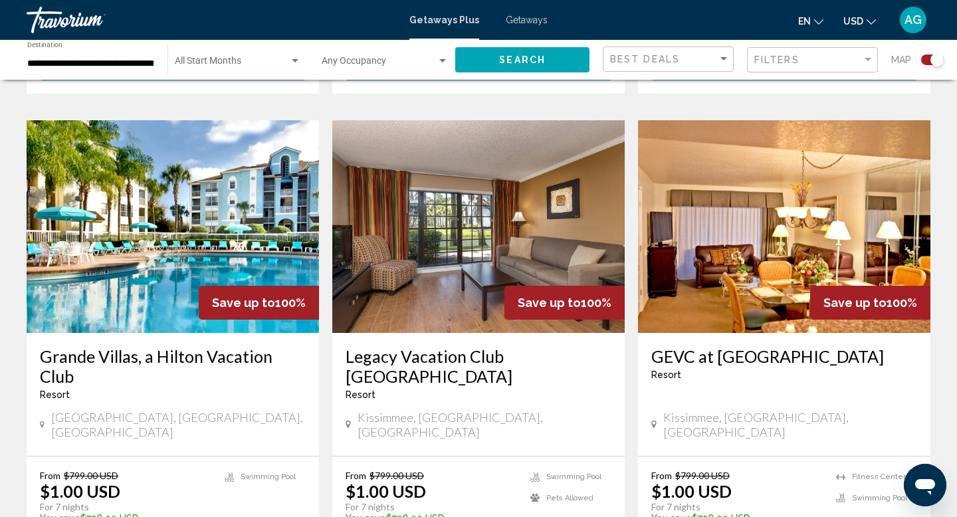
scroll to position [1406, 0]
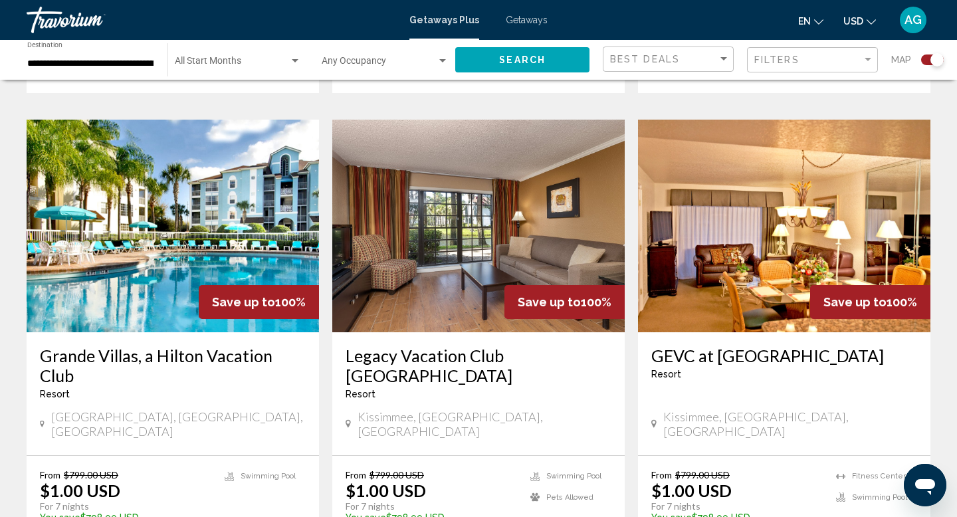
click at [252, 174] on img "Main content" at bounding box center [173, 226] width 292 height 213
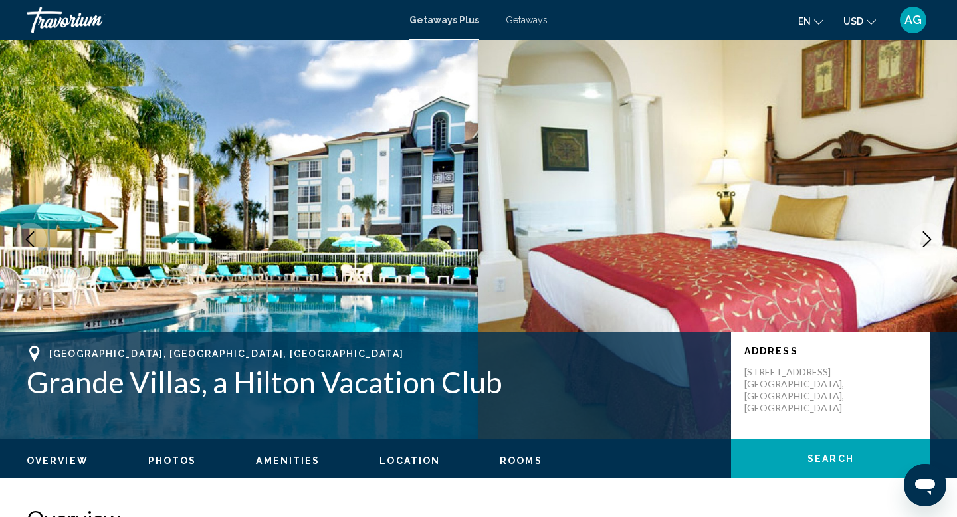
click at [933, 236] on icon "Next image" at bounding box center [927, 239] width 16 height 16
click at [932, 236] on icon "Next image" at bounding box center [927, 239] width 16 height 16
click at [927, 240] on icon "Next image" at bounding box center [927, 239] width 16 height 16
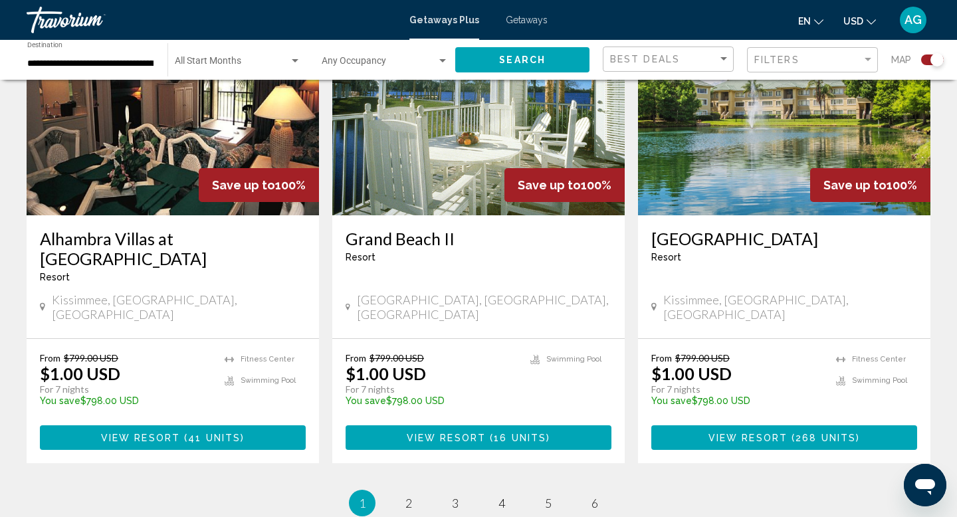
scroll to position [1999, 0]
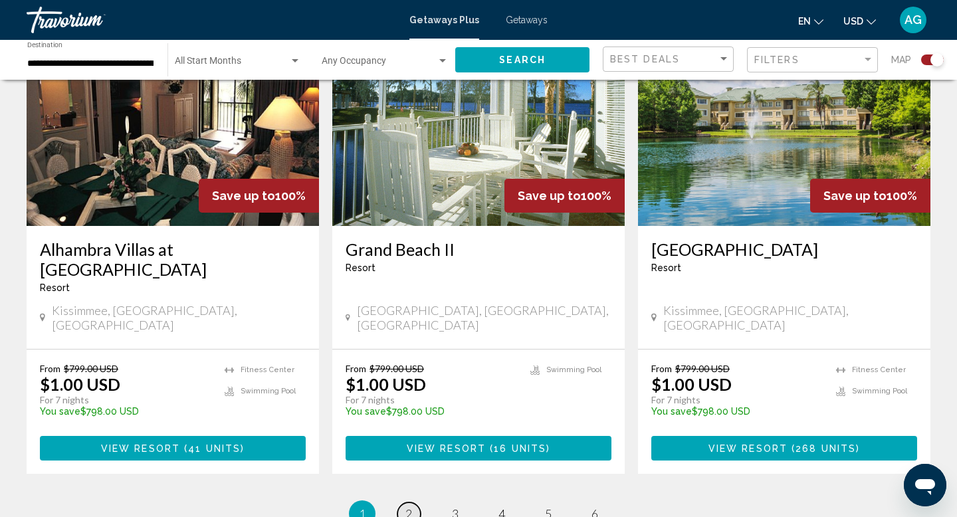
click at [409, 506] on span "2" at bounding box center [408, 513] width 7 height 15
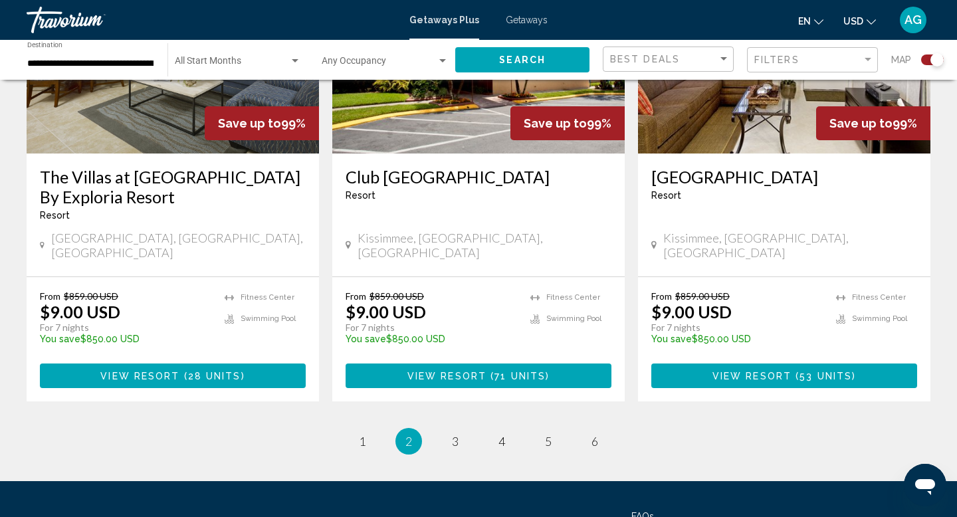
scroll to position [2120, 0]
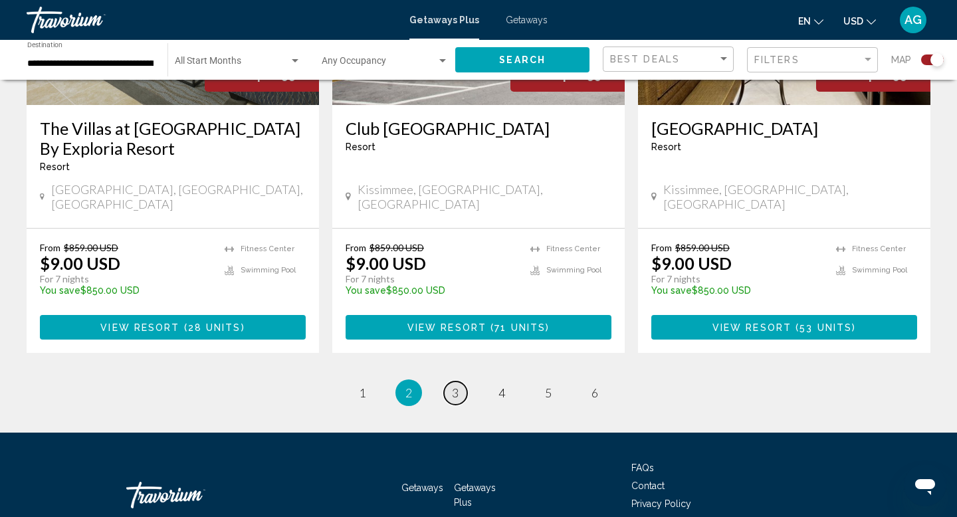
click at [456, 381] on link "page 3" at bounding box center [455, 392] width 23 height 23
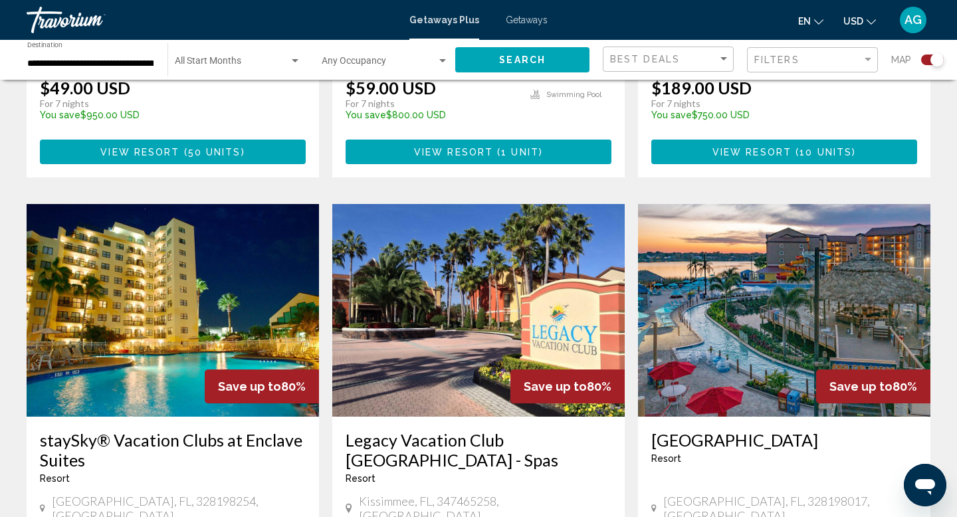
scroll to position [1818, 0]
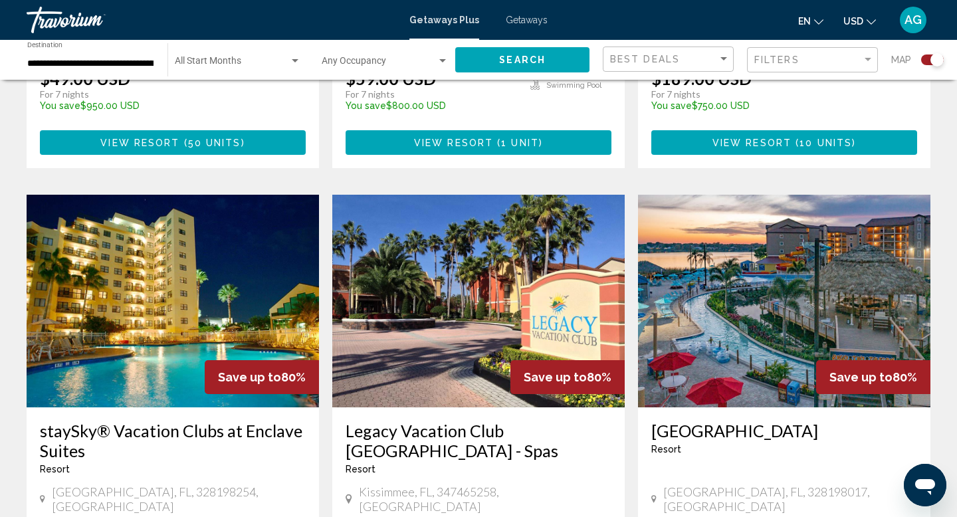
click at [844, 234] on img "Main content" at bounding box center [784, 301] width 292 height 213
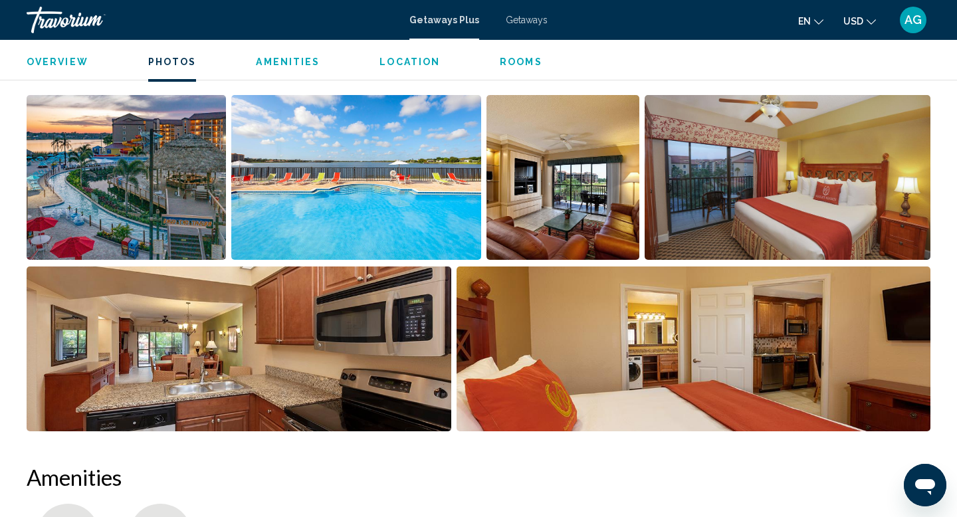
scroll to position [670, 0]
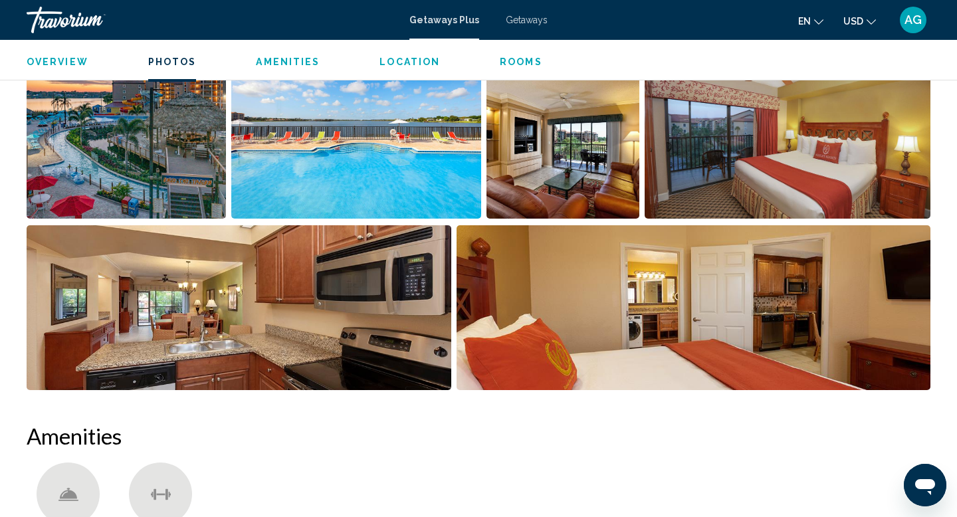
click at [111, 162] on img "Open full-screen image slider" at bounding box center [126, 136] width 199 height 165
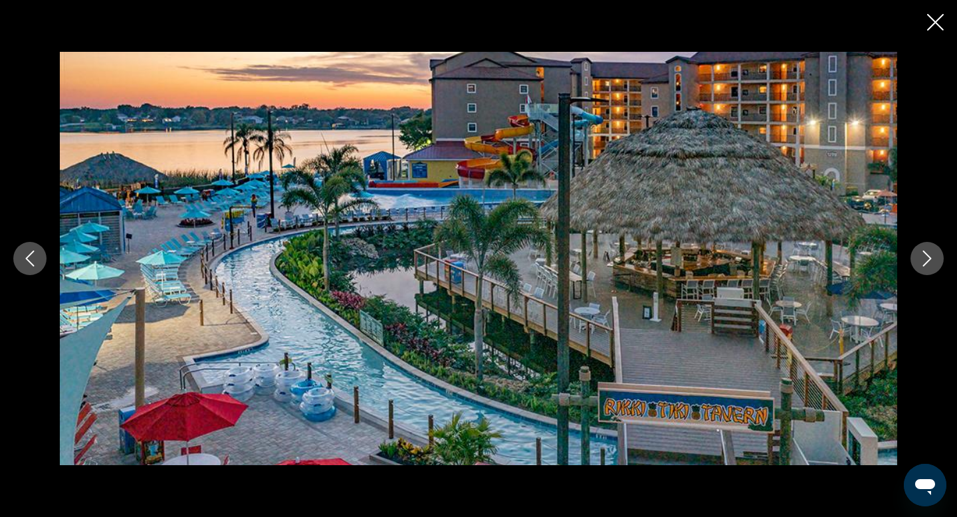
click at [927, 266] on icon "Next image" at bounding box center [927, 258] width 16 height 16
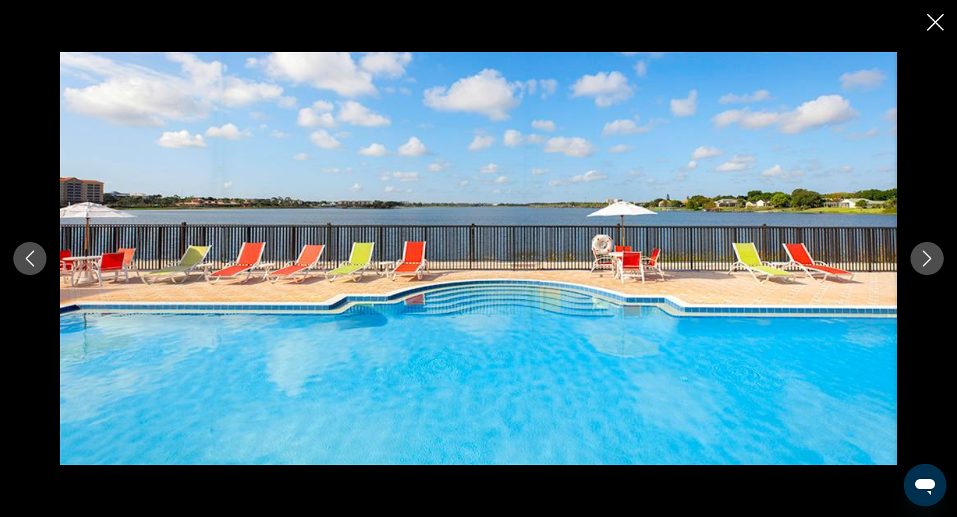
click at [927, 266] on icon "Next image" at bounding box center [927, 258] width 16 height 16
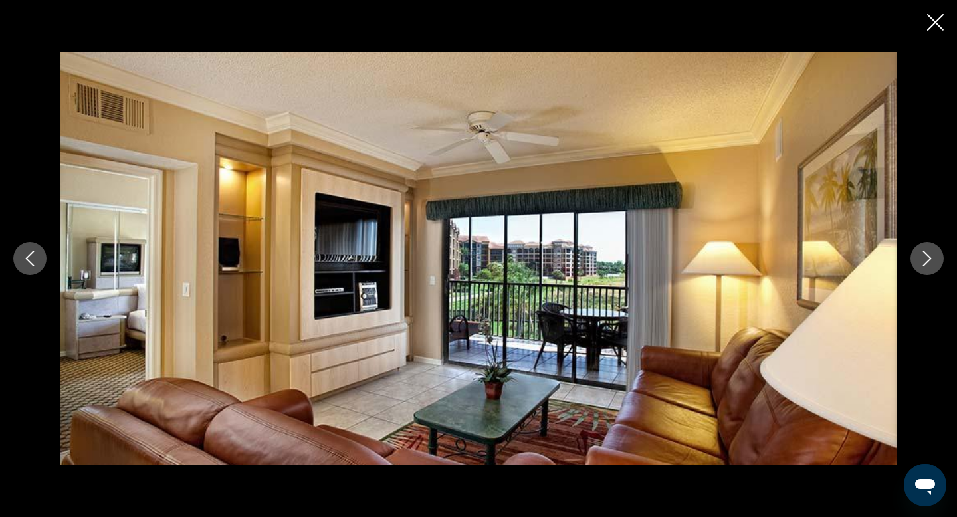
click at [927, 266] on icon "Next image" at bounding box center [927, 258] width 16 height 16
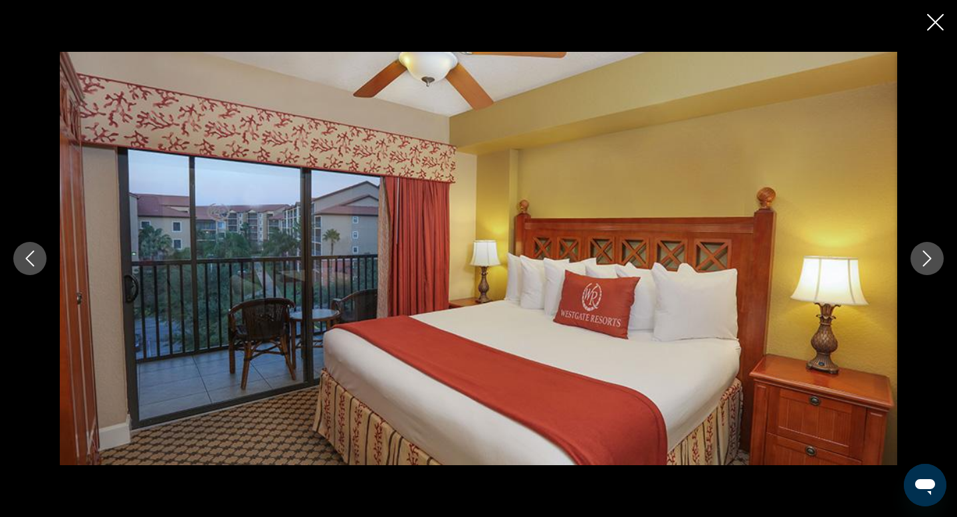
click at [927, 266] on icon "Next image" at bounding box center [927, 258] width 16 height 16
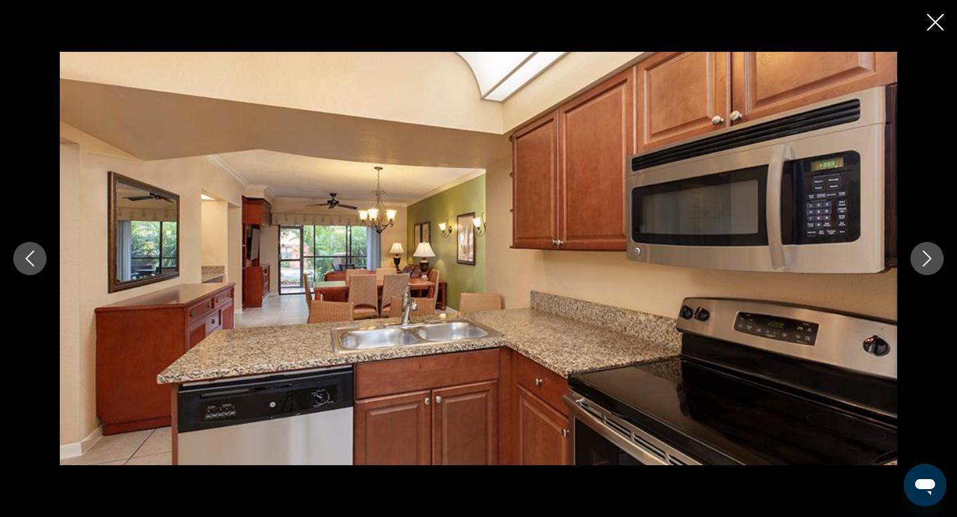
click at [927, 266] on icon "Next image" at bounding box center [927, 258] width 16 height 16
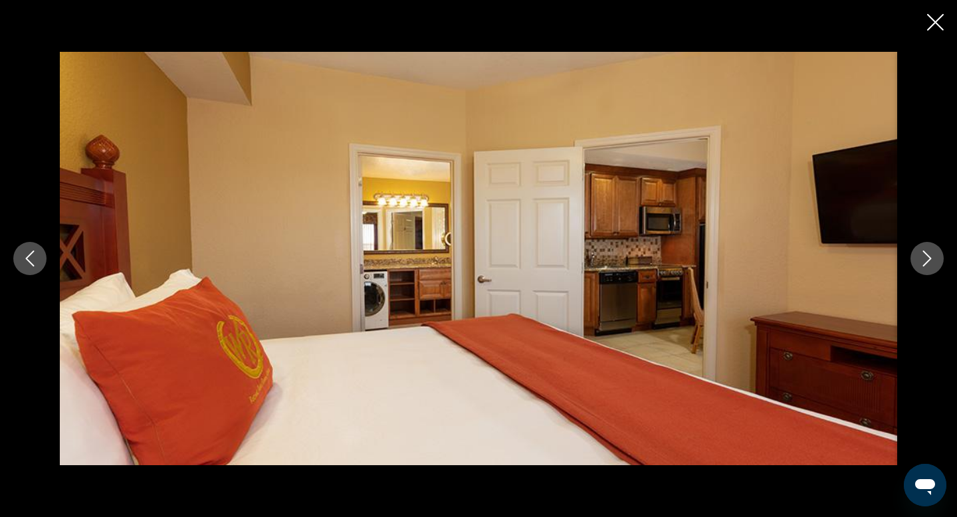
click at [927, 266] on icon "Next image" at bounding box center [927, 258] width 16 height 16
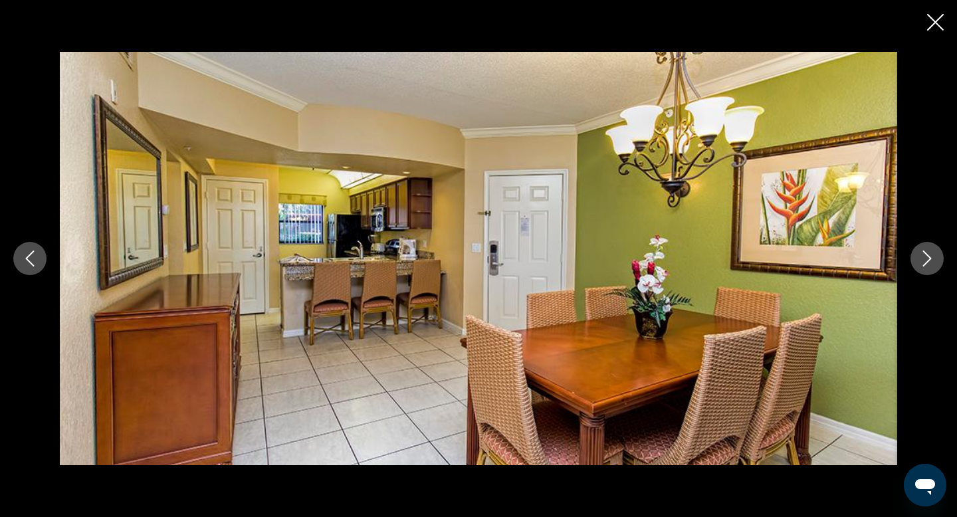
click at [927, 266] on icon "Next image" at bounding box center [927, 258] width 16 height 16
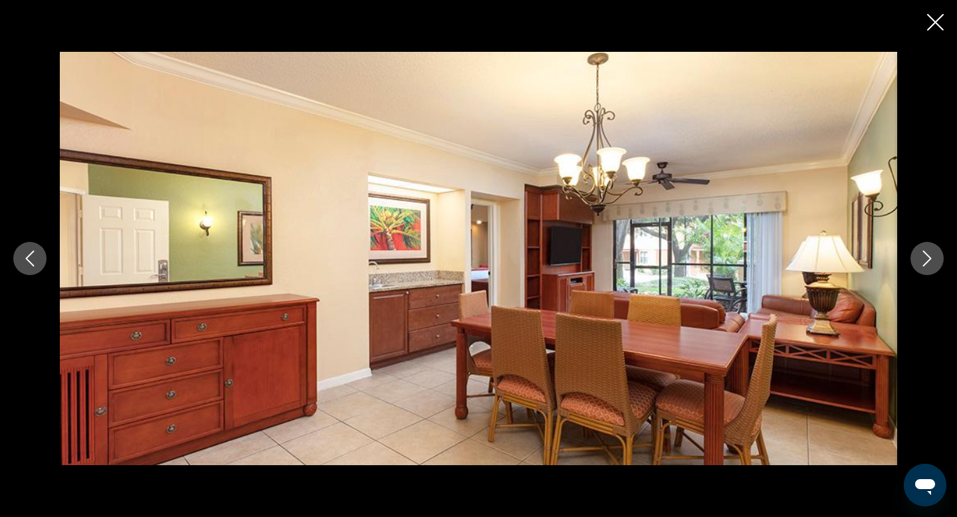
click at [927, 266] on icon "Next image" at bounding box center [927, 258] width 16 height 16
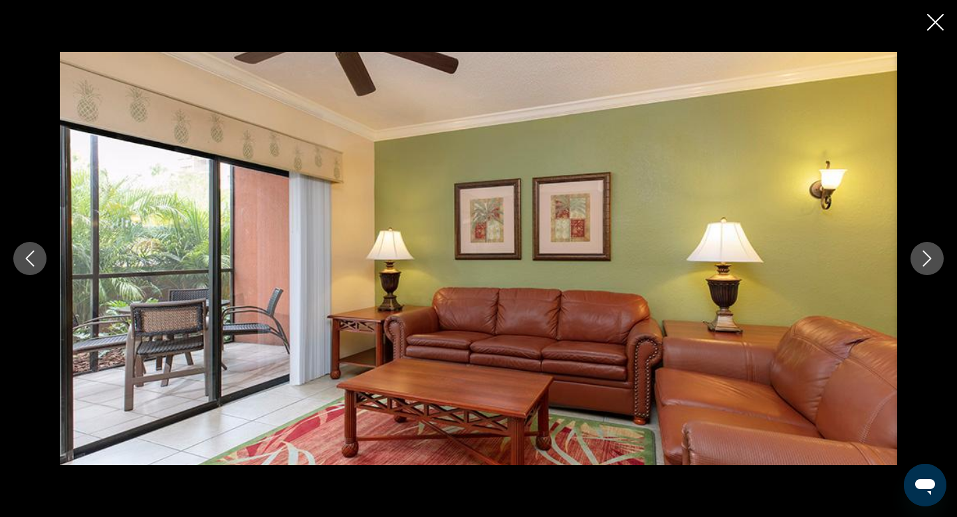
click at [927, 266] on icon "Next image" at bounding box center [927, 258] width 16 height 16
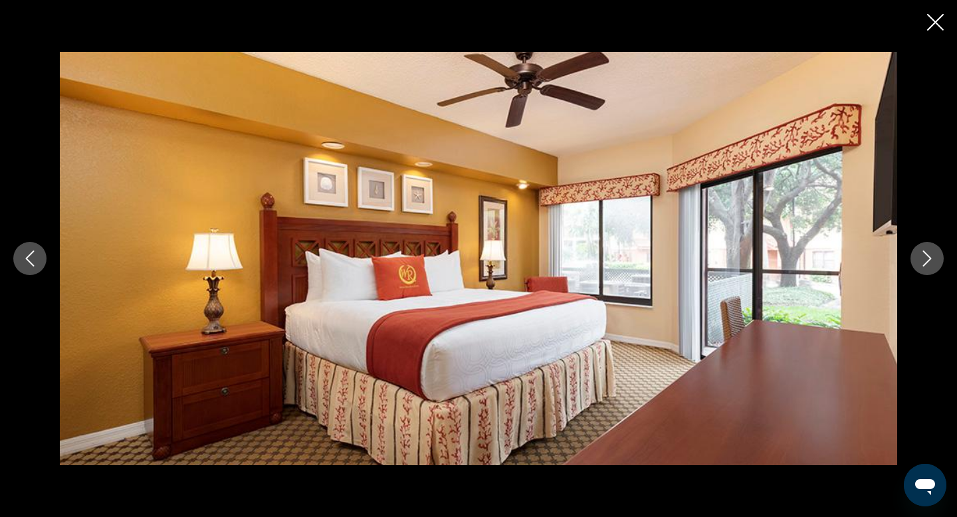
click at [927, 266] on icon "Next image" at bounding box center [927, 258] width 16 height 16
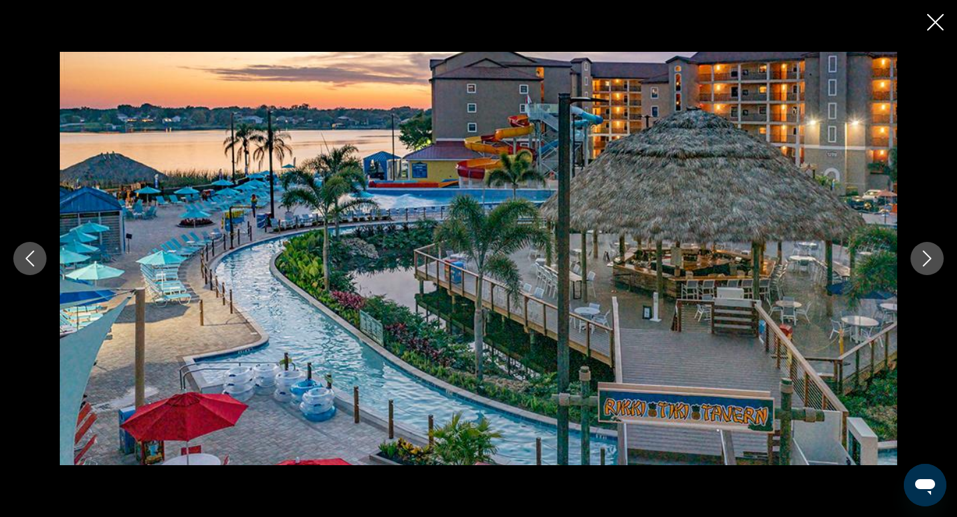
click at [927, 266] on icon "Next image" at bounding box center [927, 258] width 16 height 16
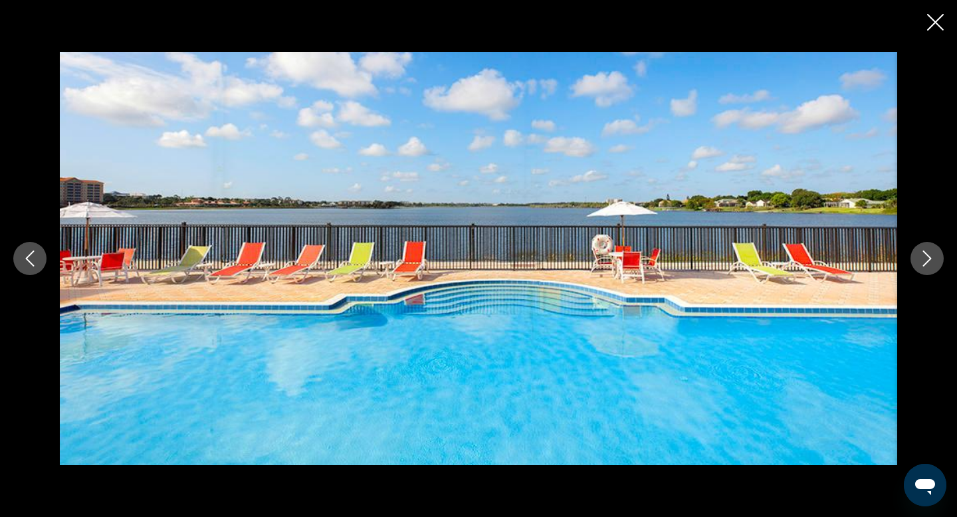
click at [927, 266] on icon "Next image" at bounding box center [927, 258] width 16 height 16
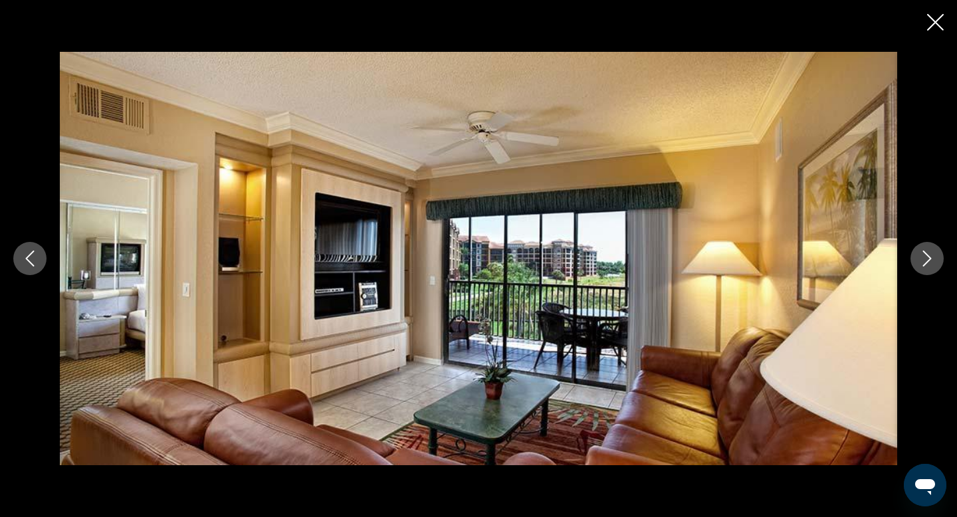
click at [927, 266] on icon "Next image" at bounding box center [927, 258] width 16 height 16
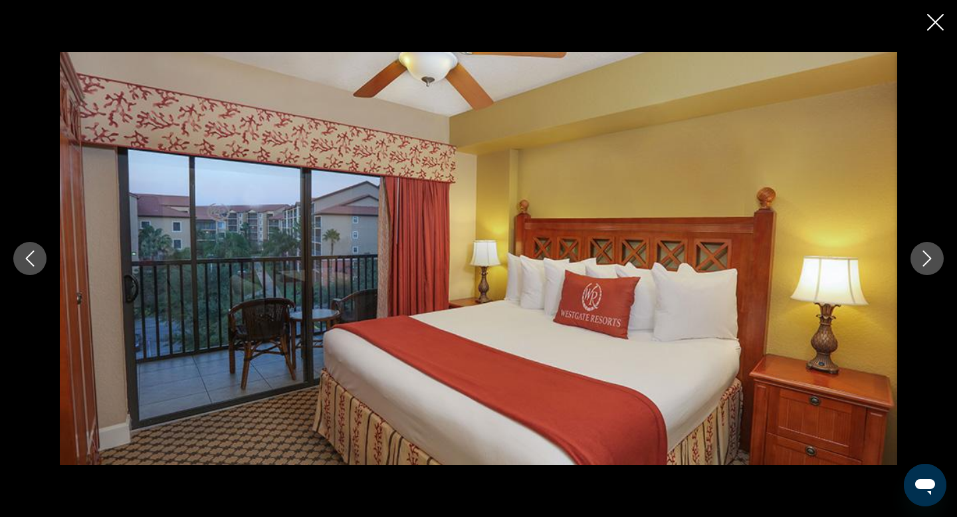
click at [927, 266] on icon "Next image" at bounding box center [927, 258] width 16 height 16
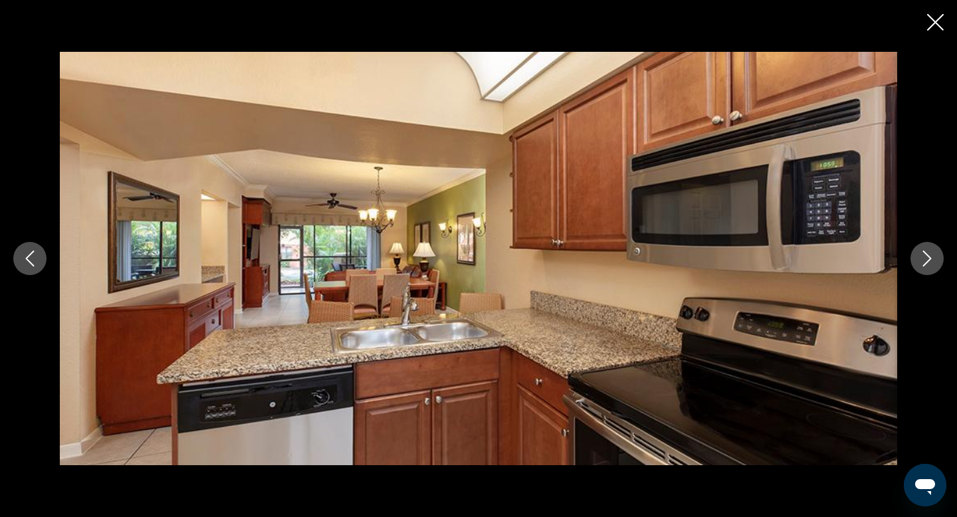
click at [932, 31] on button "Close slideshow" at bounding box center [935, 23] width 17 height 21
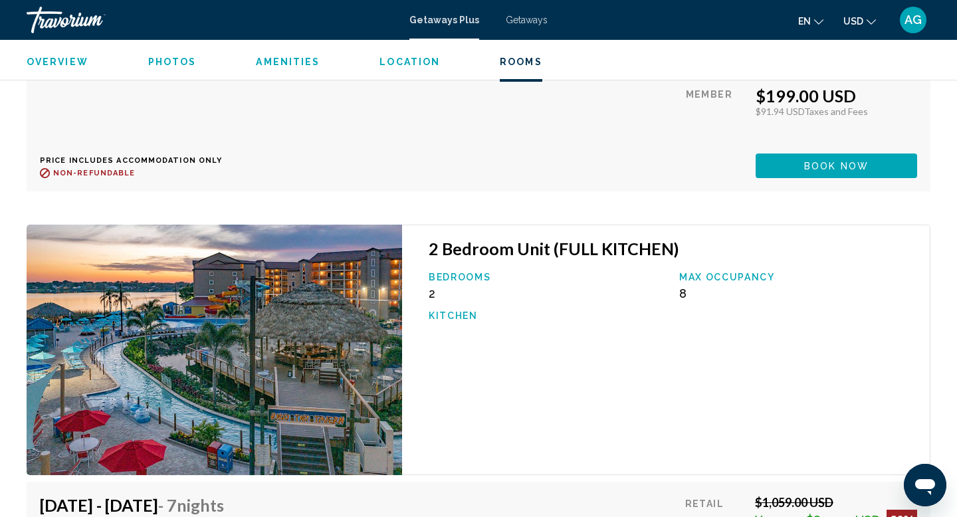
scroll to position [23471, 0]
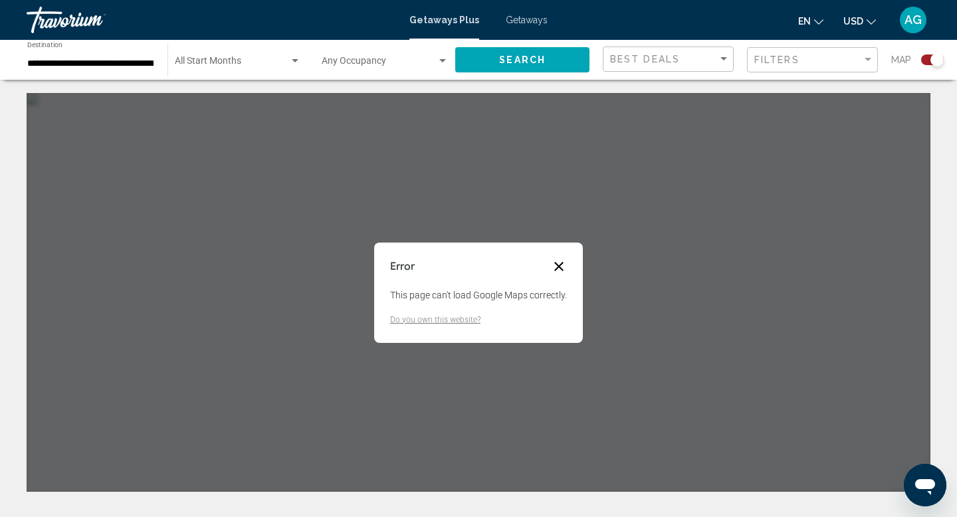
click at [557, 261] on button "Close dialog" at bounding box center [559, 266] width 16 height 16
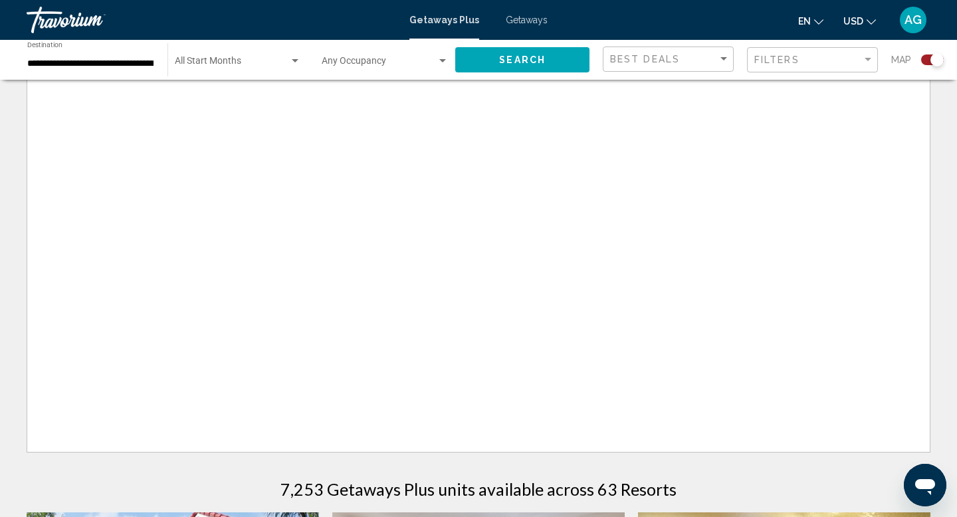
scroll to position [18, 0]
